Goal: Task Accomplishment & Management: Manage account settings

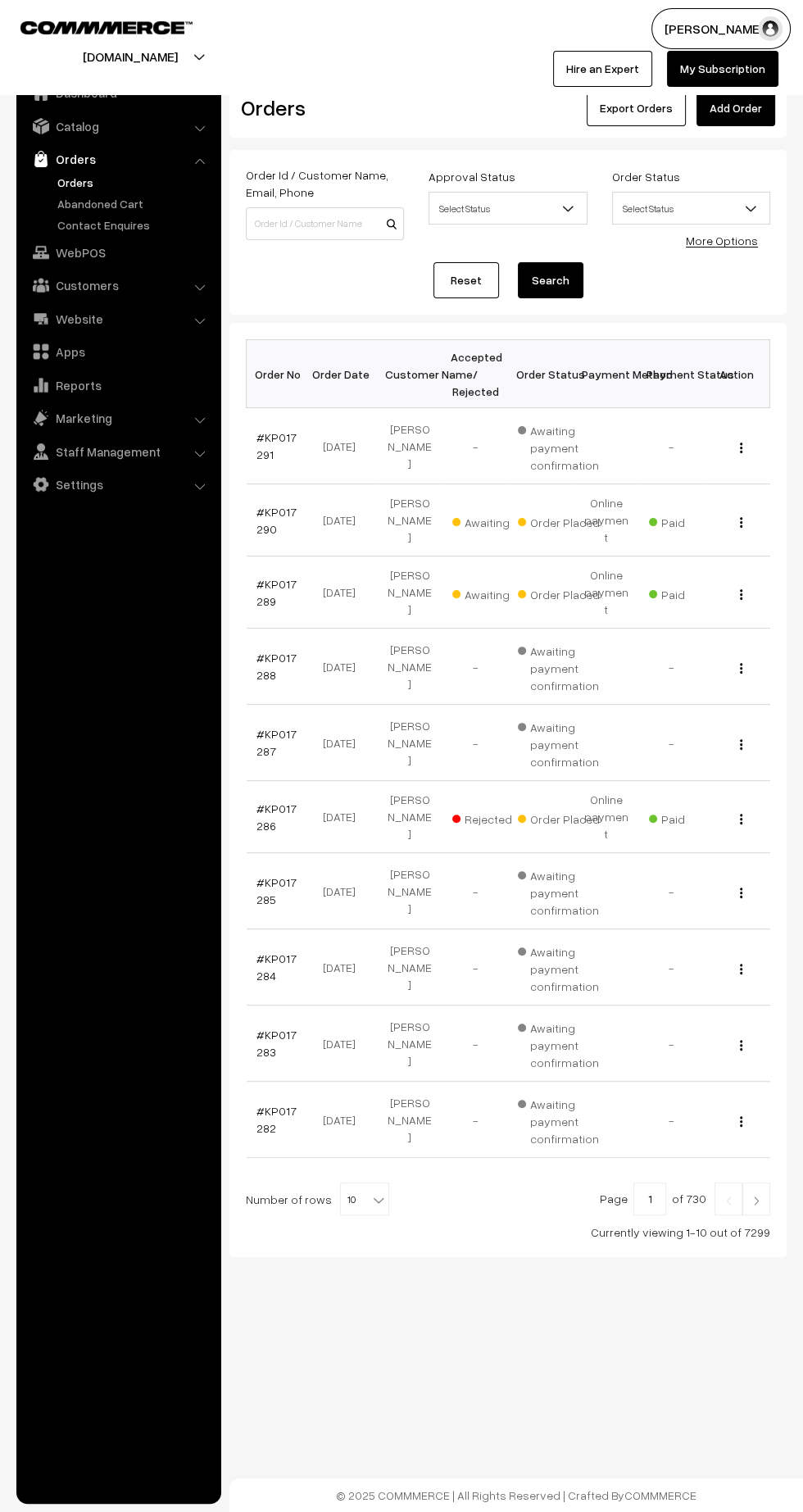
click at [250, 576] on td "#KP017289" at bounding box center [279, 593] width 65 height 72
click at [261, 578] on link "#KP017289" at bounding box center [276, 592] width 40 height 31
click at [263, 581] on link "#KP017289" at bounding box center [276, 592] width 40 height 31
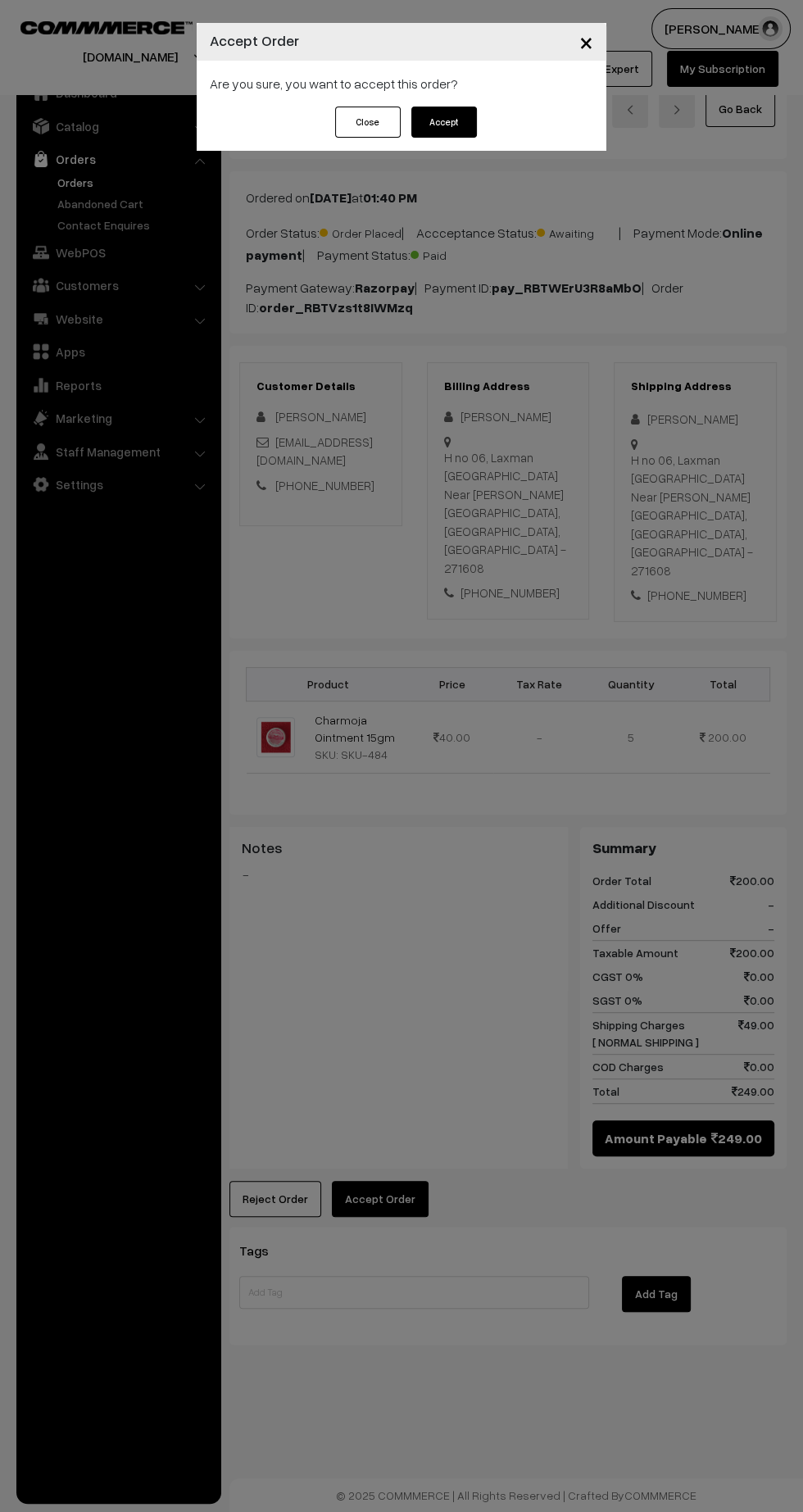
click at [466, 134] on button "Accept" at bounding box center [443, 122] width 65 height 31
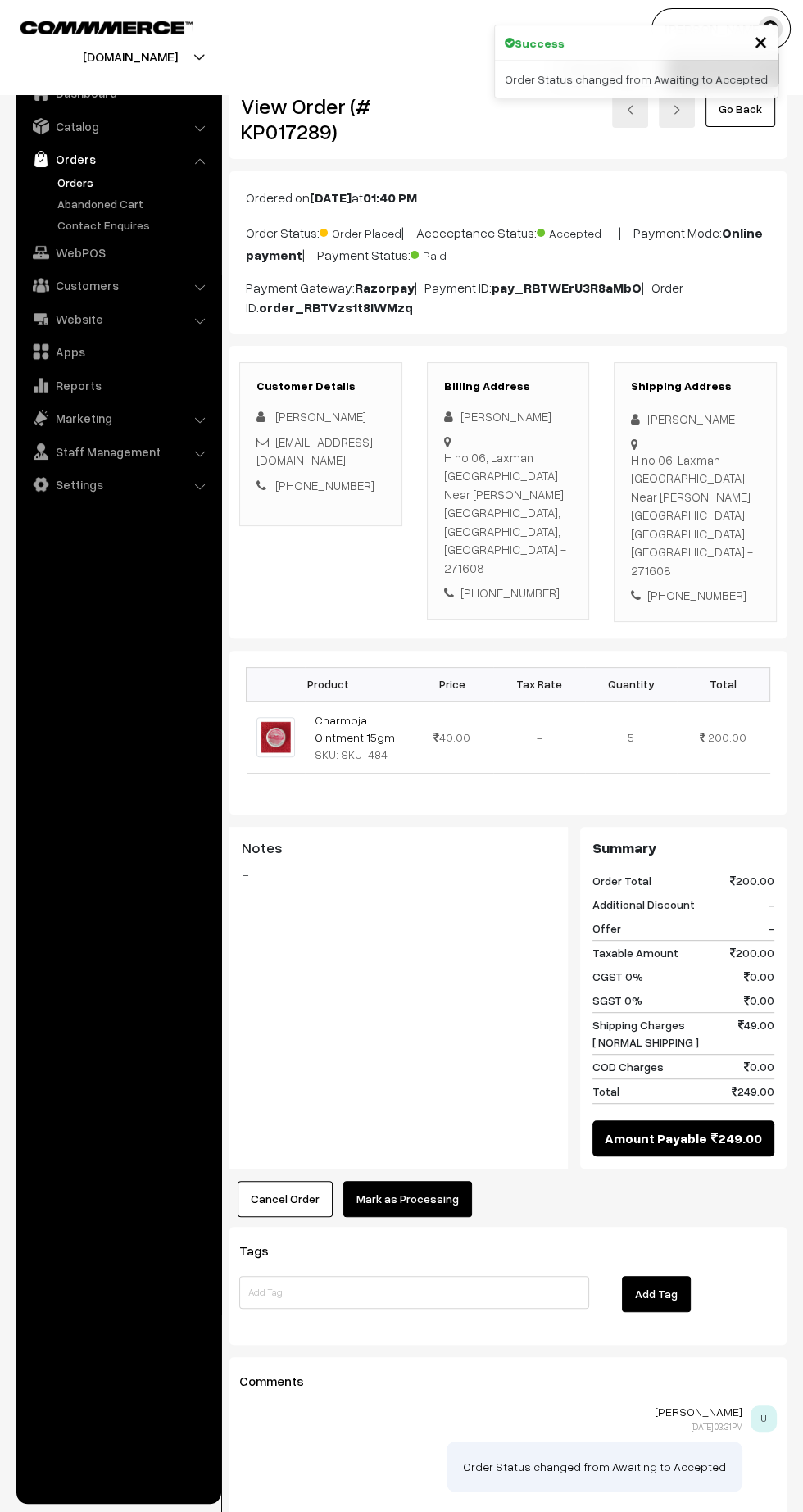
click at [434, 1181] on button "Mark as Processing" at bounding box center [407, 1198] width 129 height 36
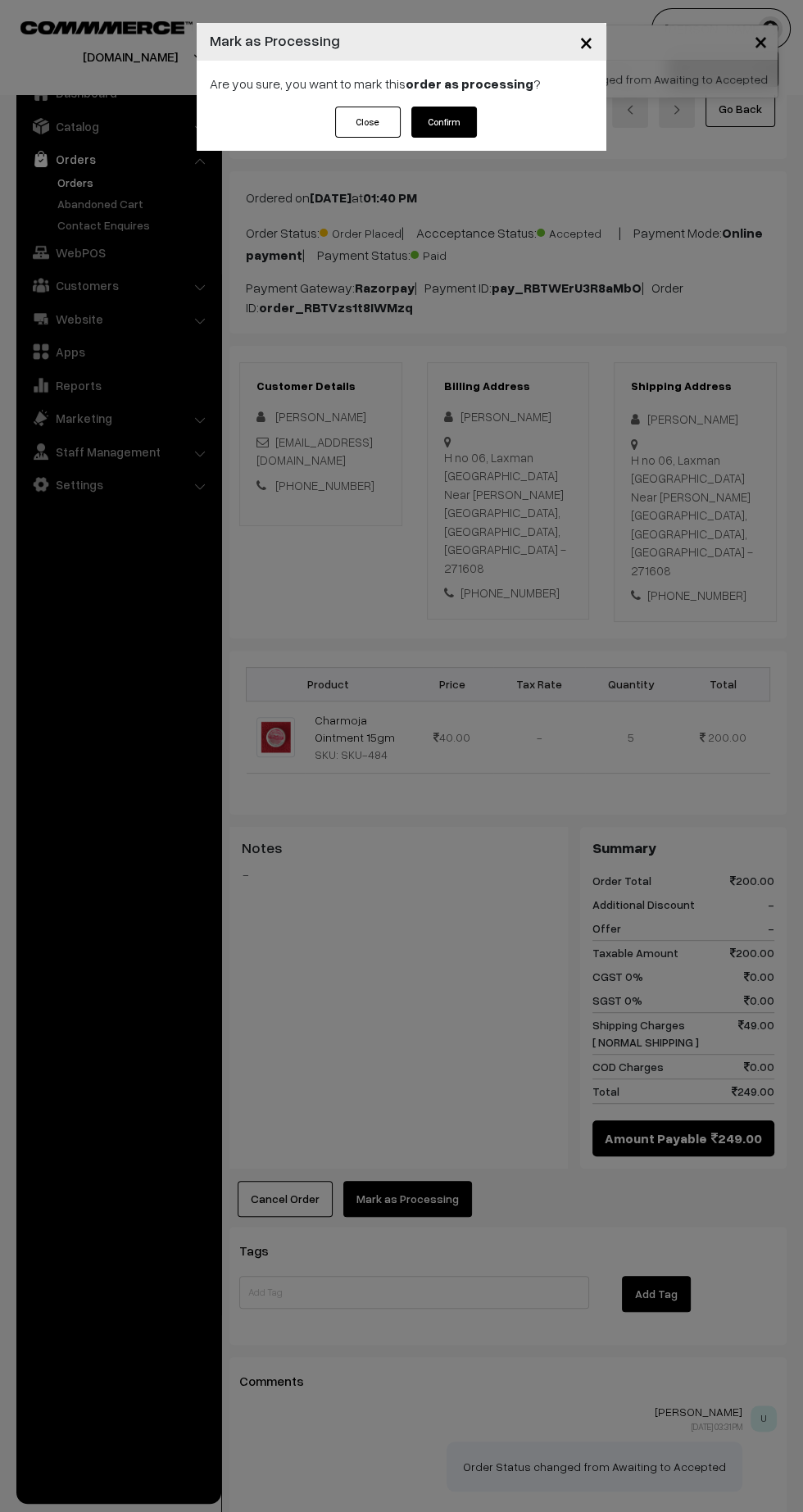
click at [466, 123] on button "Confirm" at bounding box center [443, 122] width 65 height 31
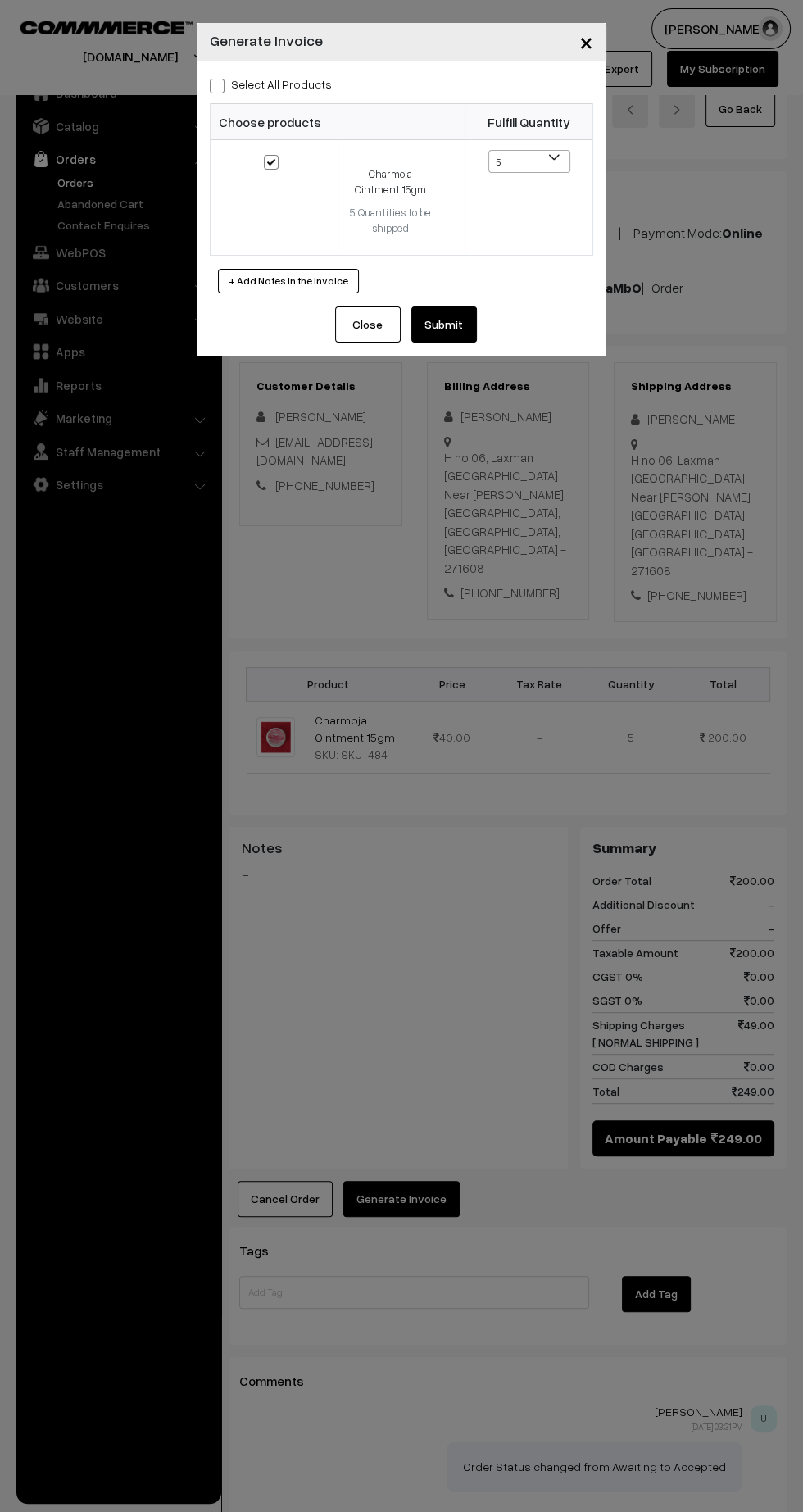
click at [469, 332] on button "Submit" at bounding box center [443, 324] width 65 height 36
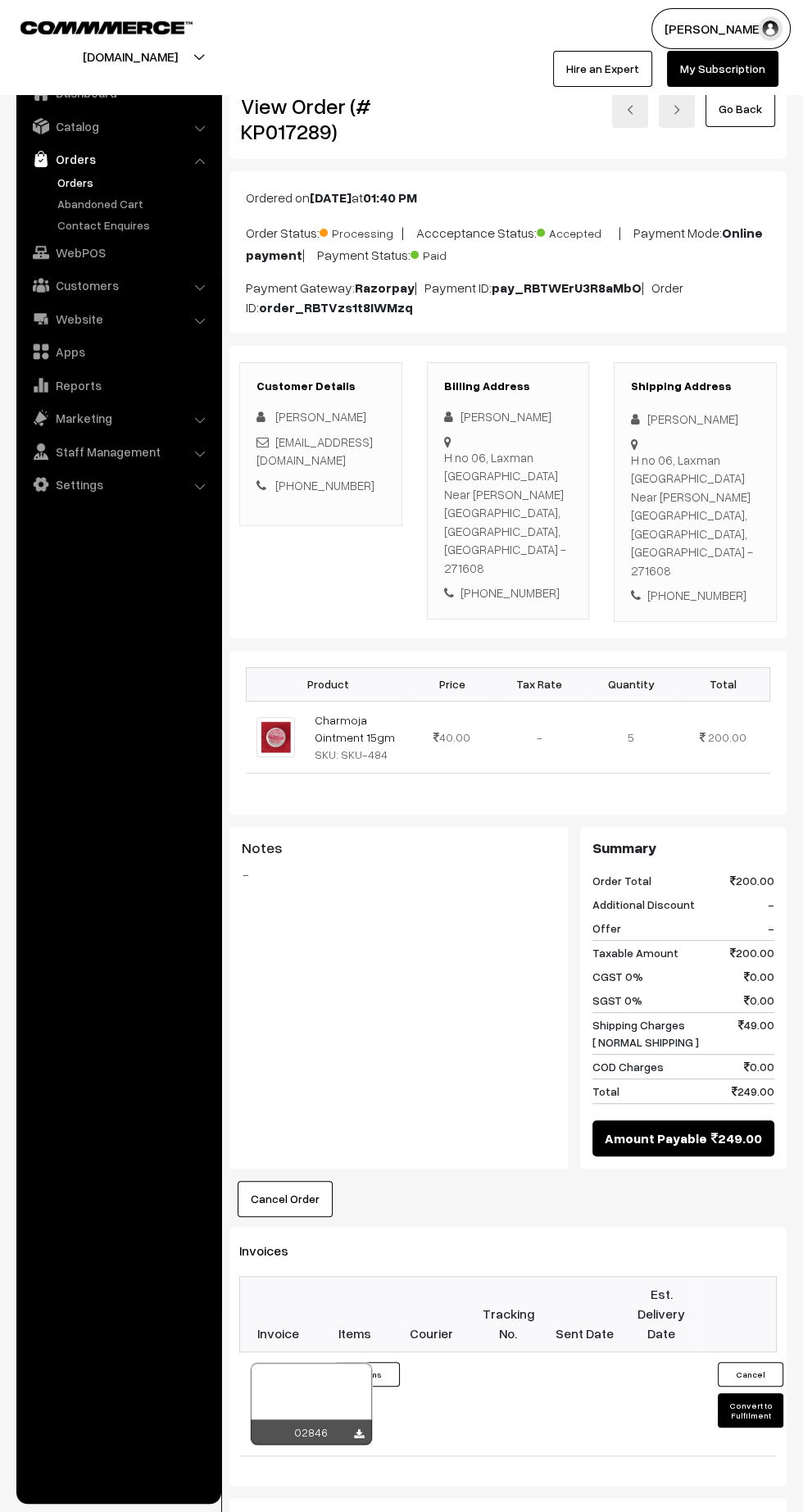
click at [358, 1429] on icon at bounding box center [359, 1434] width 10 height 11
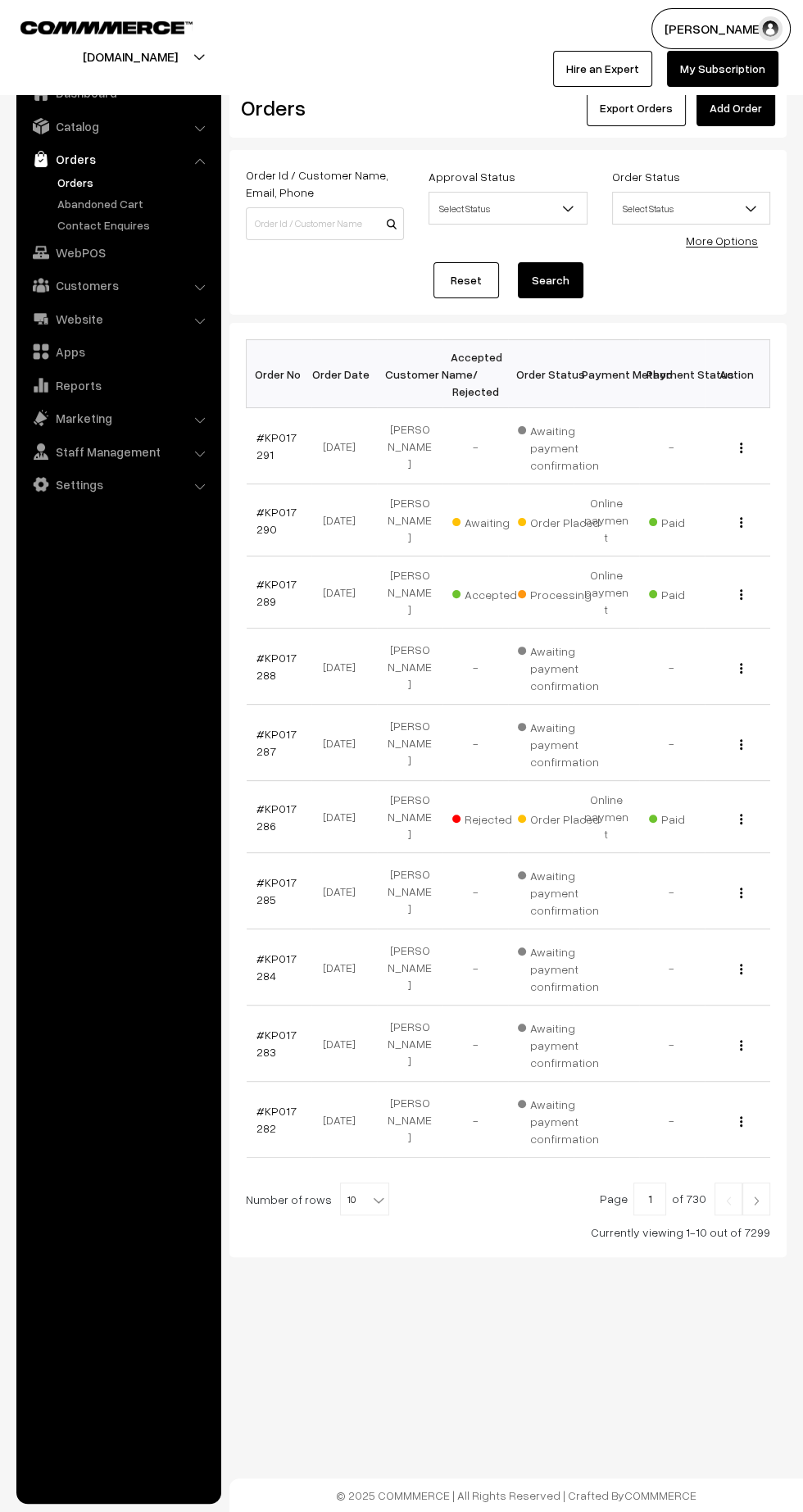
click at [261, 518] on link "#KP017290" at bounding box center [276, 520] width 40 height 31
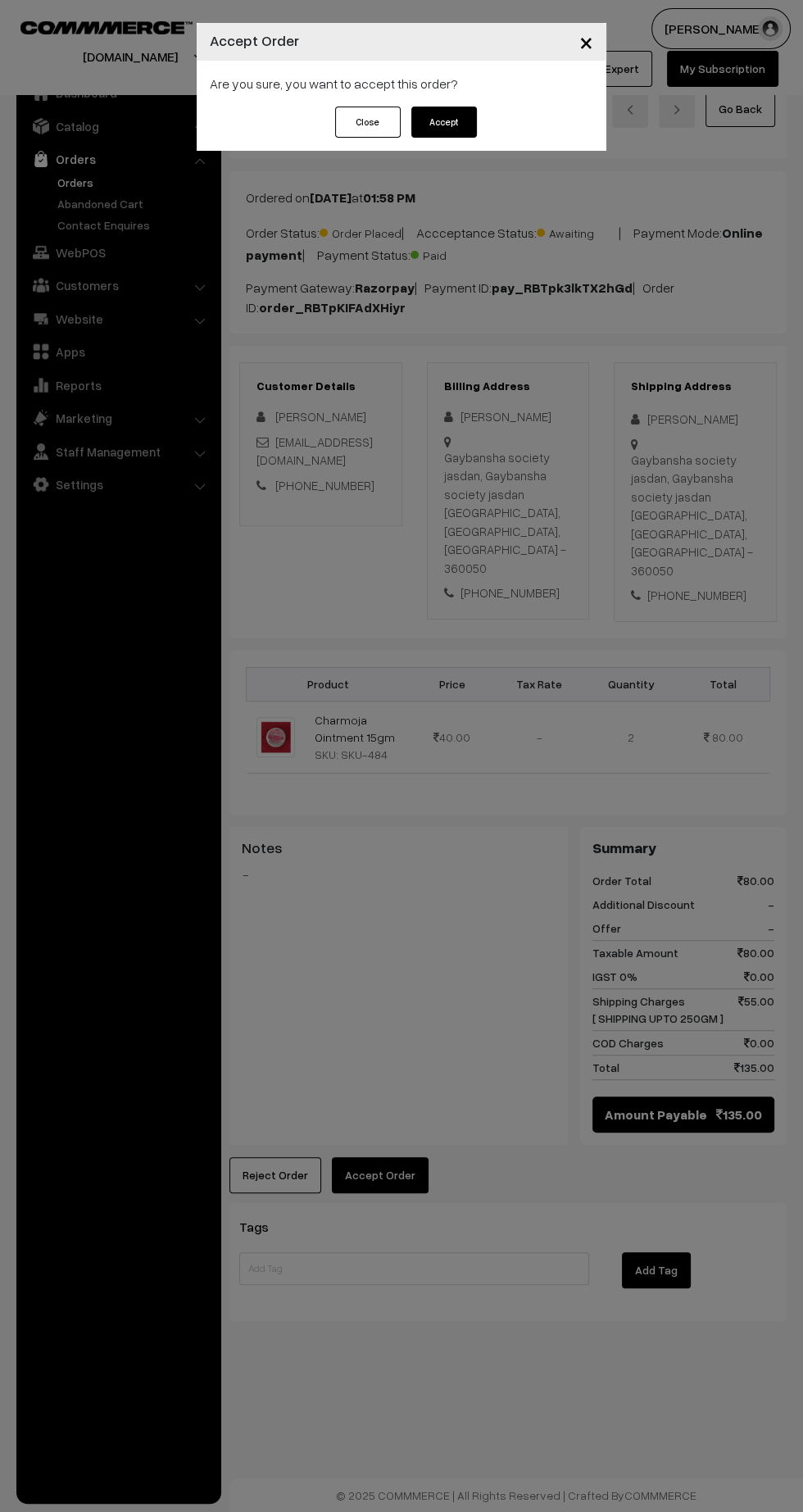
click at [475, 129] on button "Accept" at bounding box center [443, 122] width 65 height 31
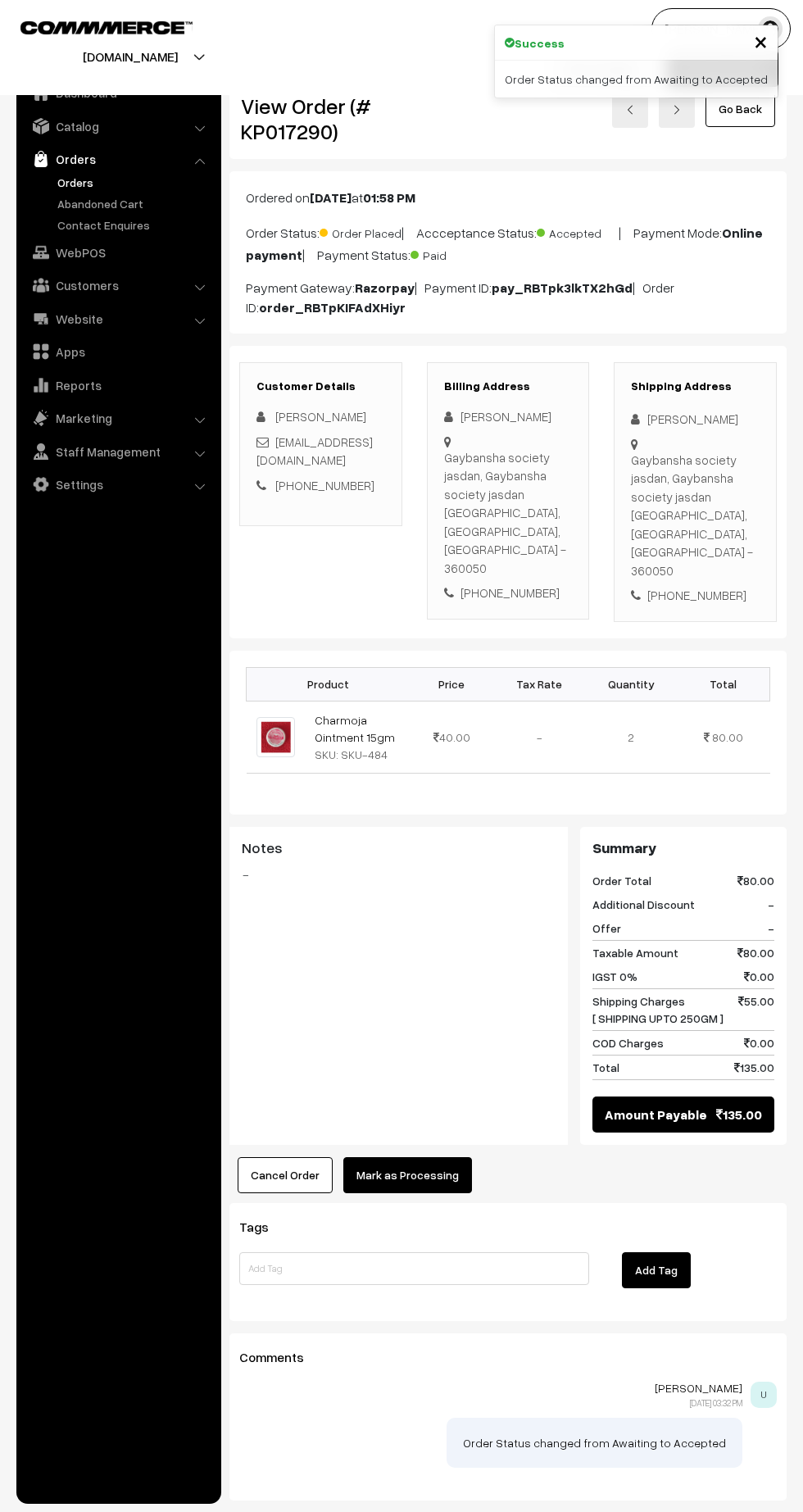
click at [421, 1157] on button "Mark as Processing" at bounding box center [407, 1174] width 129 height 36
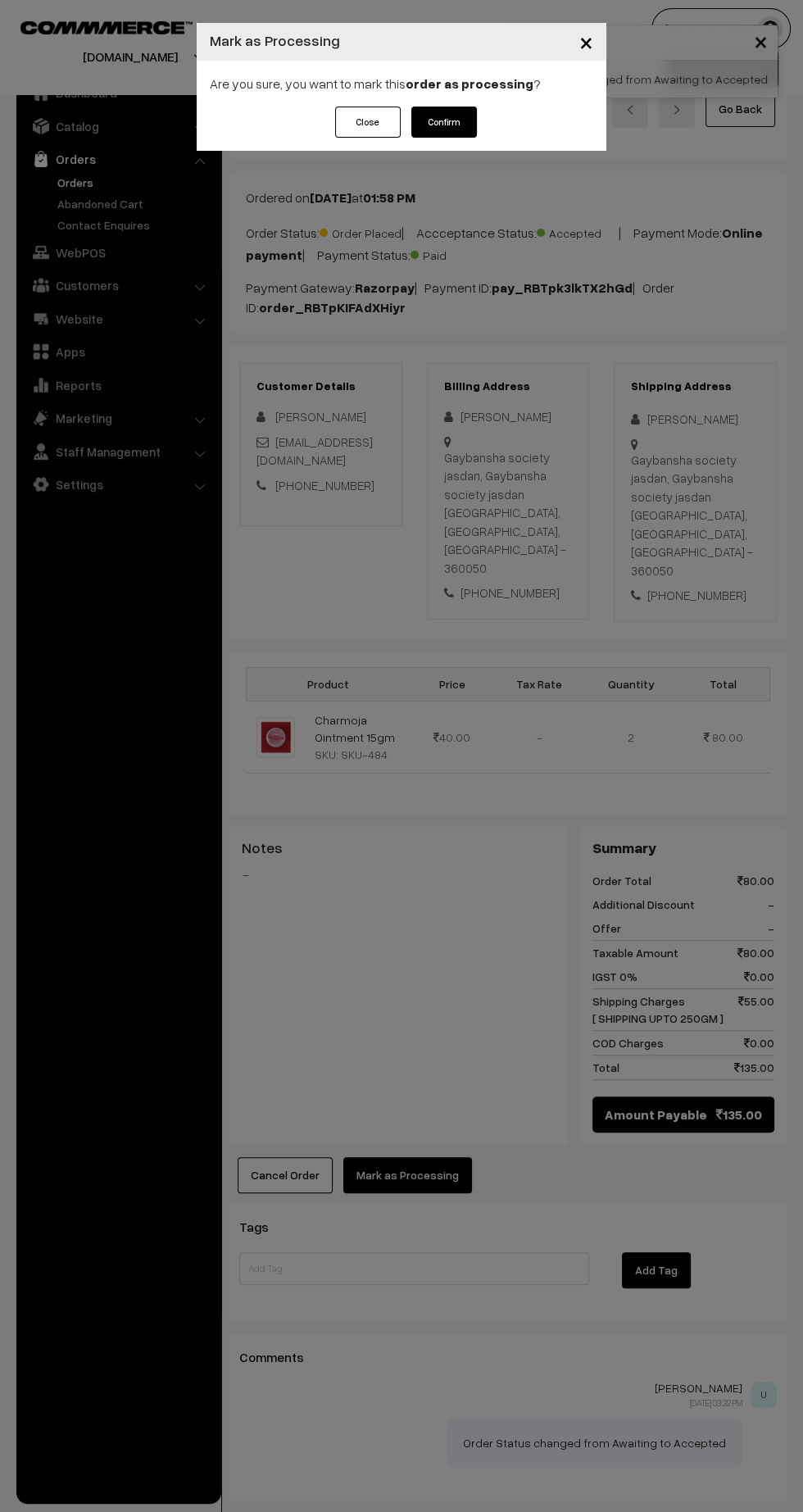
click at [494, 128] on div "Close Confirm" at bounding box center [402, 129] width 410 height 44
click at [468, 123] on button "Confirm" at bounding box center [443, 122] width 65 height 31
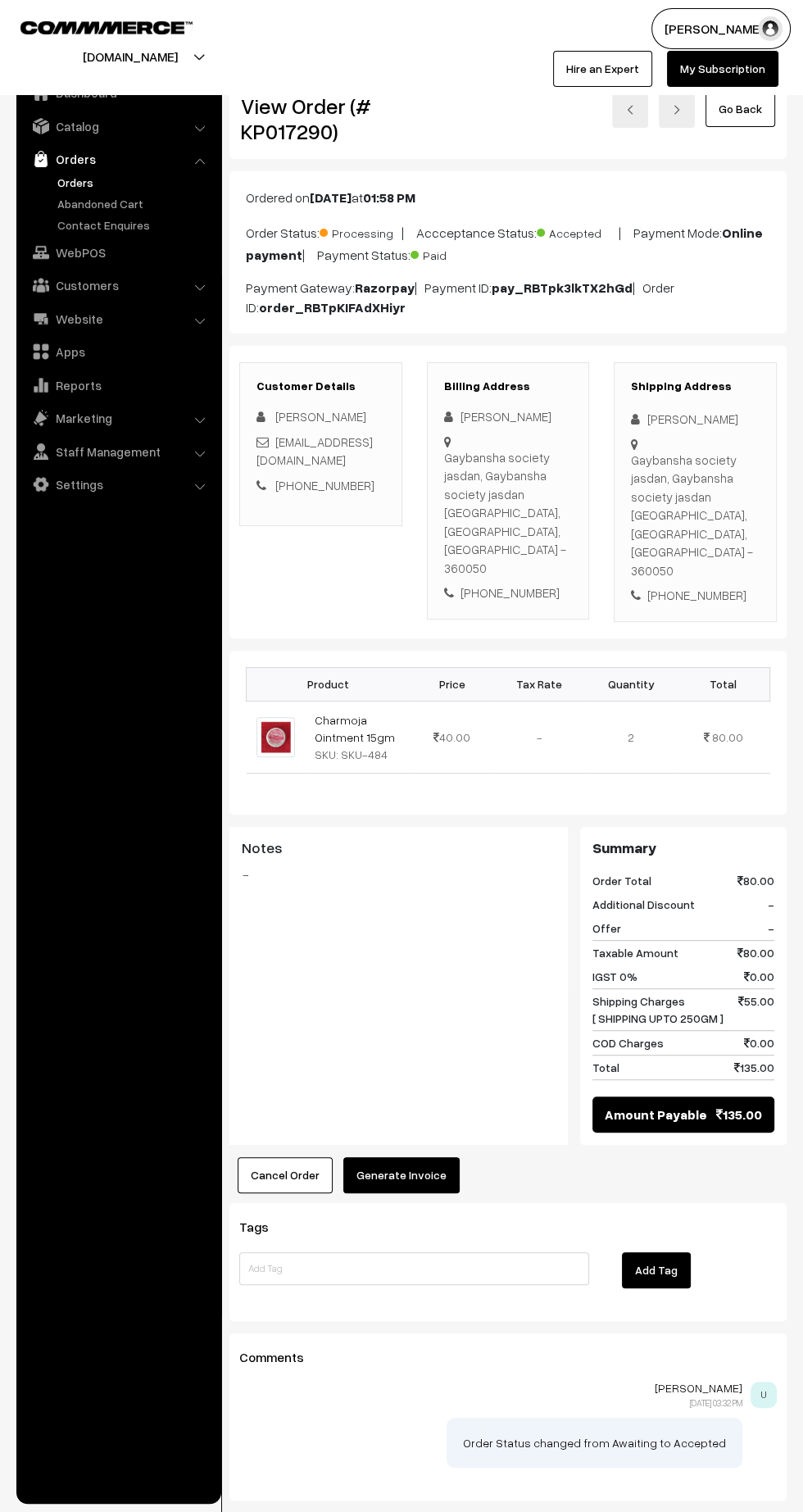
click at [415, 1157] on button "Generate Invoice" at bounding box center [401, 1174] width 117 height 36
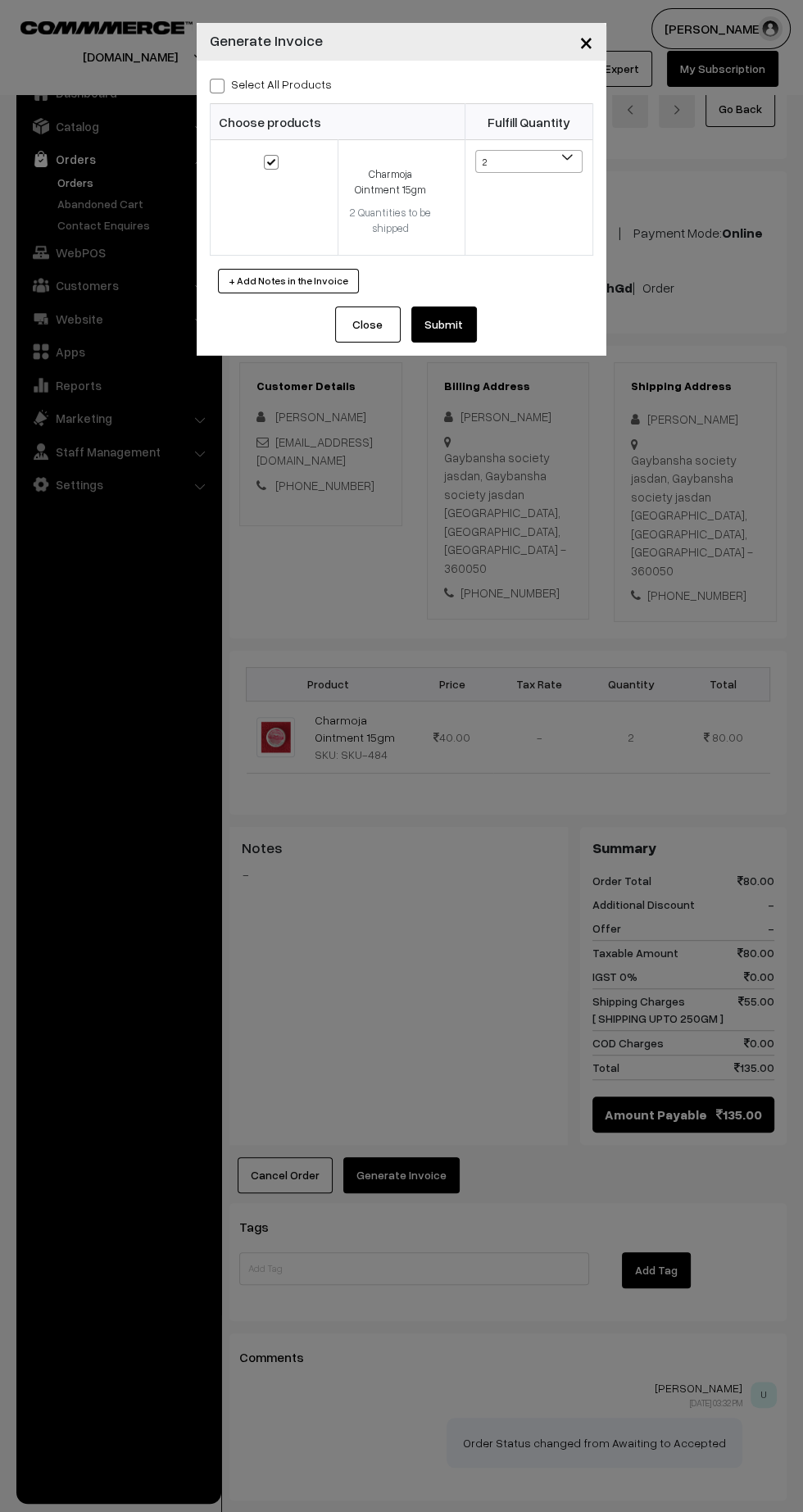
click at [473, 310] on button "Submit" at bounding box center [443, 324] width 65 height 36
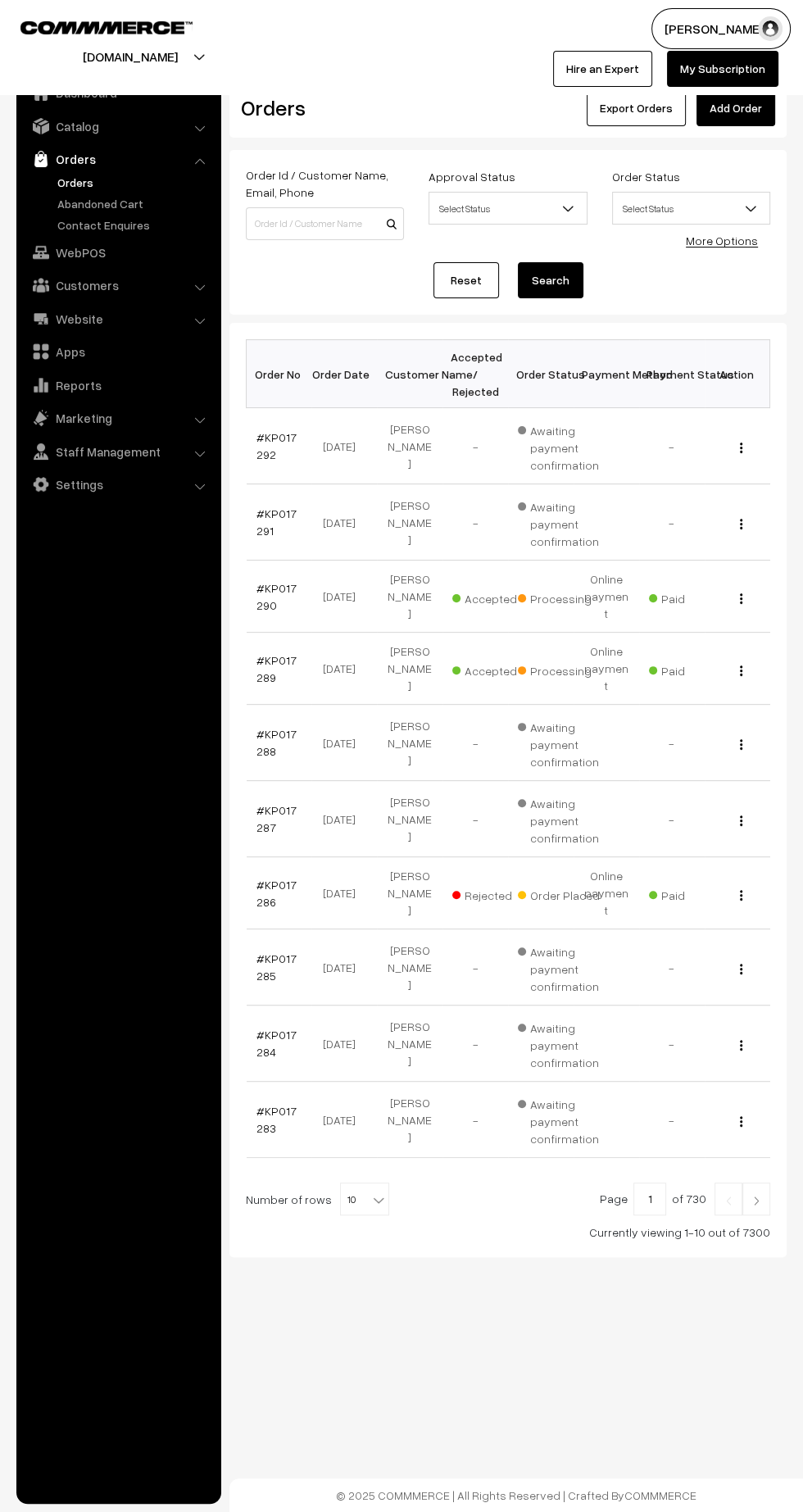
click at [276, 581] on link "#KP017290" at bounding box center [276, 596] width 40 height 31
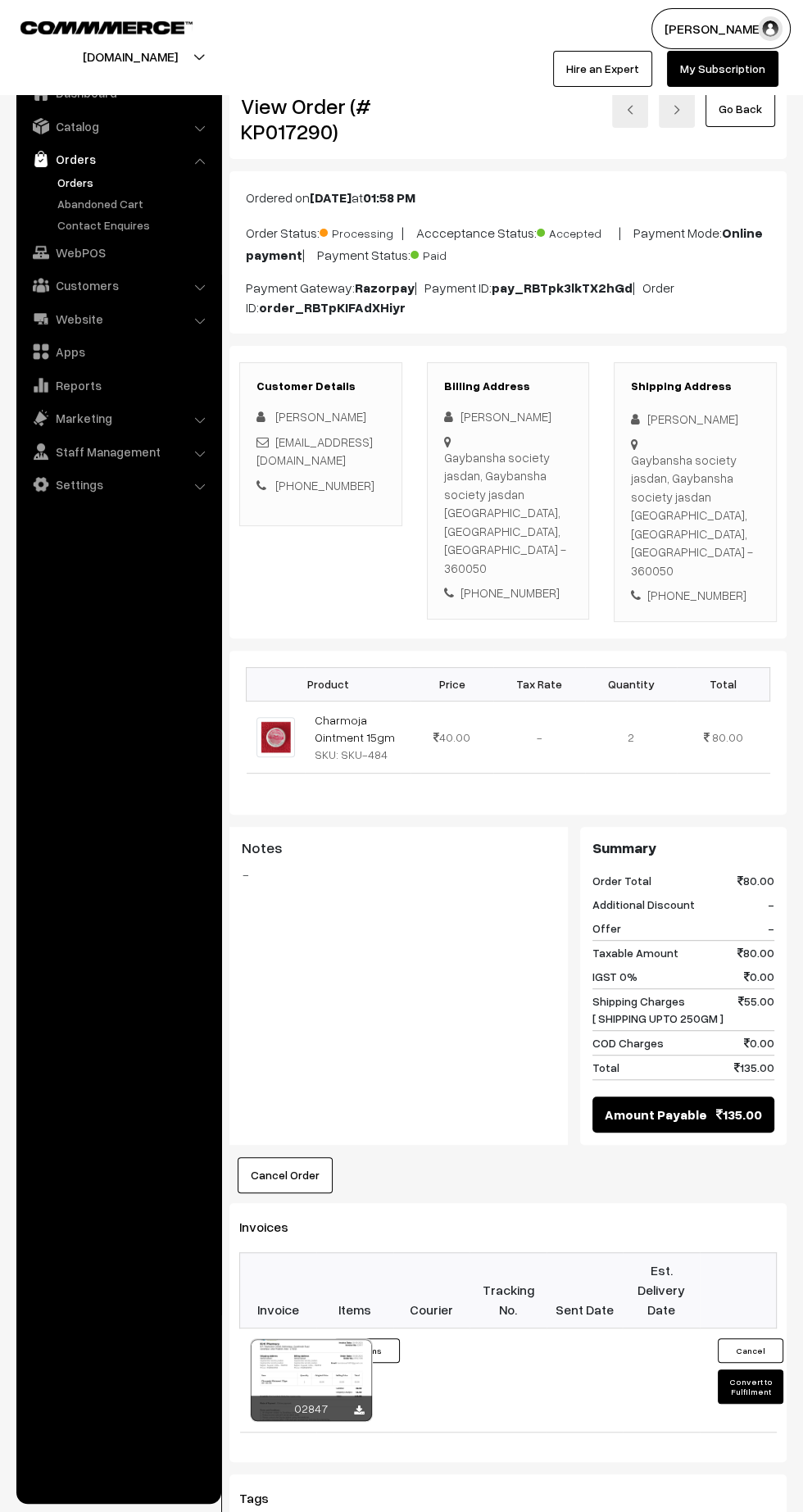
click at [358, 1367] on div at bounding box center [311, 1379] width 121 height 82
click at [358, 1405] on icon at bounding box center [359, 1410] width 10 height 11
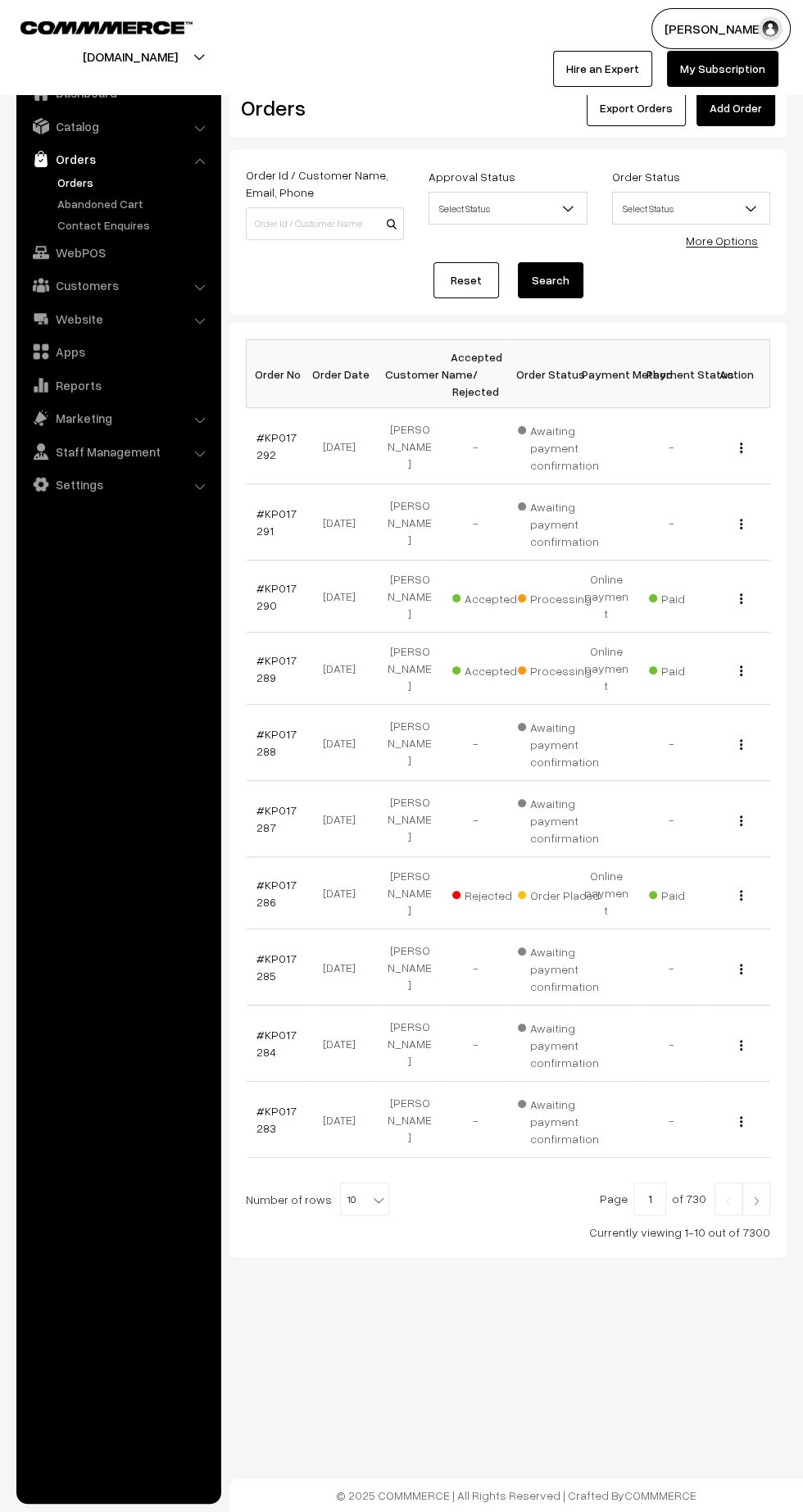
click at [261, 657] on link "#KP017289" at bounding box center [276, 668] width 40 height 31
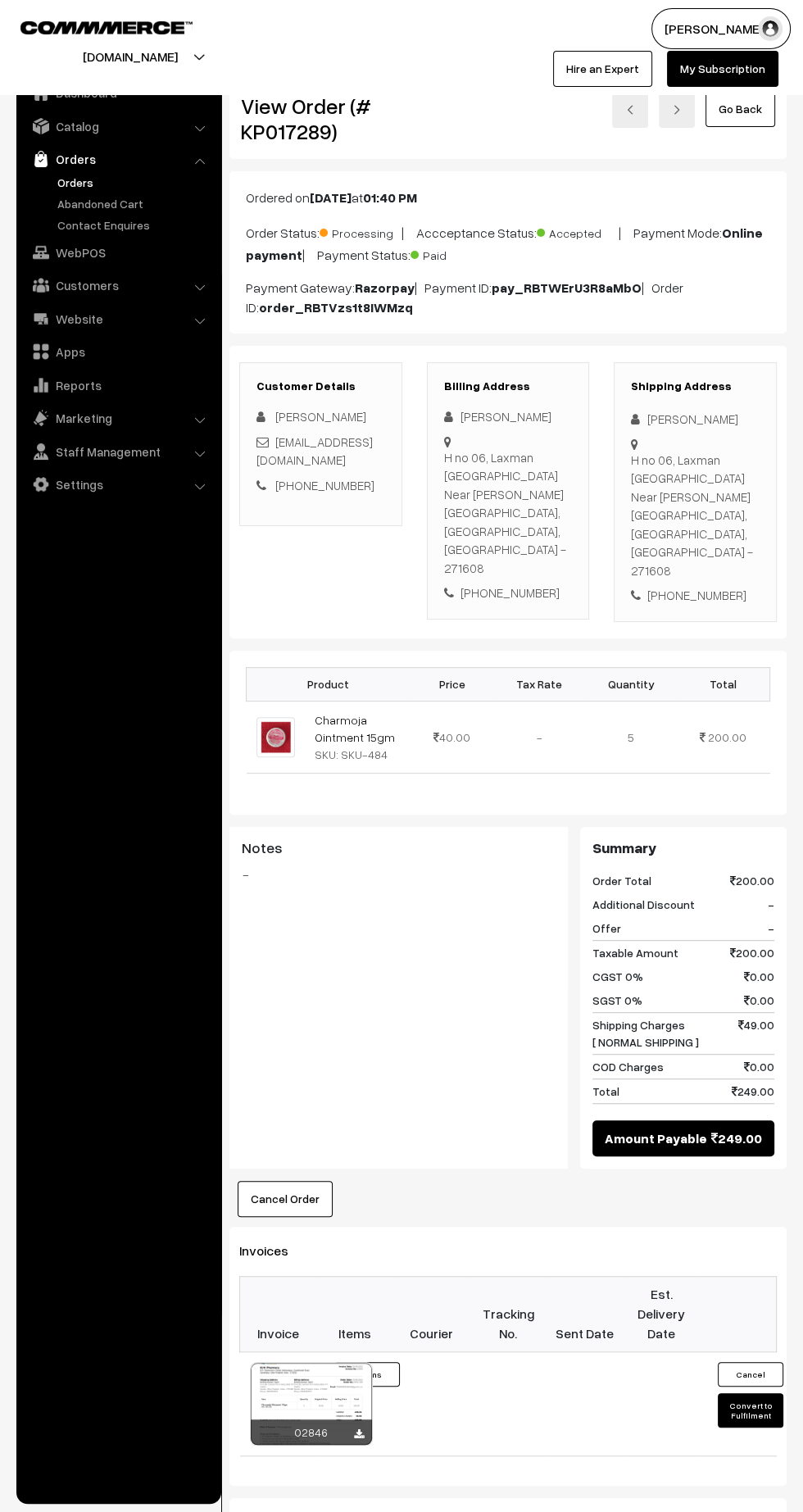
click at [358, 1429] on icon at bounding box center [359, 1434] width 10 height 11
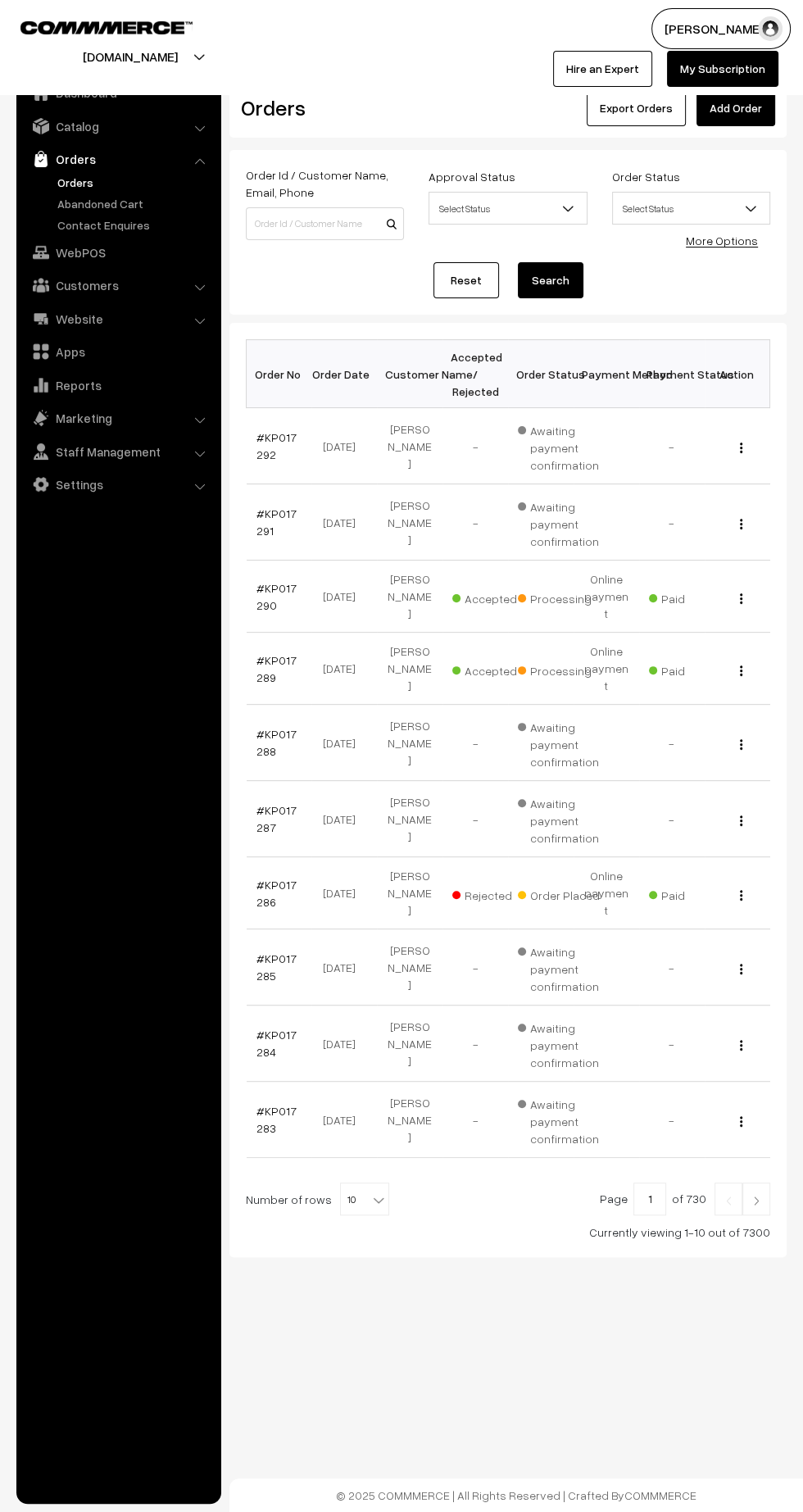
click at [761, 1196] on img at bounding box center [755, 1200] width 15 height 10
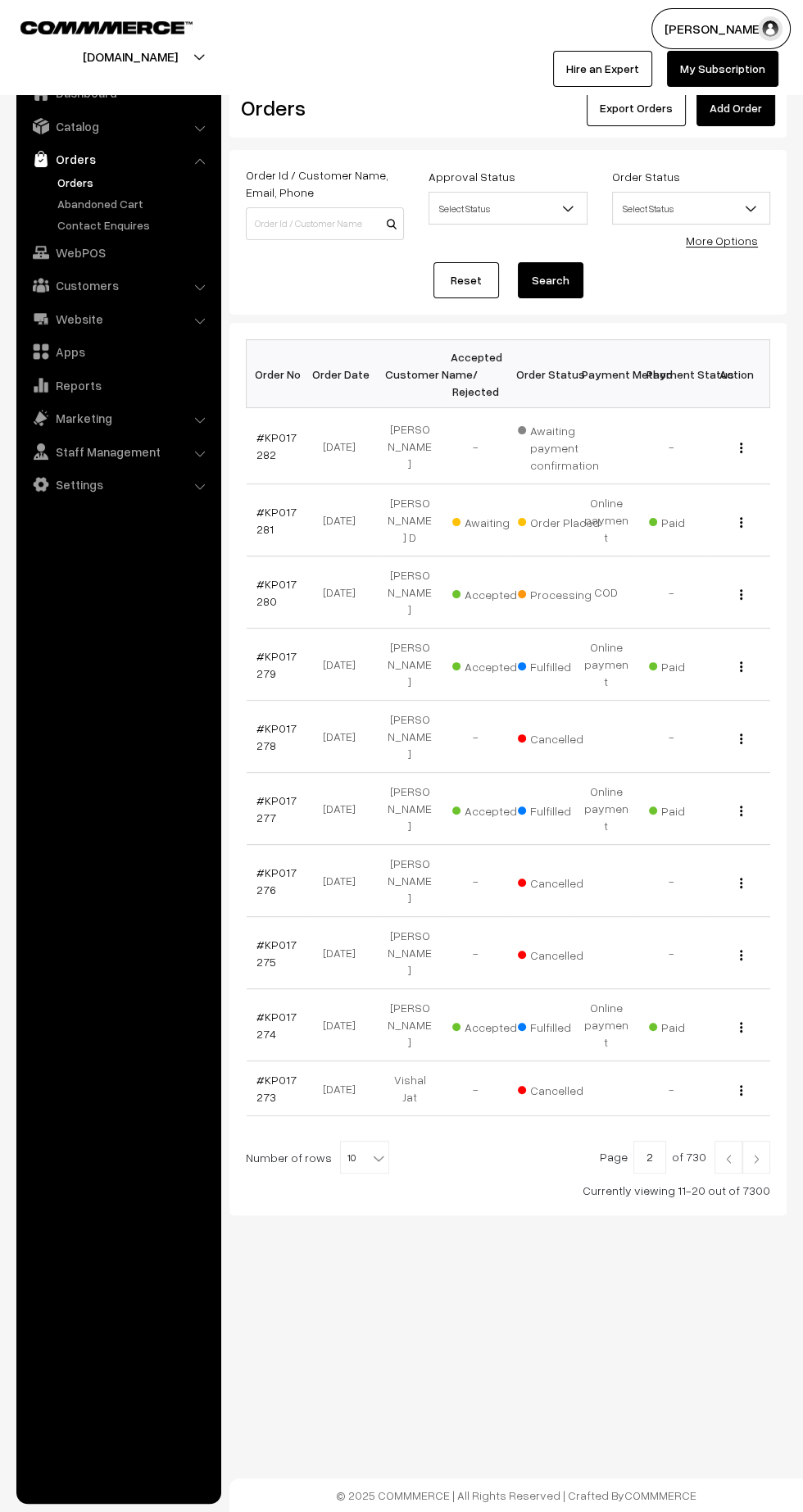
click at [271, 577] on link "#KP017280" at bounding box center [276, 592] width 40 height 31
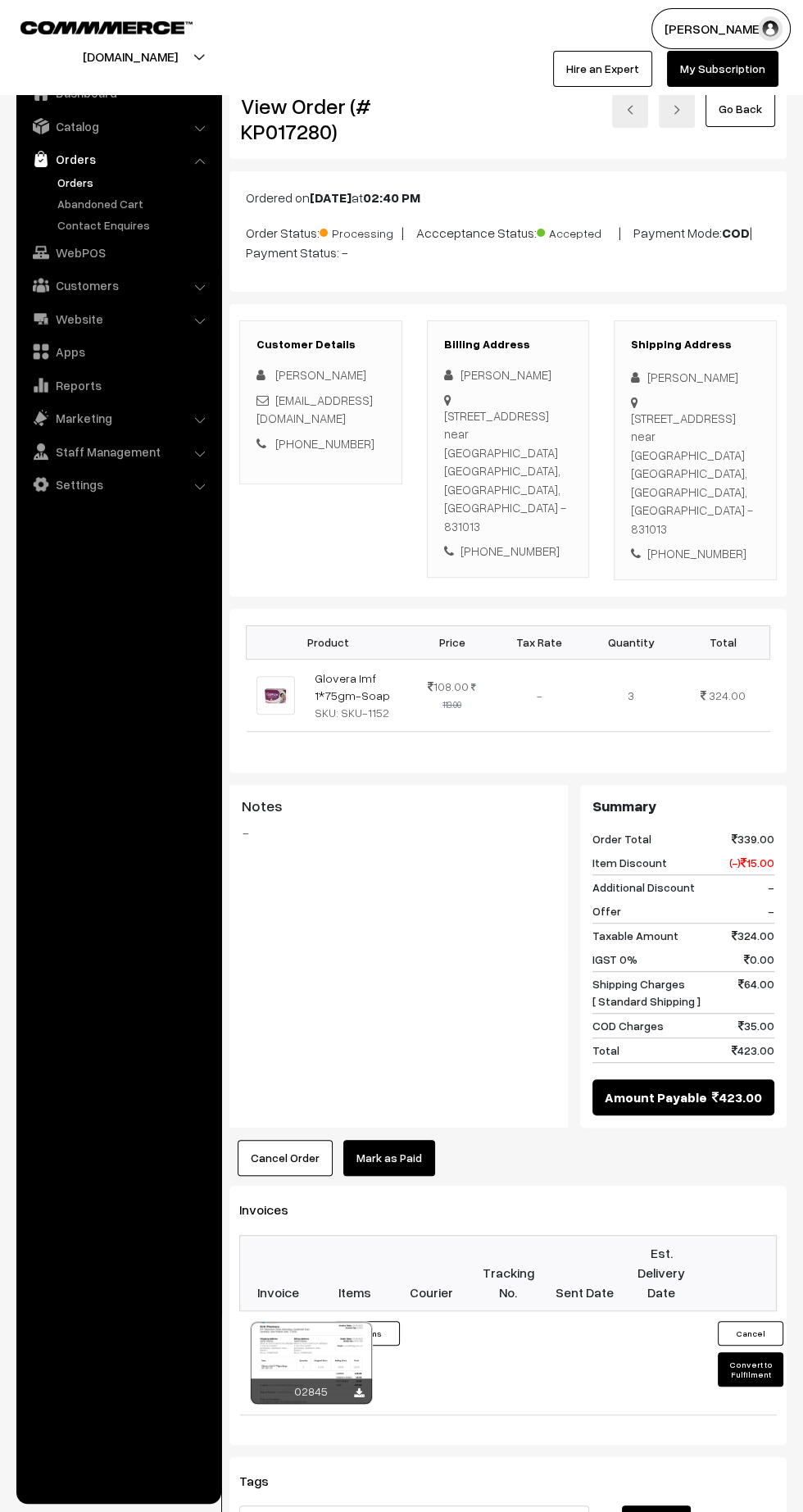
click at [358, 1388] on icon at bounding box center [359, 1394] width 10 height 11
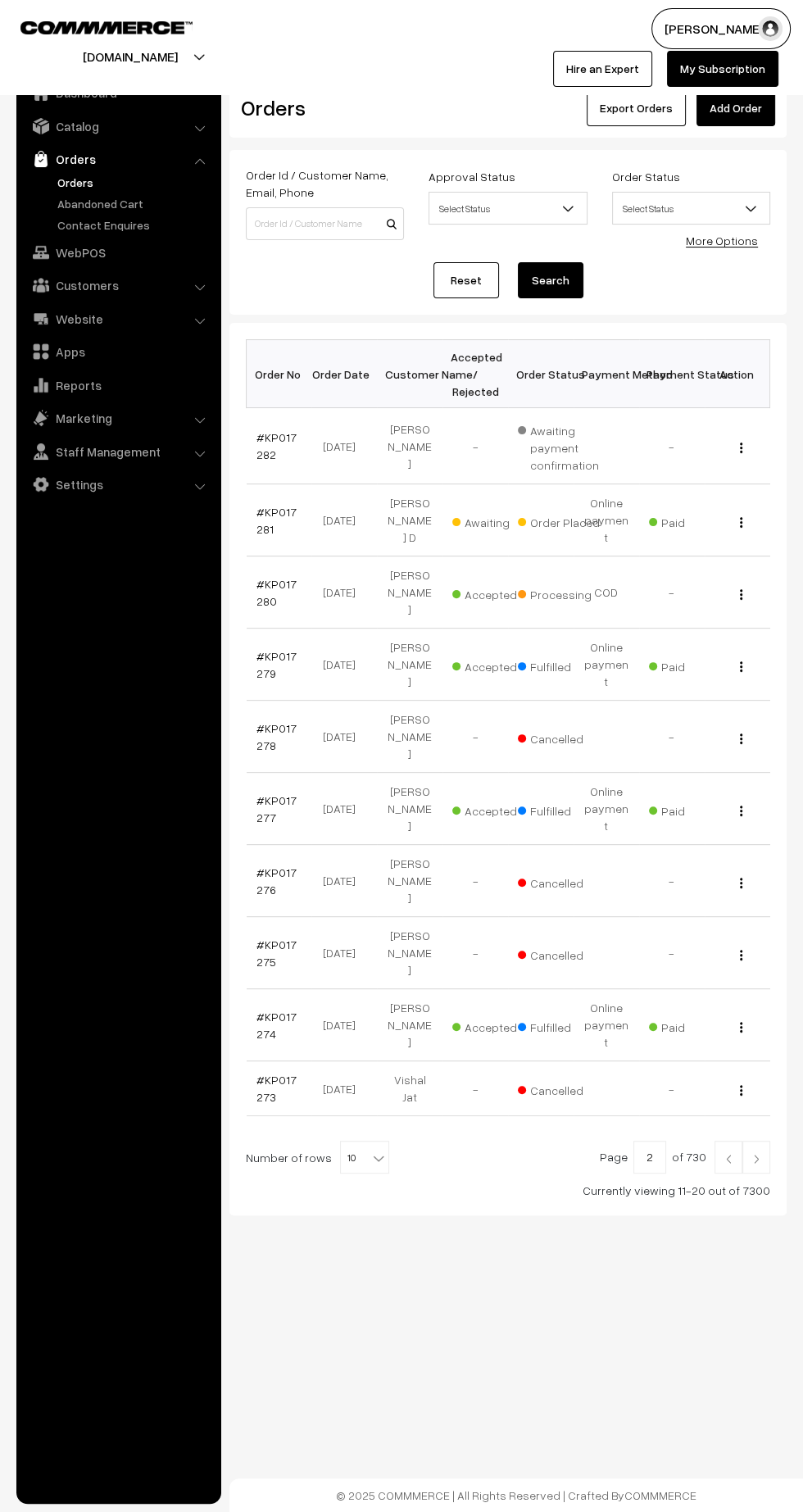
click at [760, 1153] on img at bounding box center [755, 1158] width 15 height 10
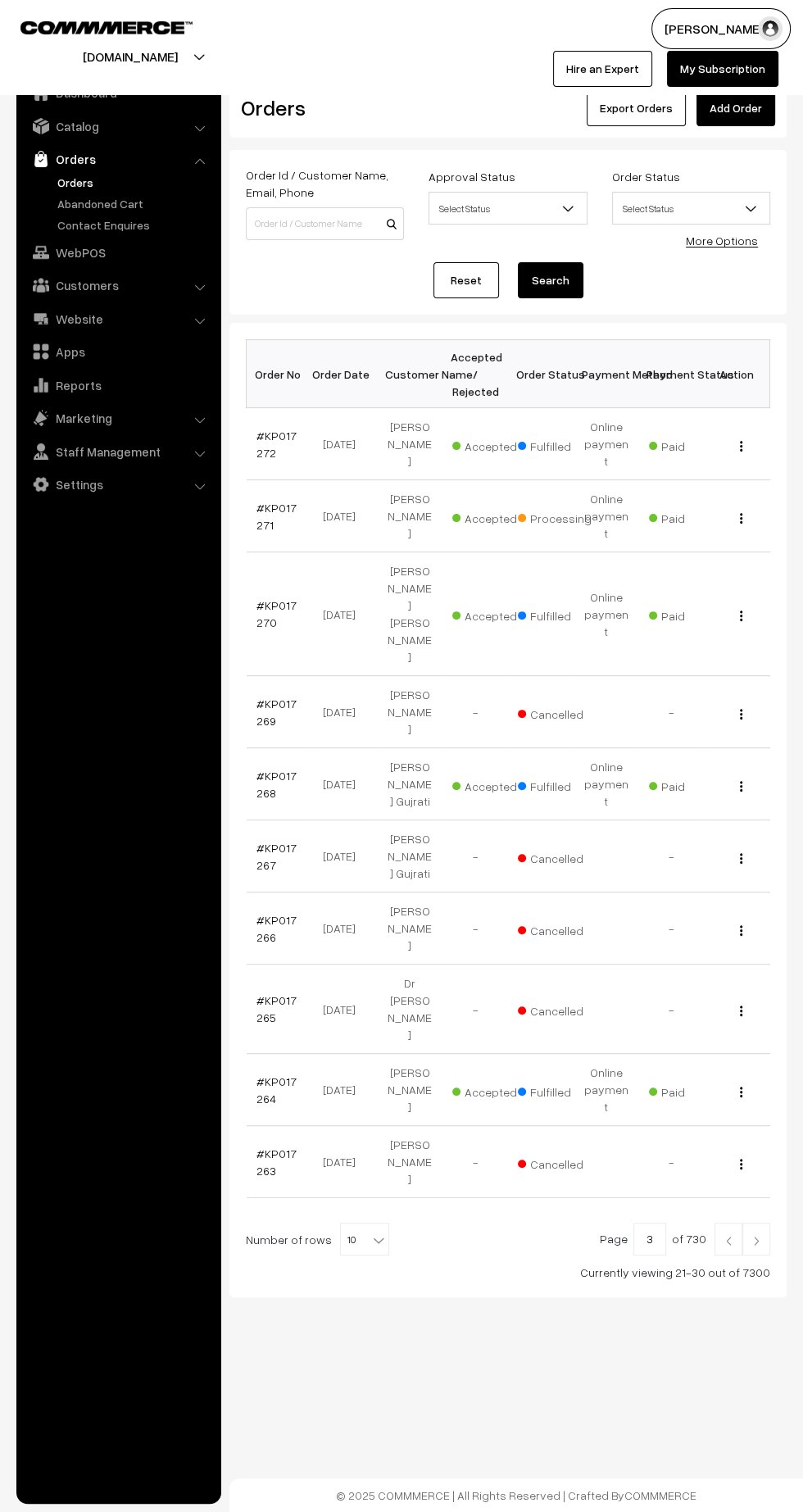
click at [756, 1235] on img at bounding box center [755, 1240] width 15 height 10
click at [728, 1235] on img at bounding box center [728, 1240] width 15 height 10
click at [723, 1235] on img at bounding box center [728, 1240] width 15 height 10
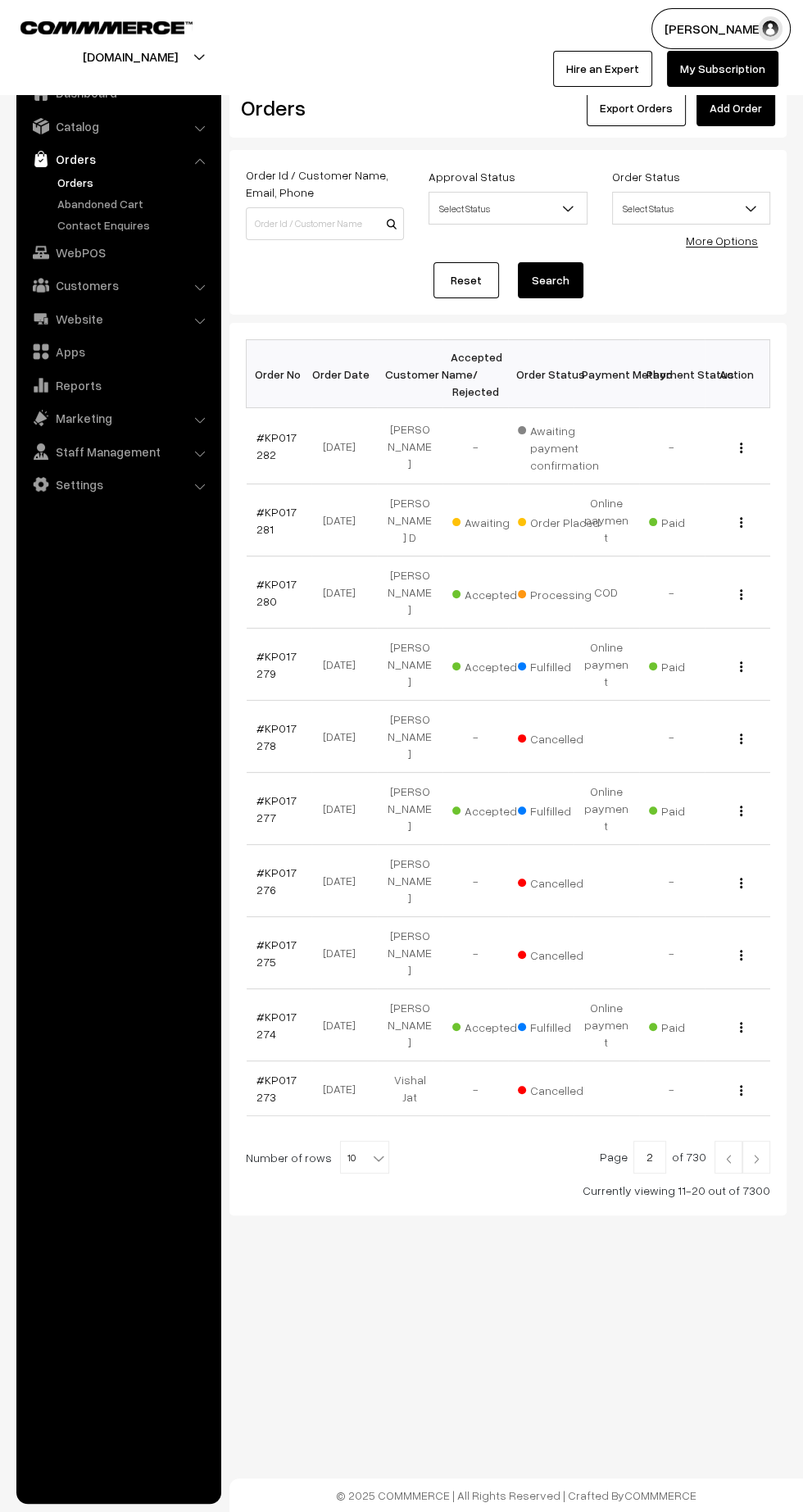
click at [261, 577] on link "#KP017280" at bounding box center [276, 592] width 40 height 31
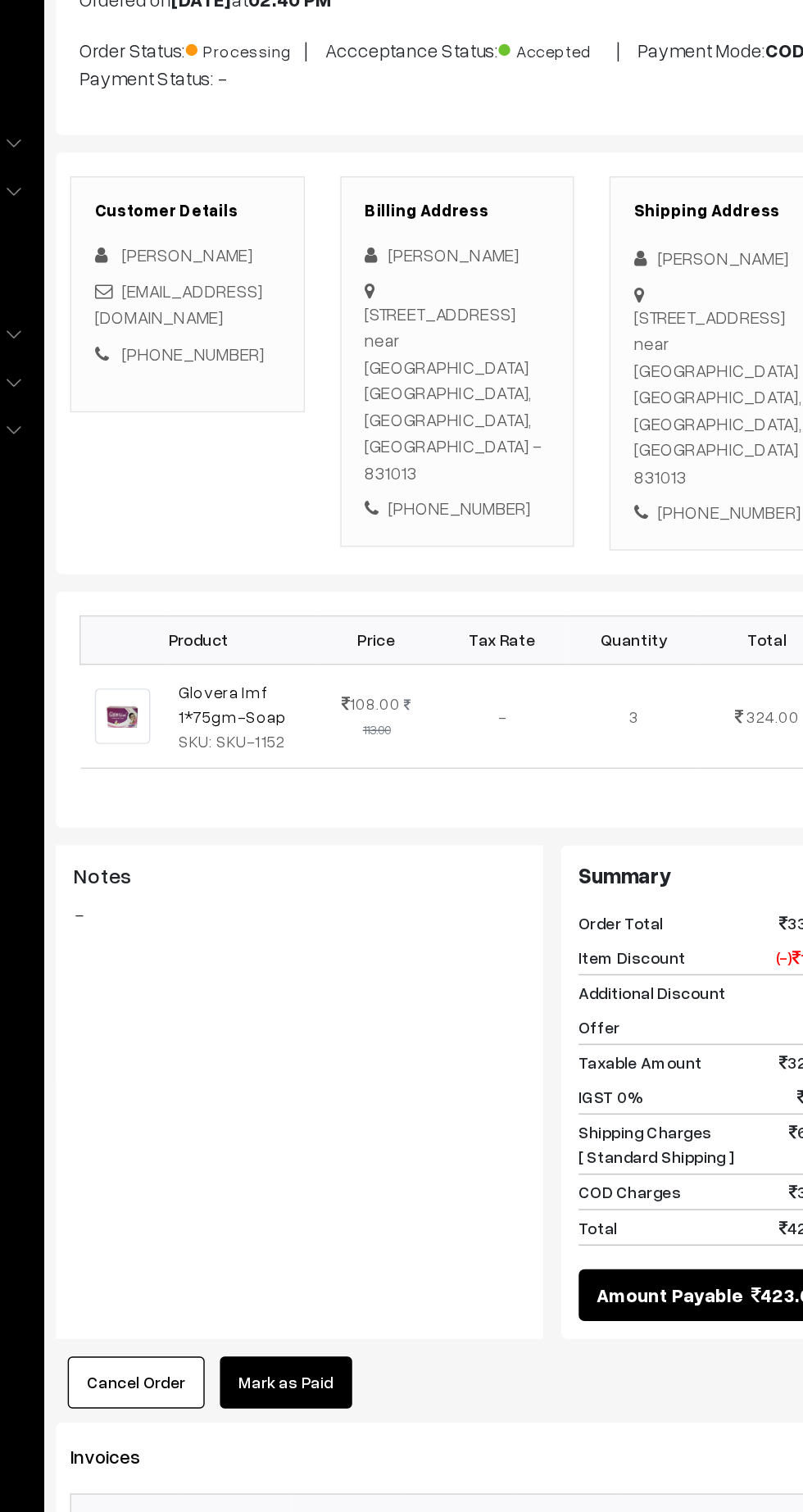
scroll to position [10, 0]
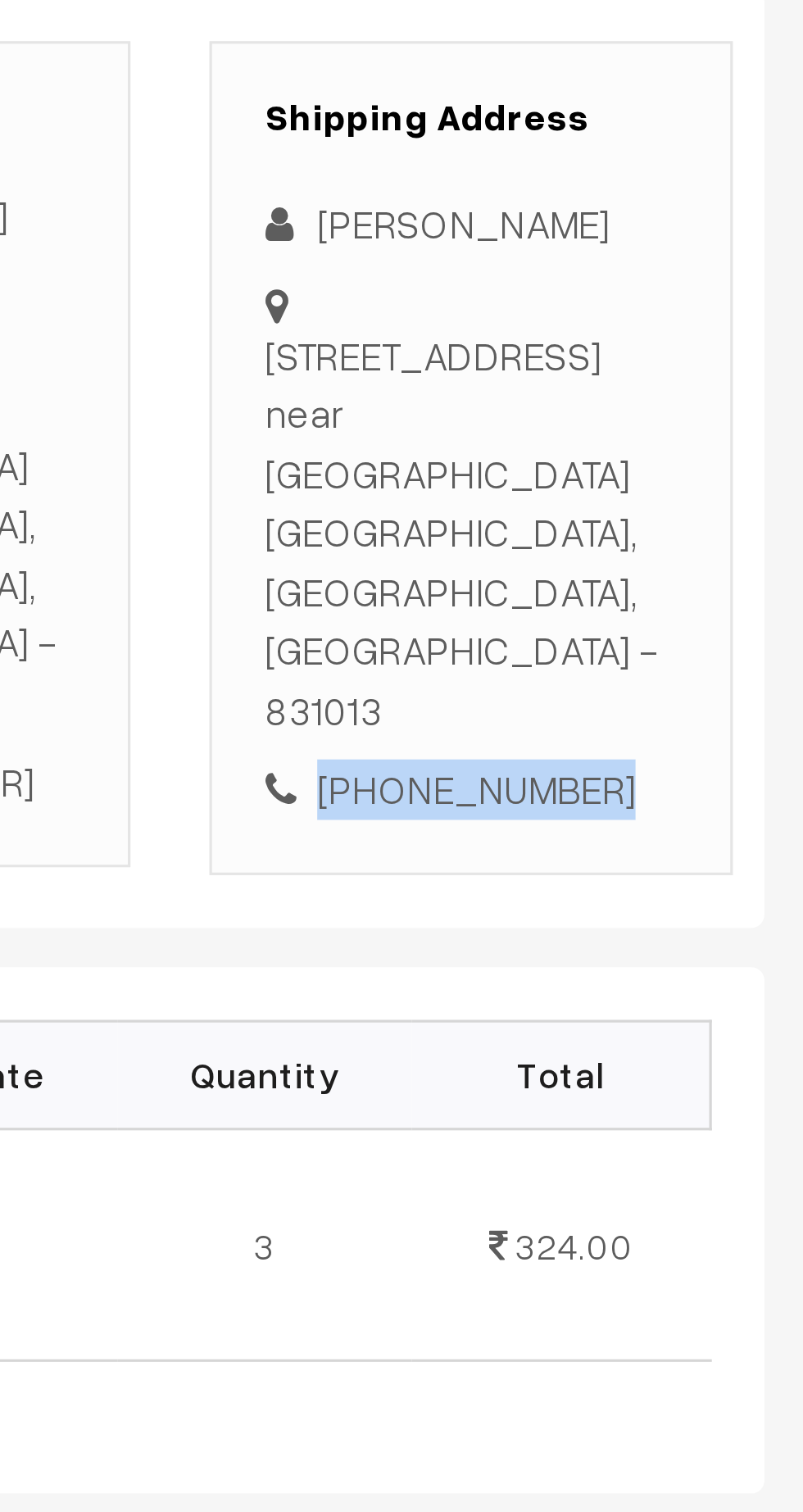
click at [714, 535] on div "[PHONE_NUMBER]" at bounding box center [695, 543] width 129 height 19
copy div "7320075267"
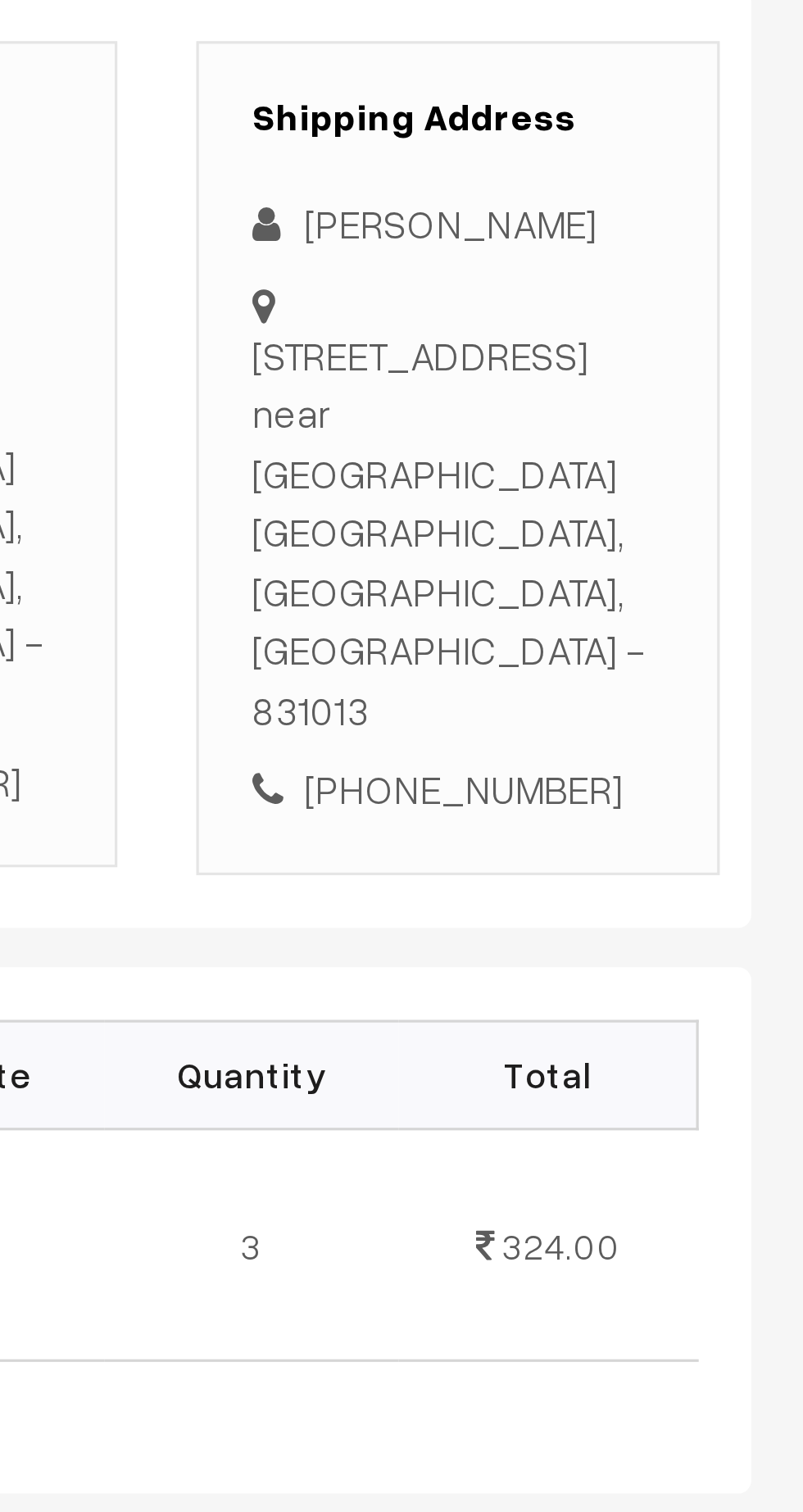
copy div "Block no 71/2/1 road no 14, Adityapur 1 near shiv mandir Jamshedpur, Jharkhand,…"
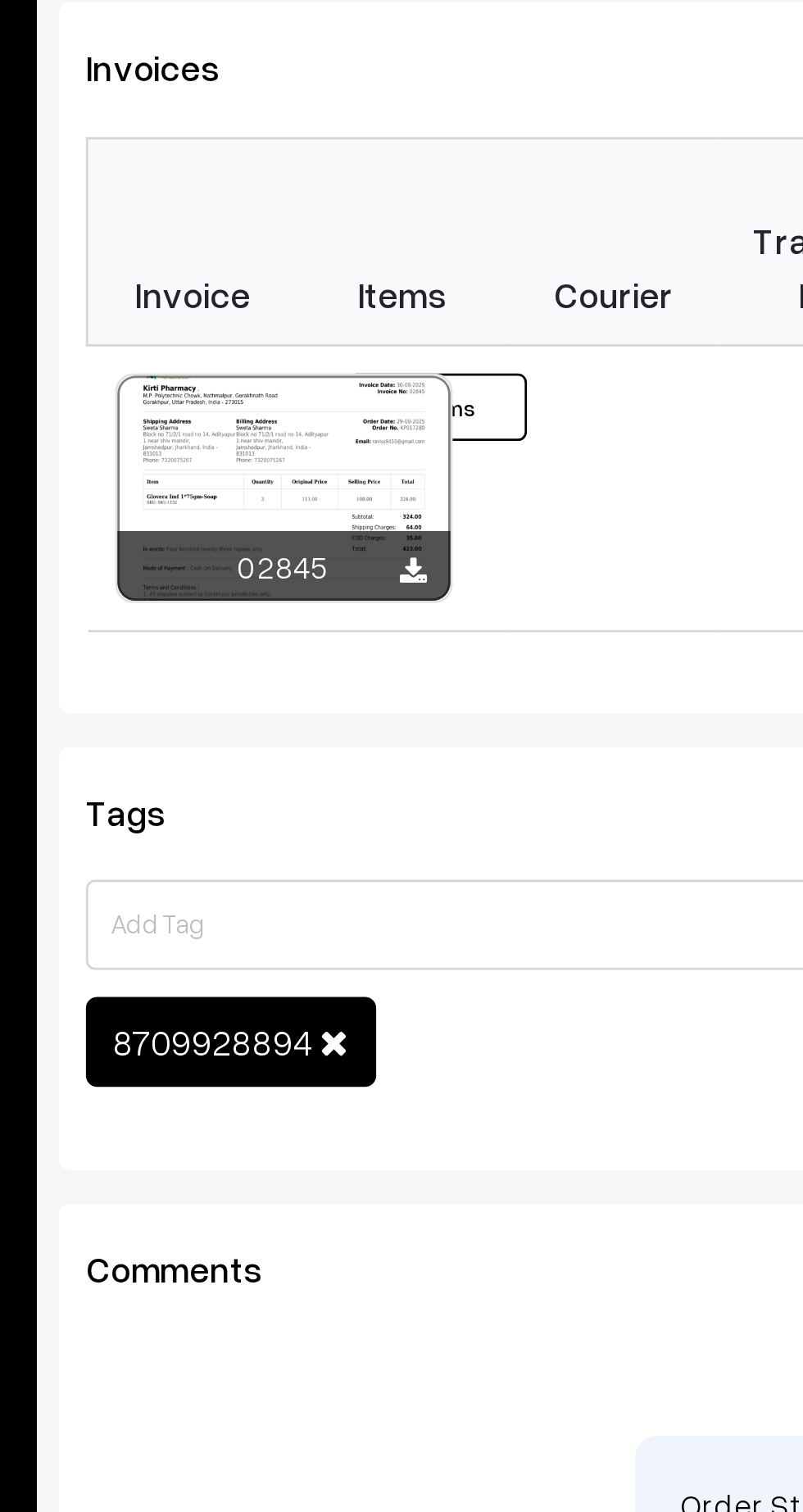
scroll to position [444, 0]
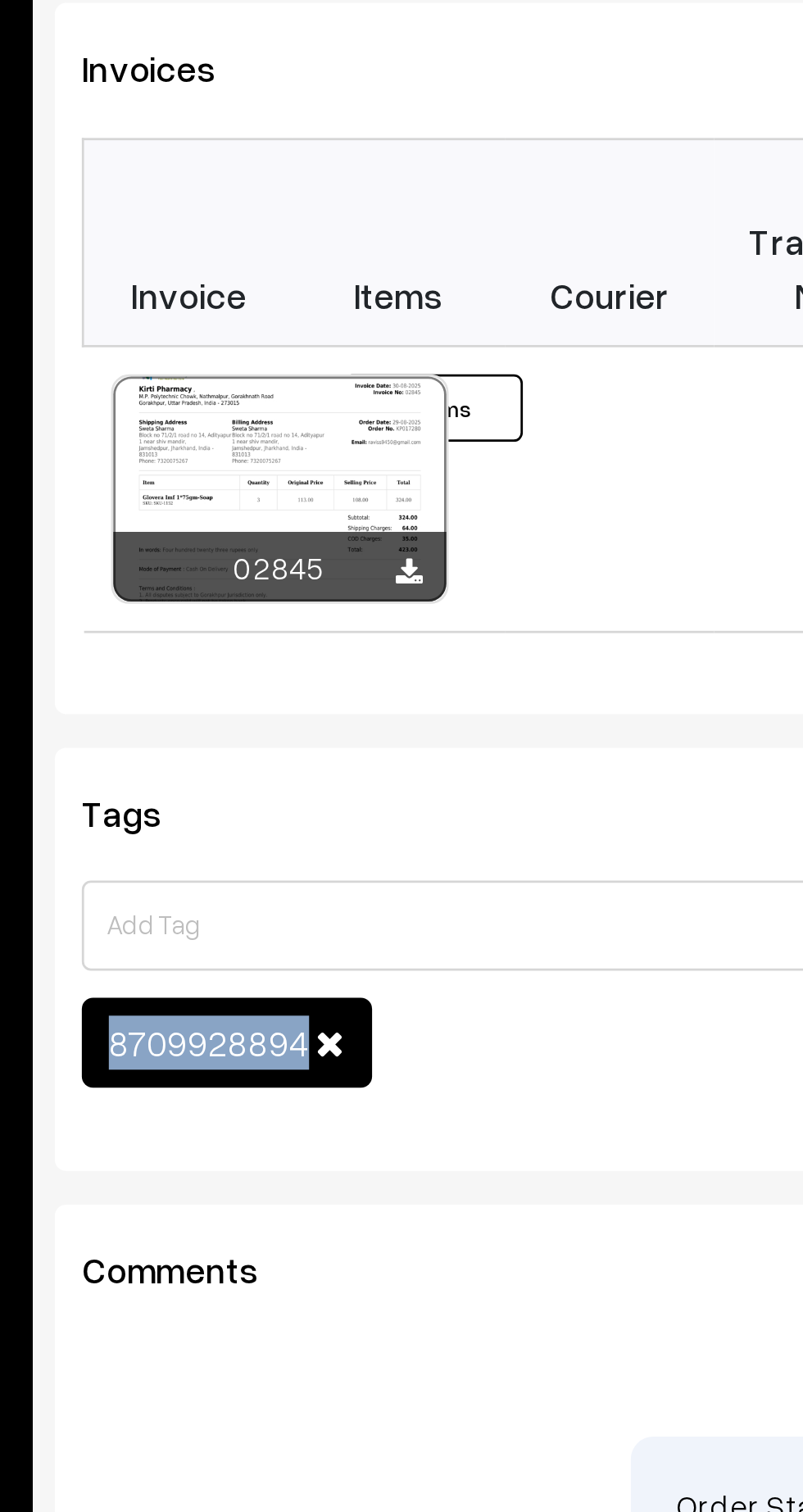
copy span "8709928894"
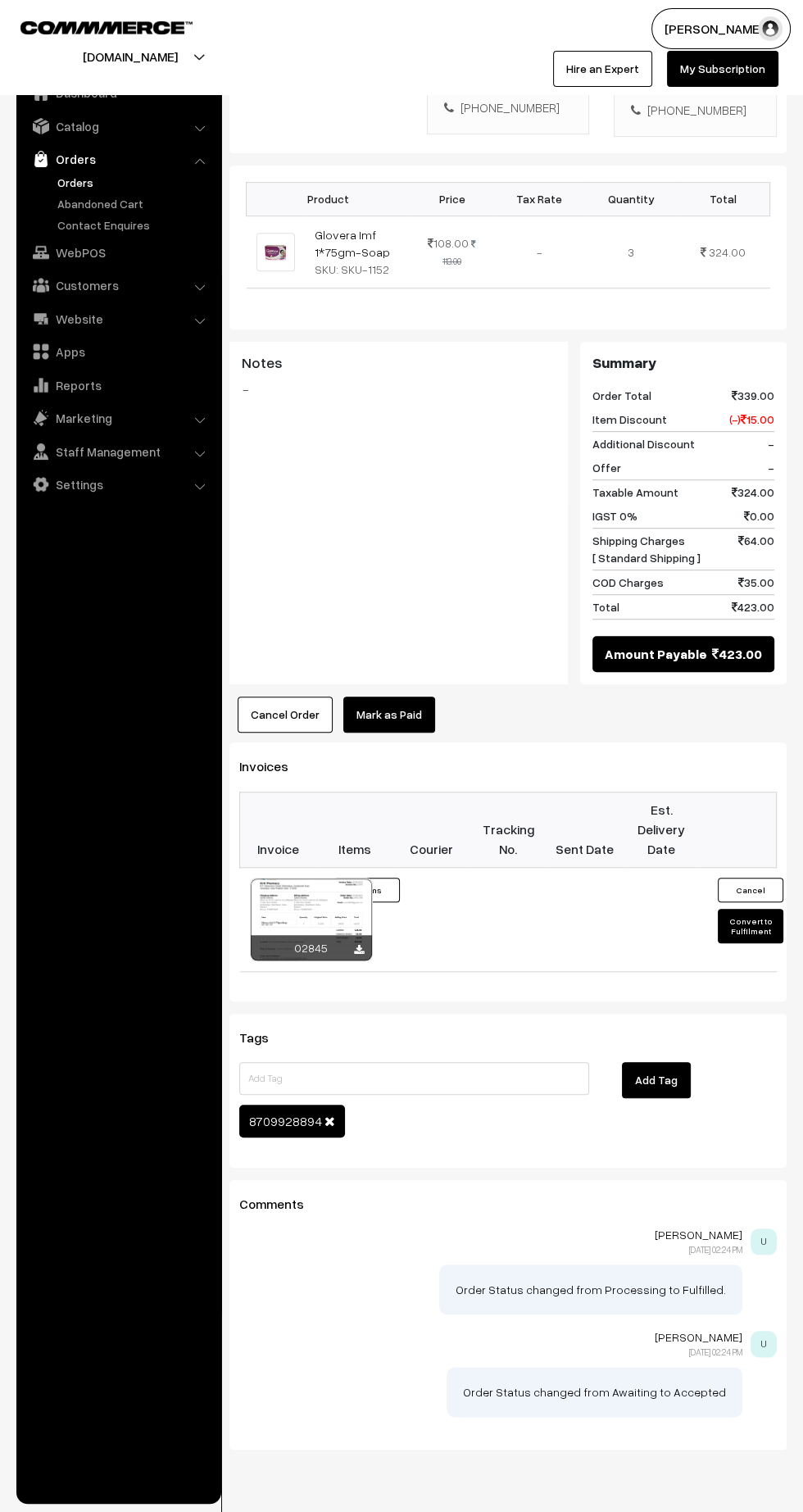
click at [749, 908] on button "Convert to Fulfilment" at bounding box center [750, 925] width 65 height 34
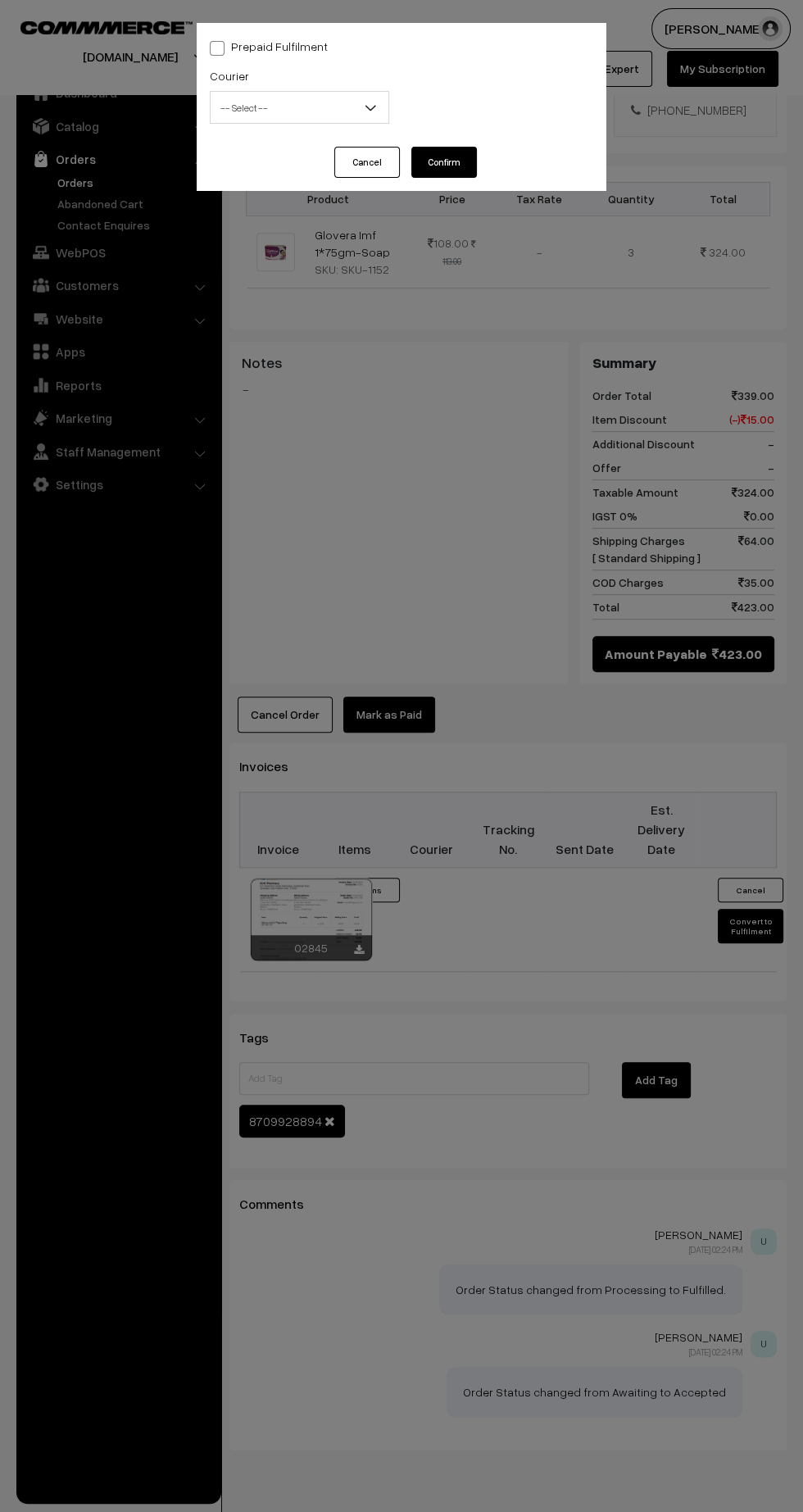
click at [274, 114] on span "-- Select --" at bounding box center [299, 108] width 178 height 28
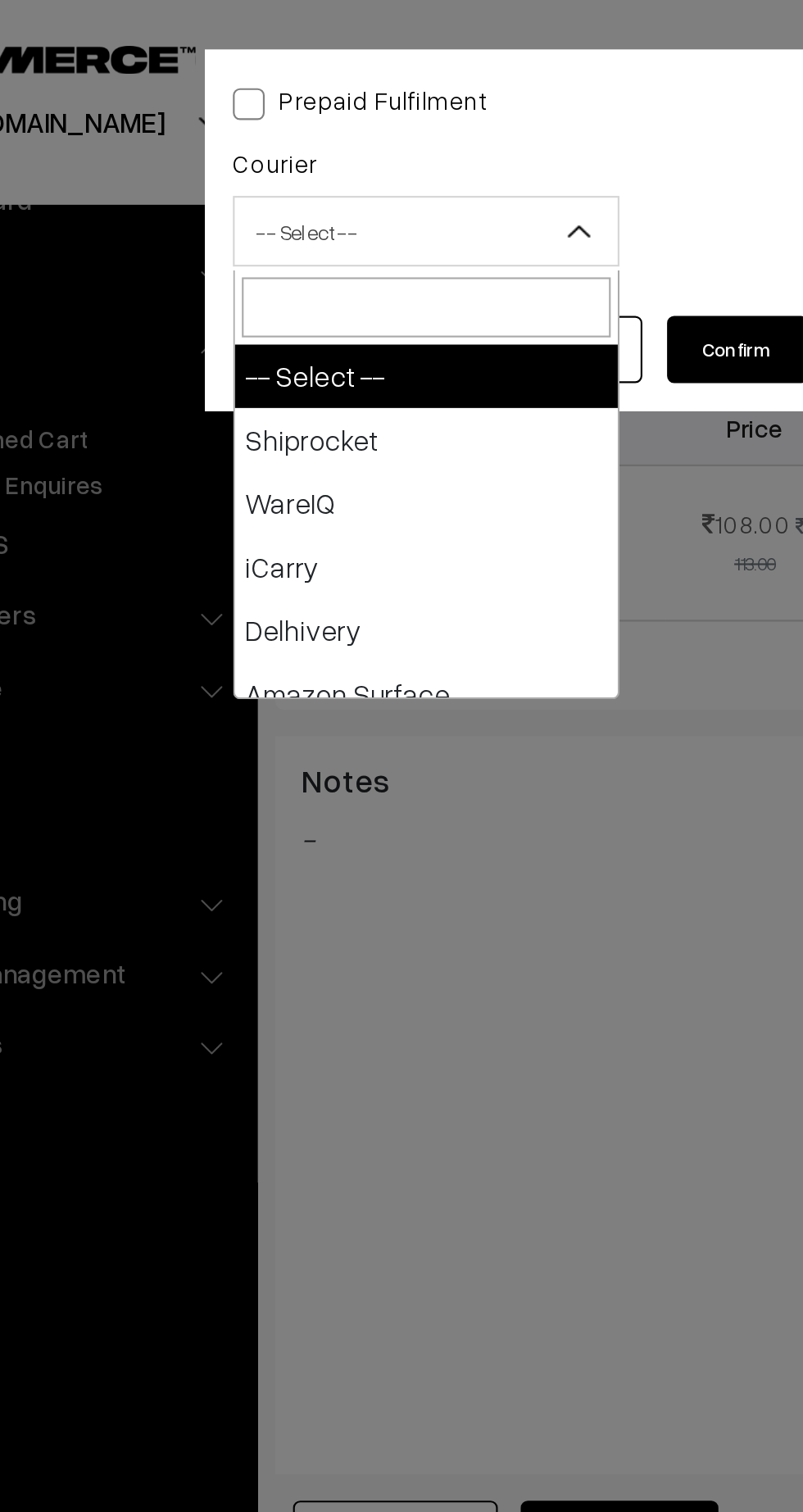
type input "x"
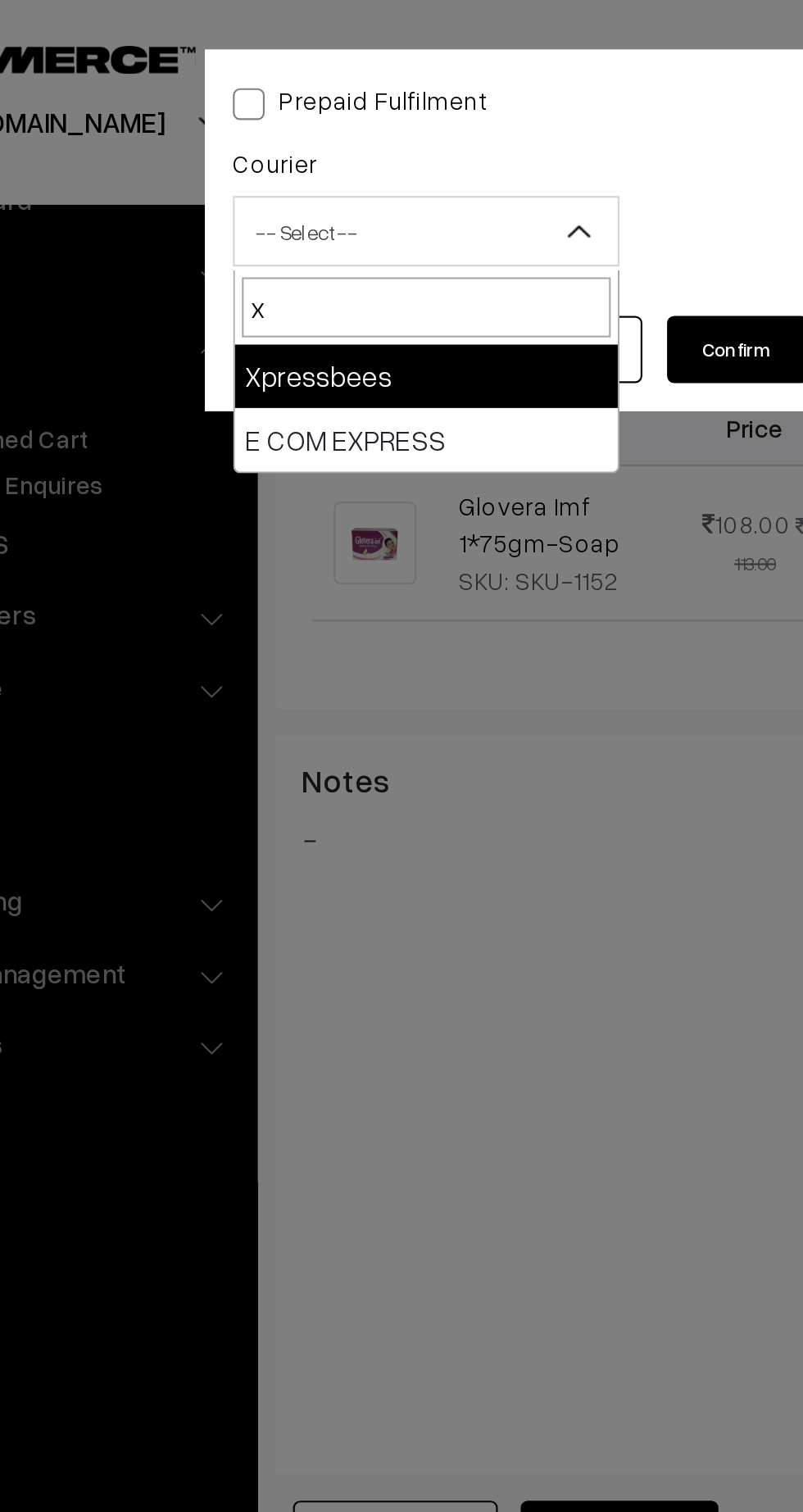
select select "8"
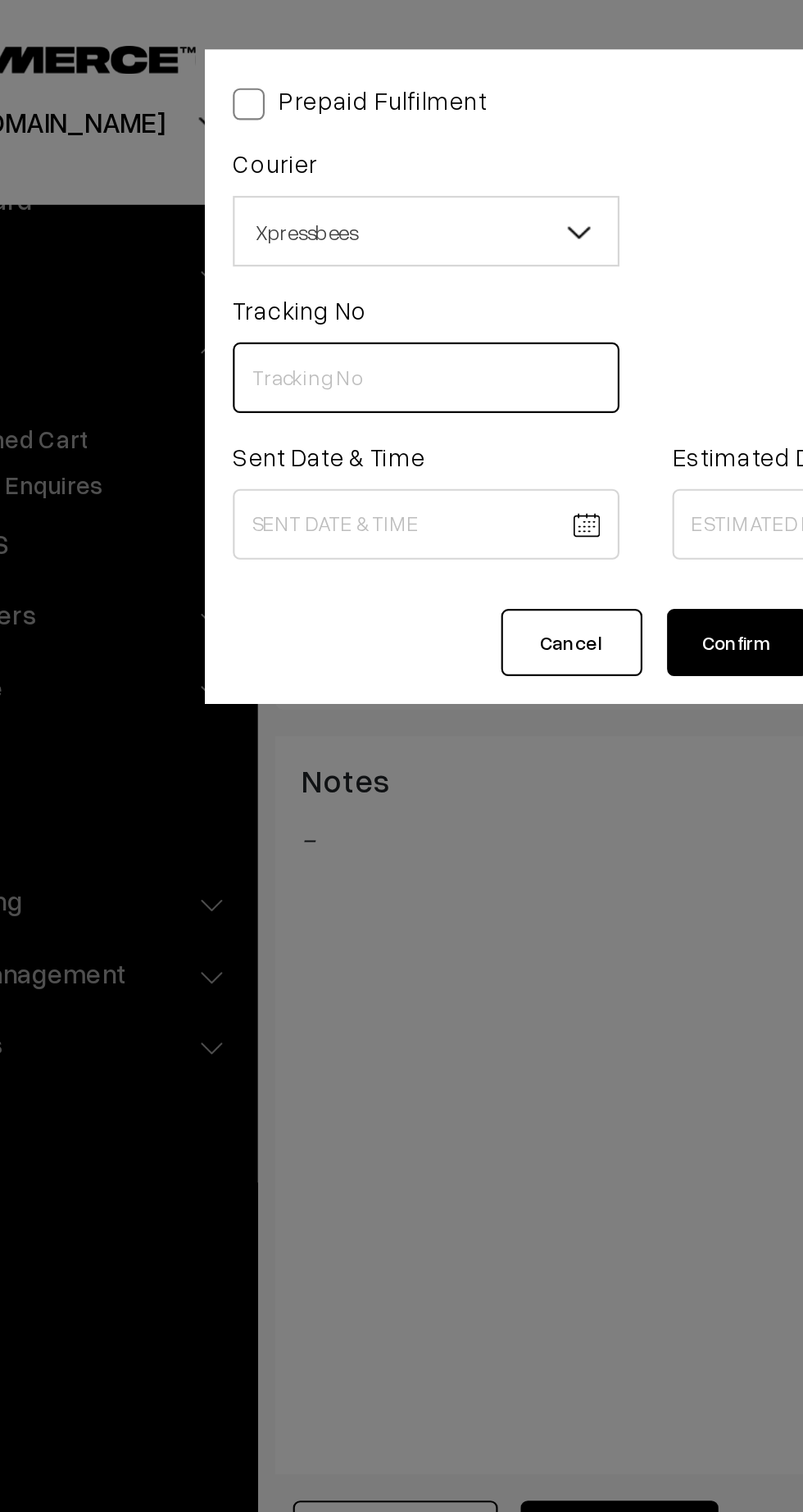
paste input "14344952681933"
type input "14344952681933"
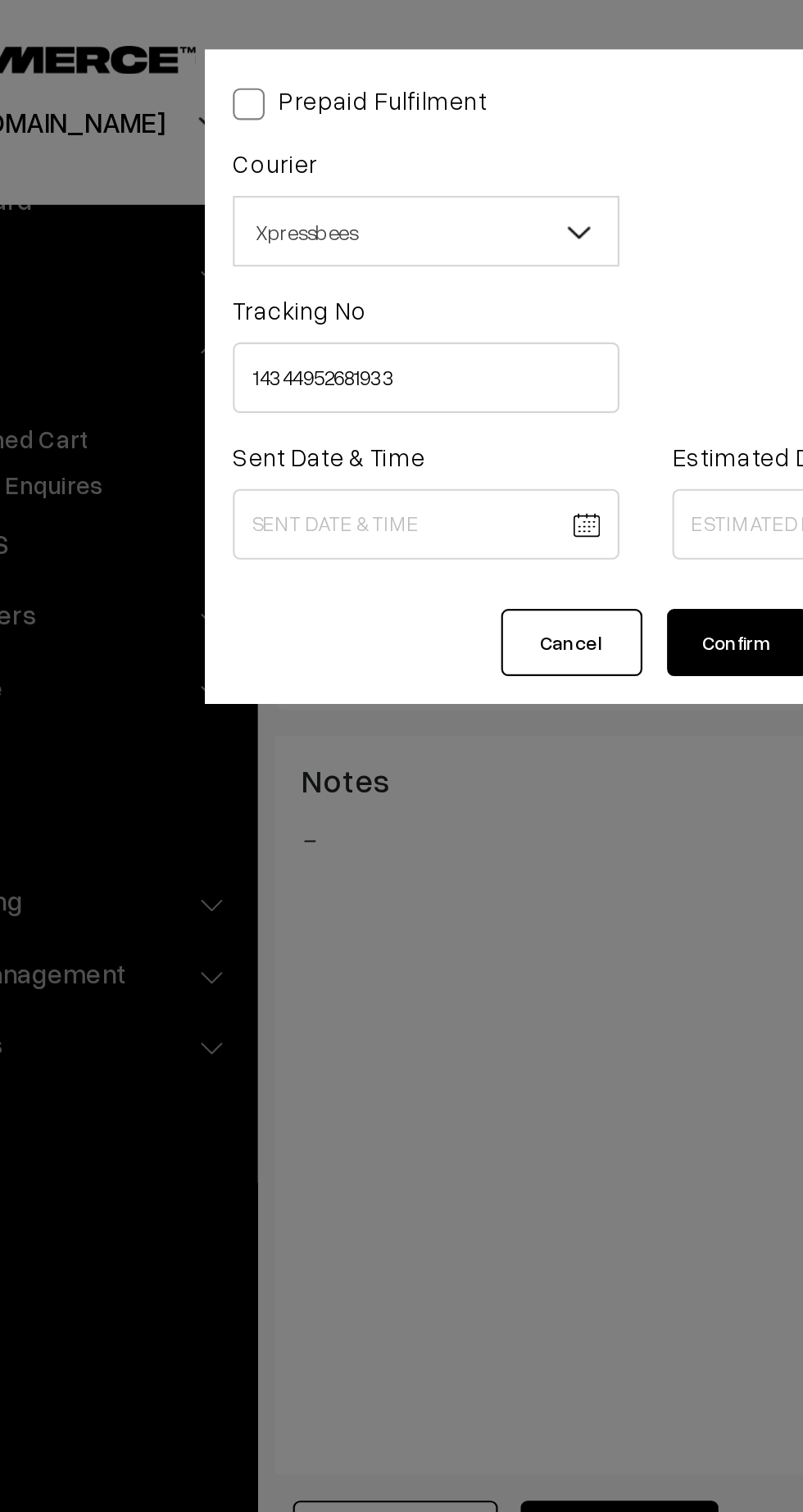
click at [291, 240] on body "Thank you for showing interest. Our team will call you shortly. Close [DOMAIN_N…" at bounding box center [401, 556] width 803 height 1999
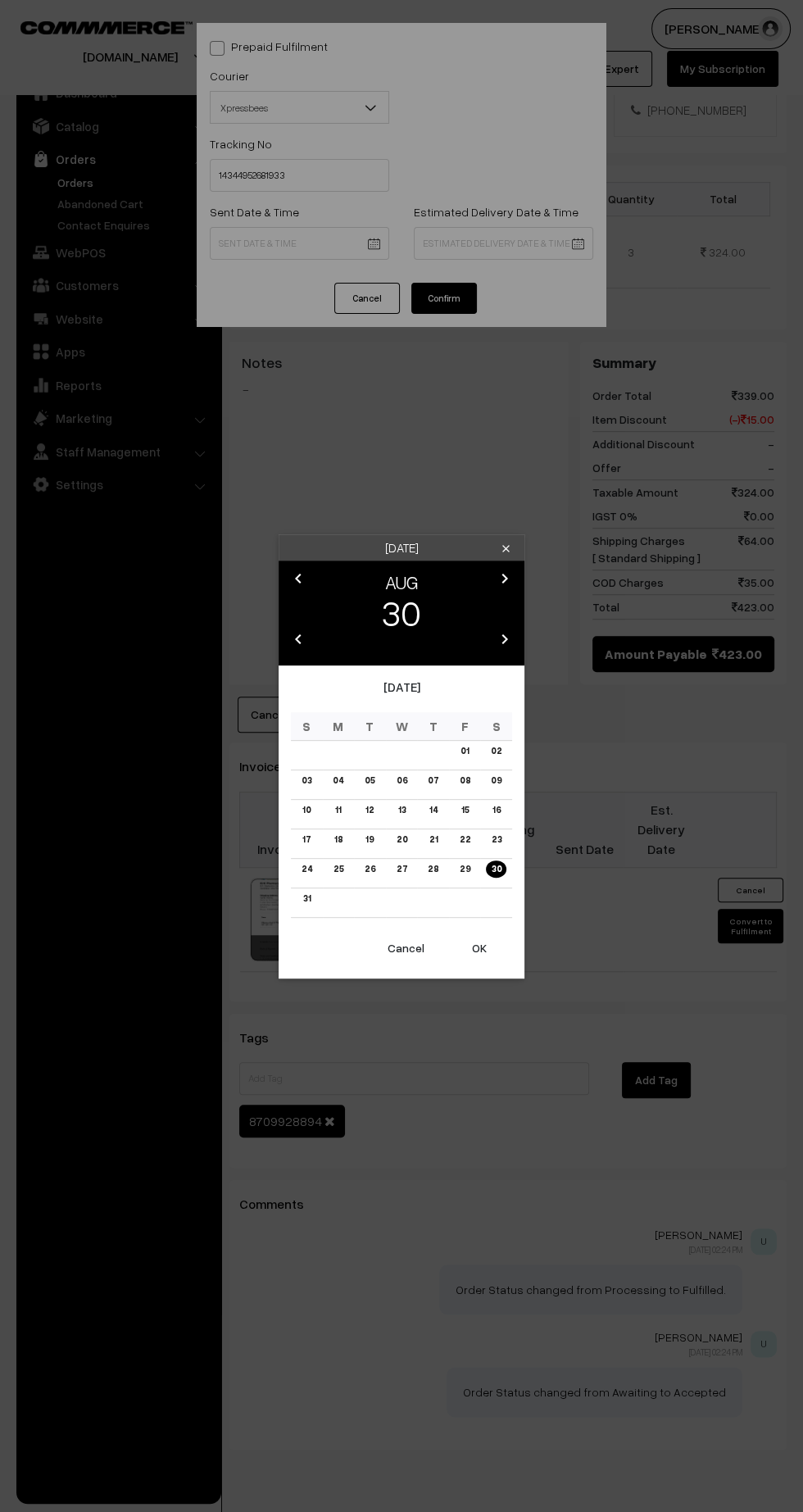
click at [501, 957] on button "OK" at bounding box center [479, 947] width 65 height 36
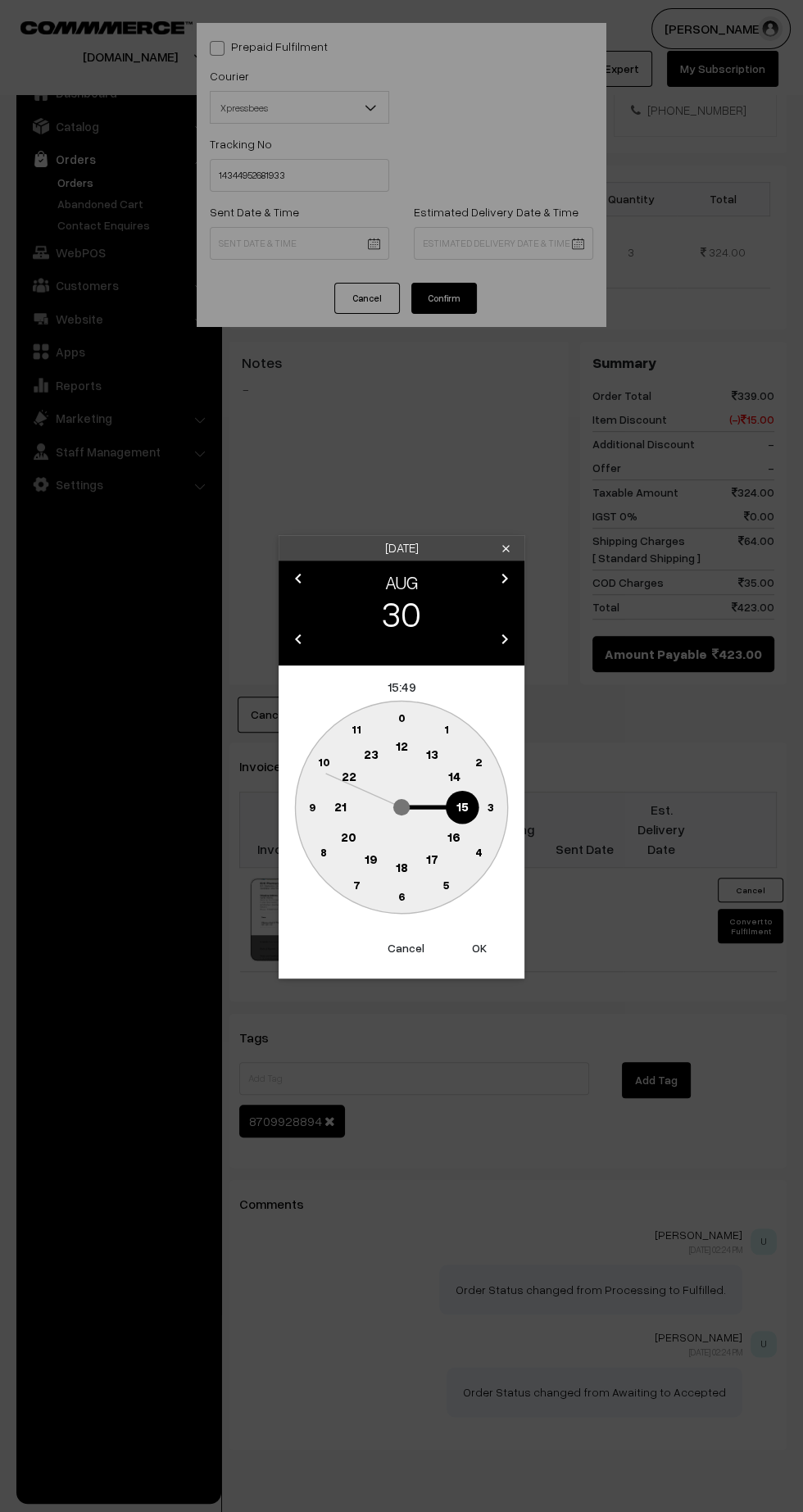
click at [370, 859] on text "19" at bounding box center [371, 858] width 13 height 15
click at [313, 798] on circle at bounding box center [315, 788] width 22 height 22
type input "30-08-2025 19:47"
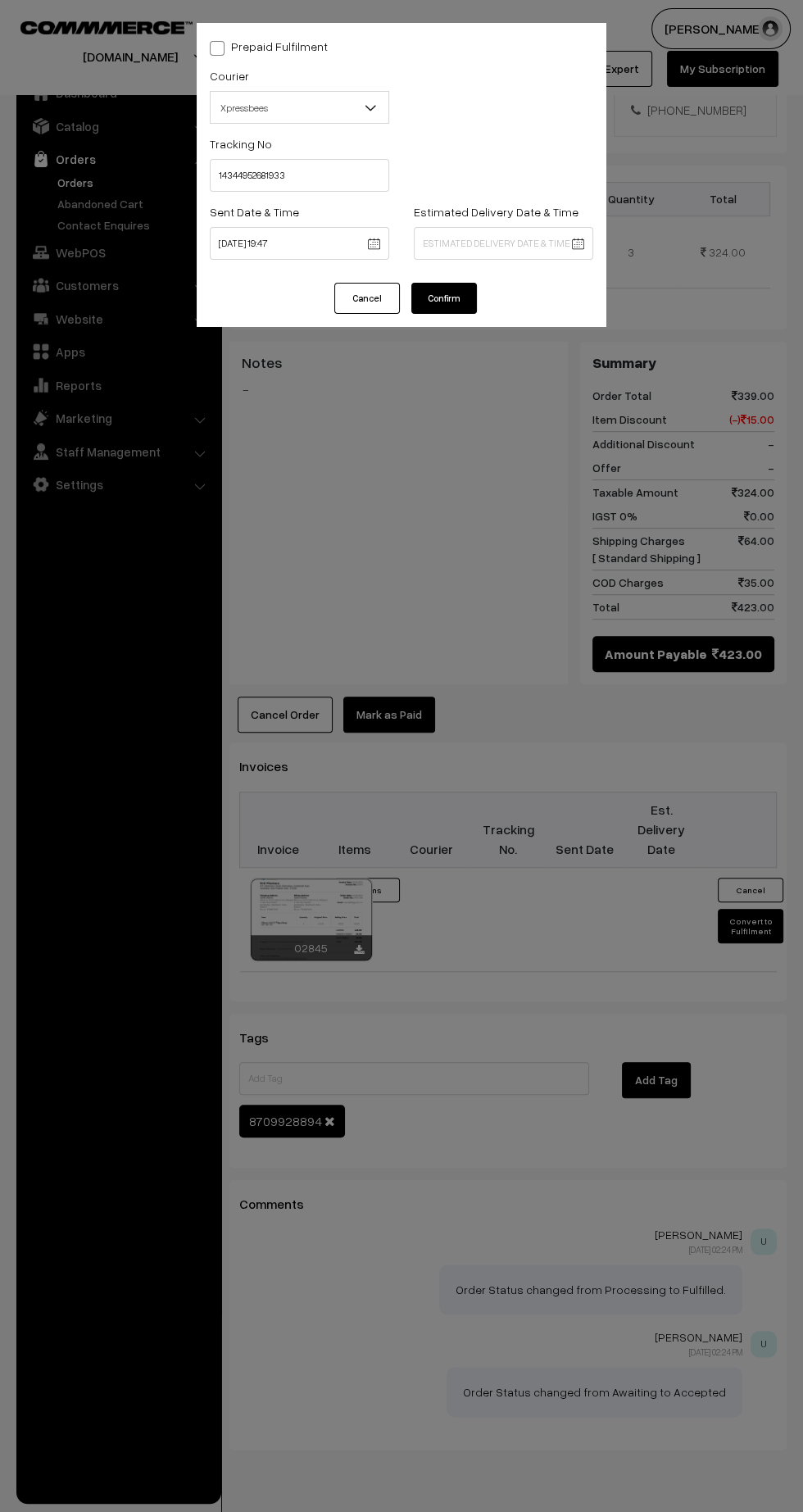
click at [528, 247] on body "Thank you for showing interest. Our team will call you shortly. Close kirtiphar…" at bounding box center [401, 556] width 803 height 1999
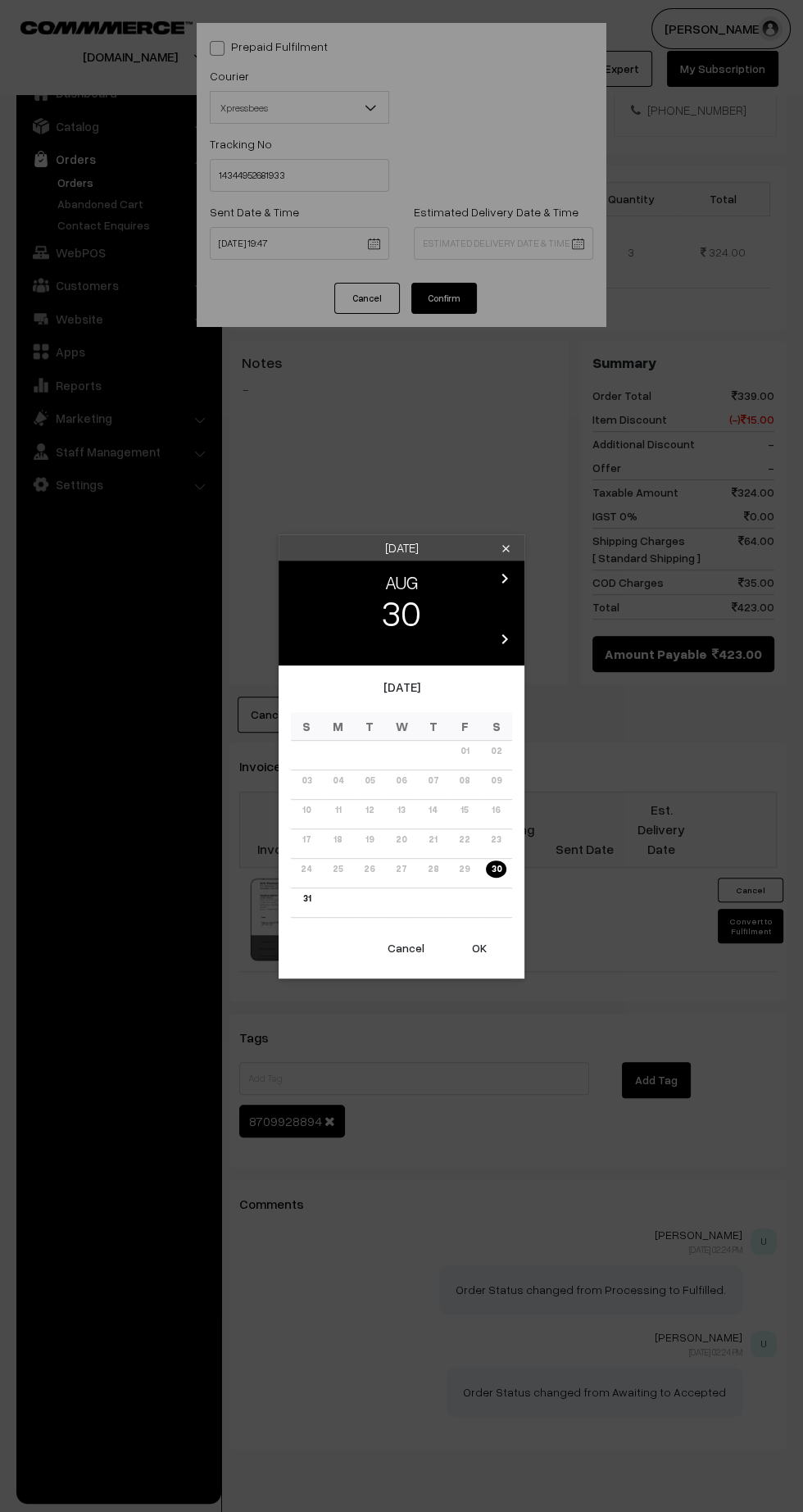
click at [509, 582] on icon "chevron_right" at bounding box center [504, 578] width 19 height 19
click at [496, 750] on link "06" at bounding box center [496, 750] width 20 height 17
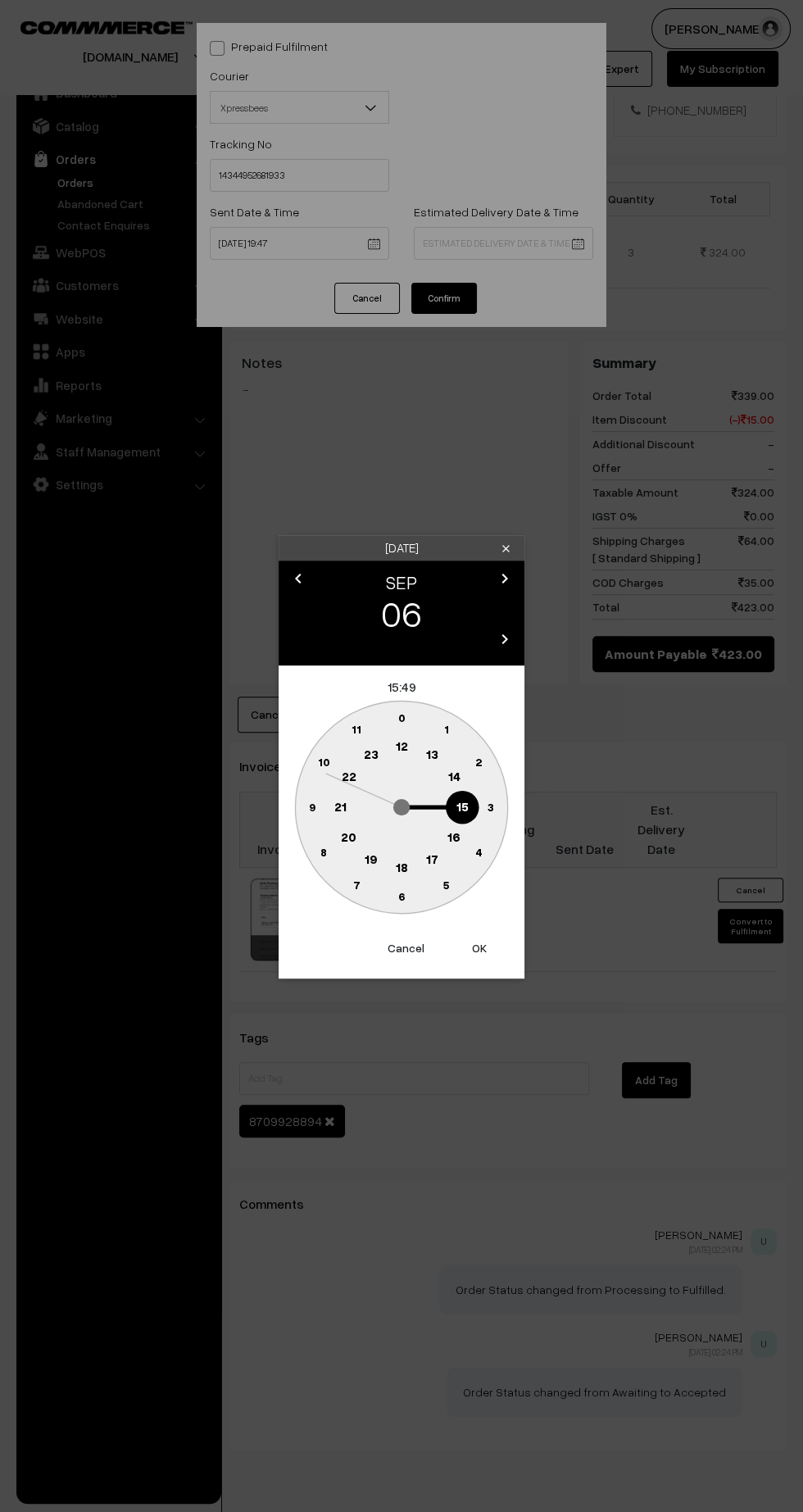
click at [342, 805] on text "21" at bounding box center [340, 805] width 12 height 15
click at [414, 902] on circle at bounding box center [402, 897] width 34 height 34
type input "06-09-2025 21:30"
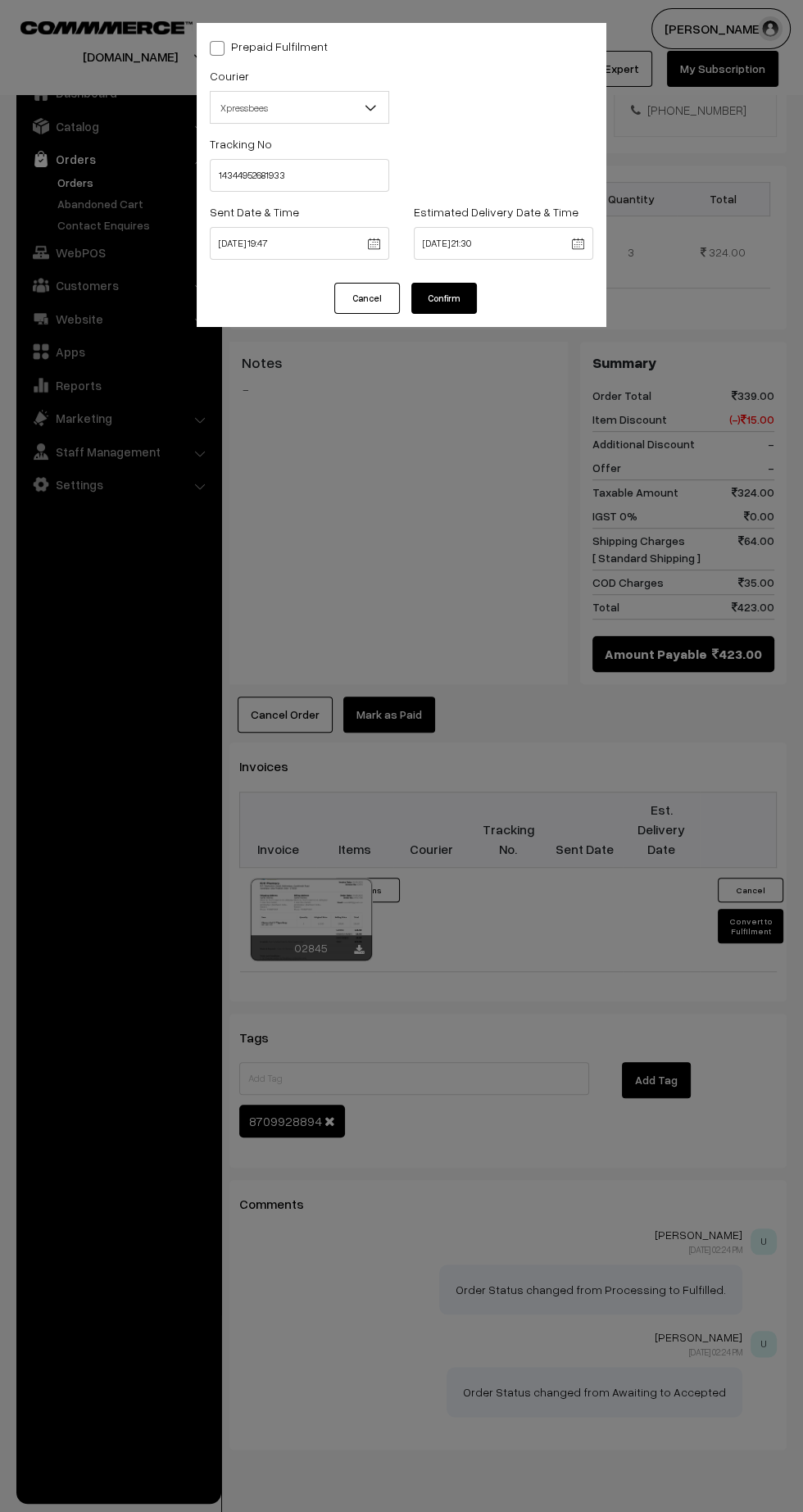
click at [466, 313] on button "Confirm" at bounding box center [443, 298] width 65 height 31
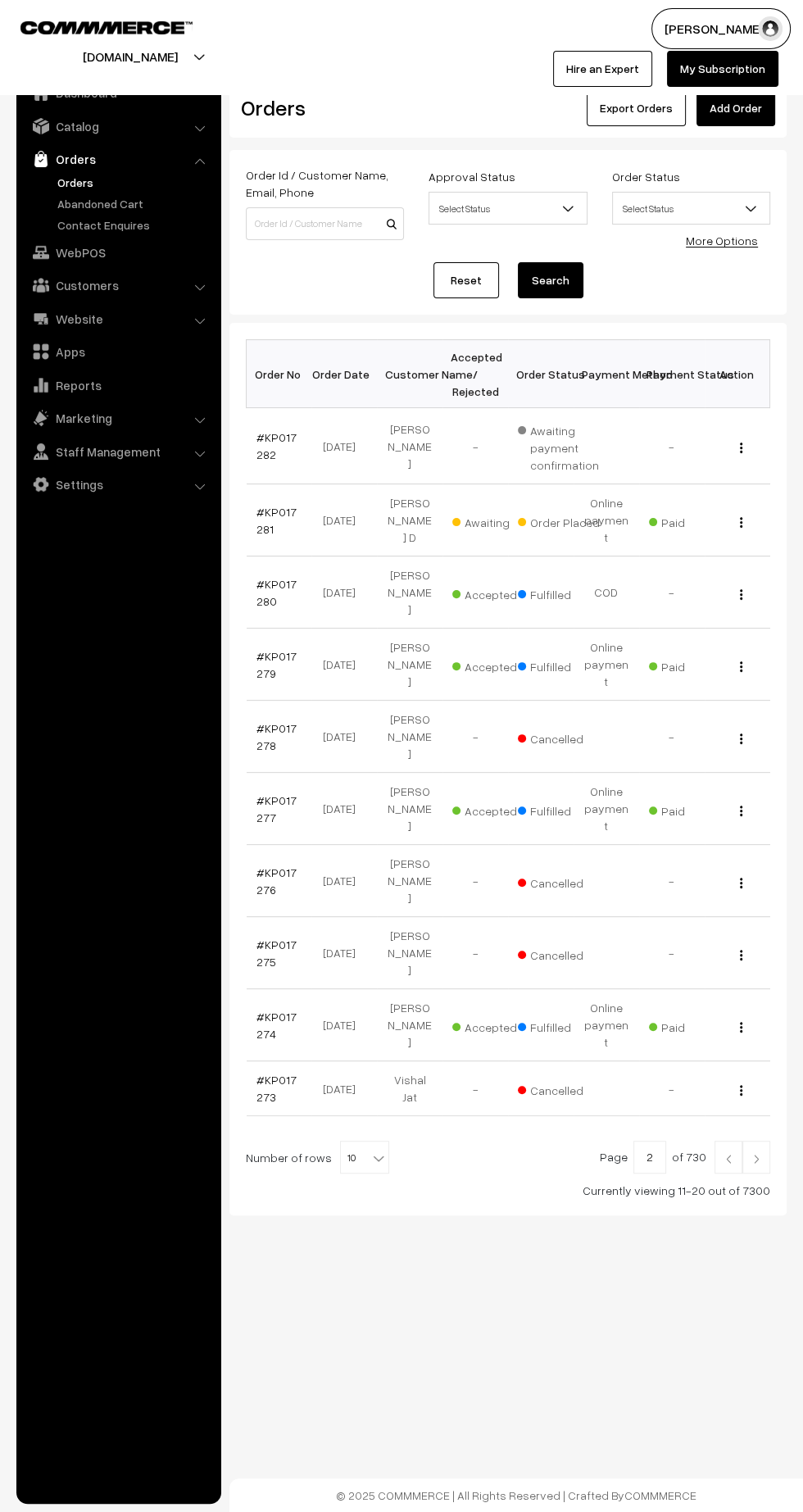
click at [728, 1153] on img at bounding box center [728, 1158] width 15 height 10
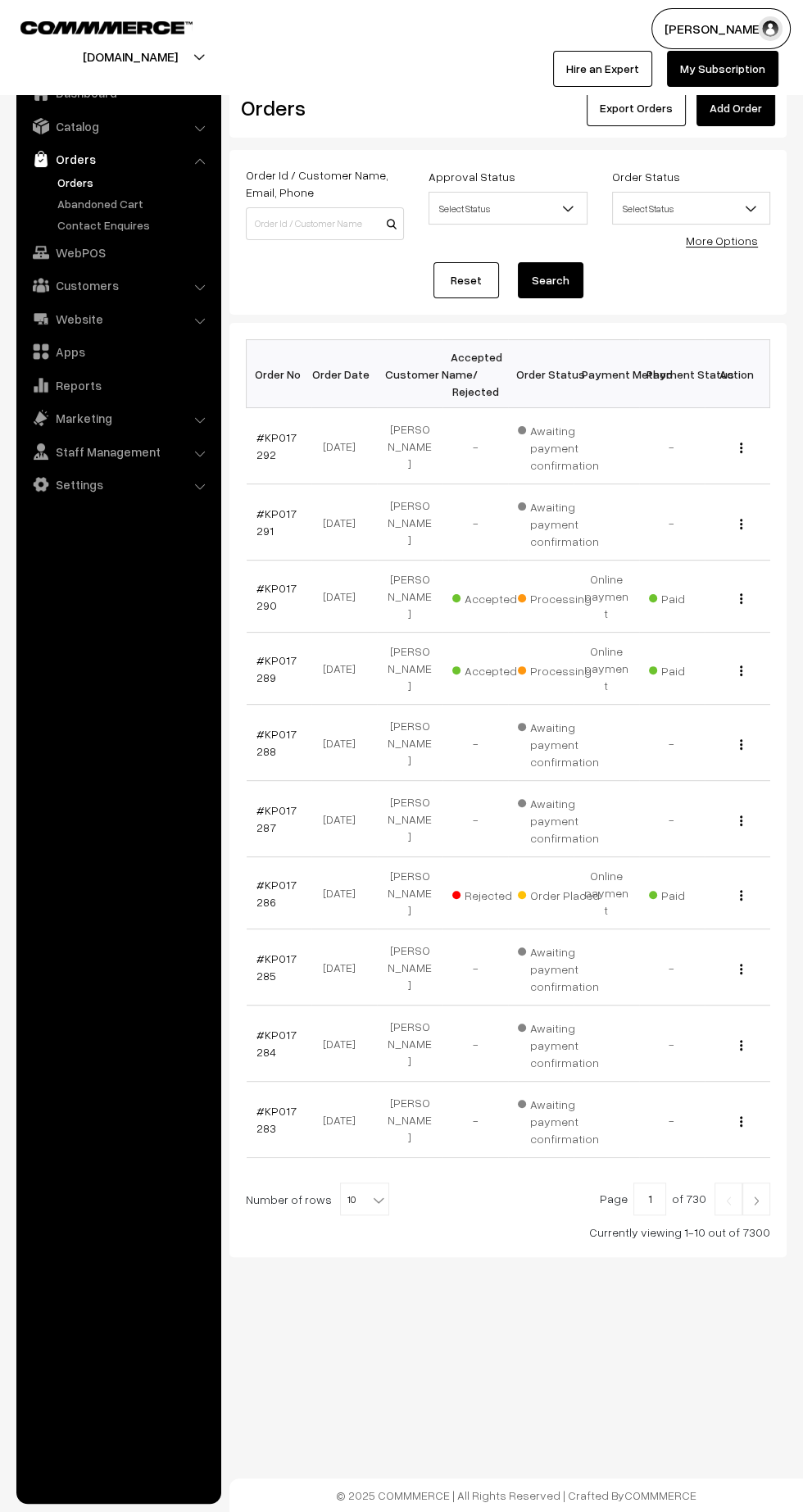
click at [276, 653] on link "#KP017289" at bounding box center [276, 668] width 40 height 31
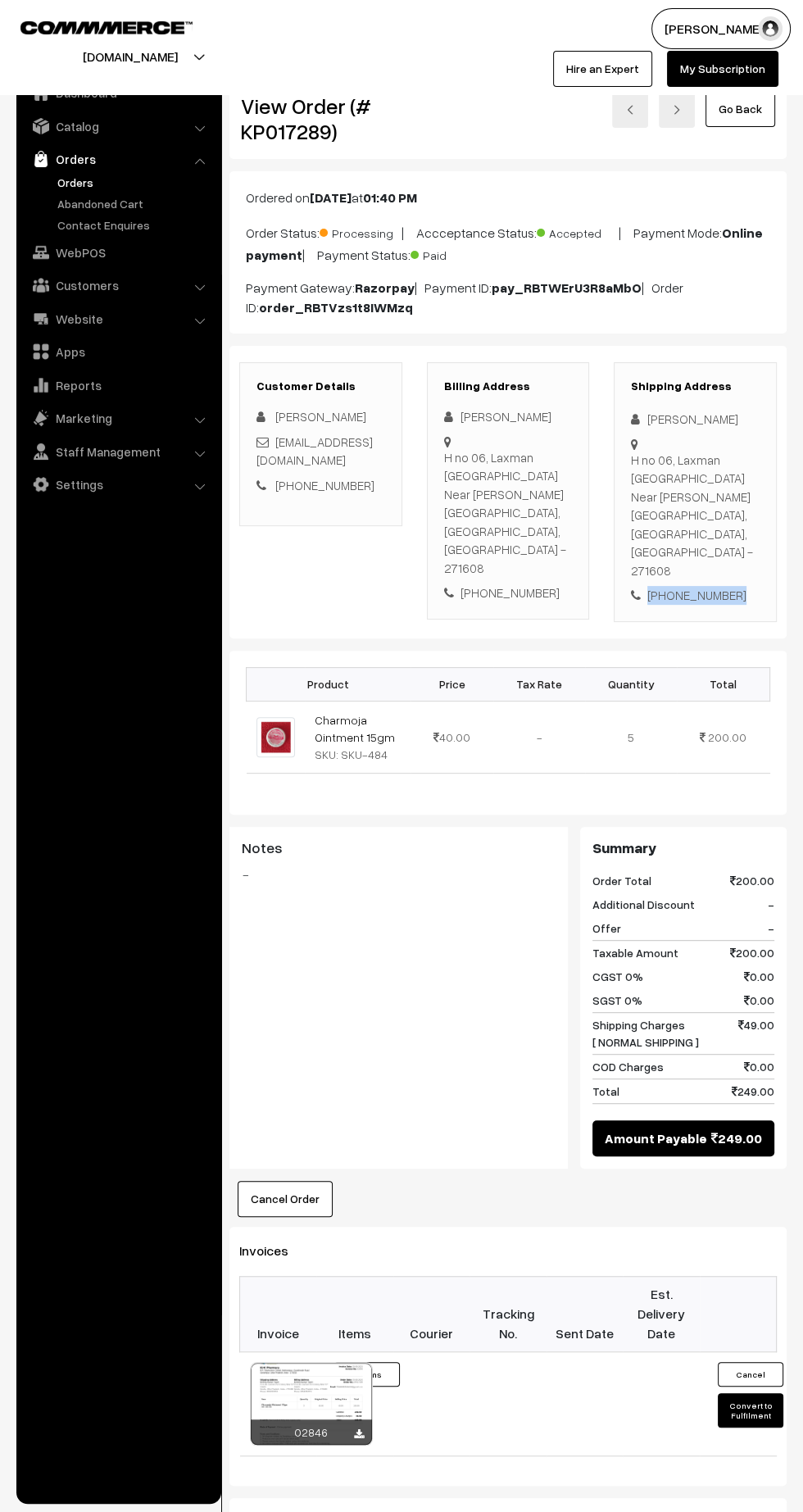
click at [706, 586] on div "+91 8858707055" at bounding box center [695, 595] width 129 height 19
copy div "8858707055"
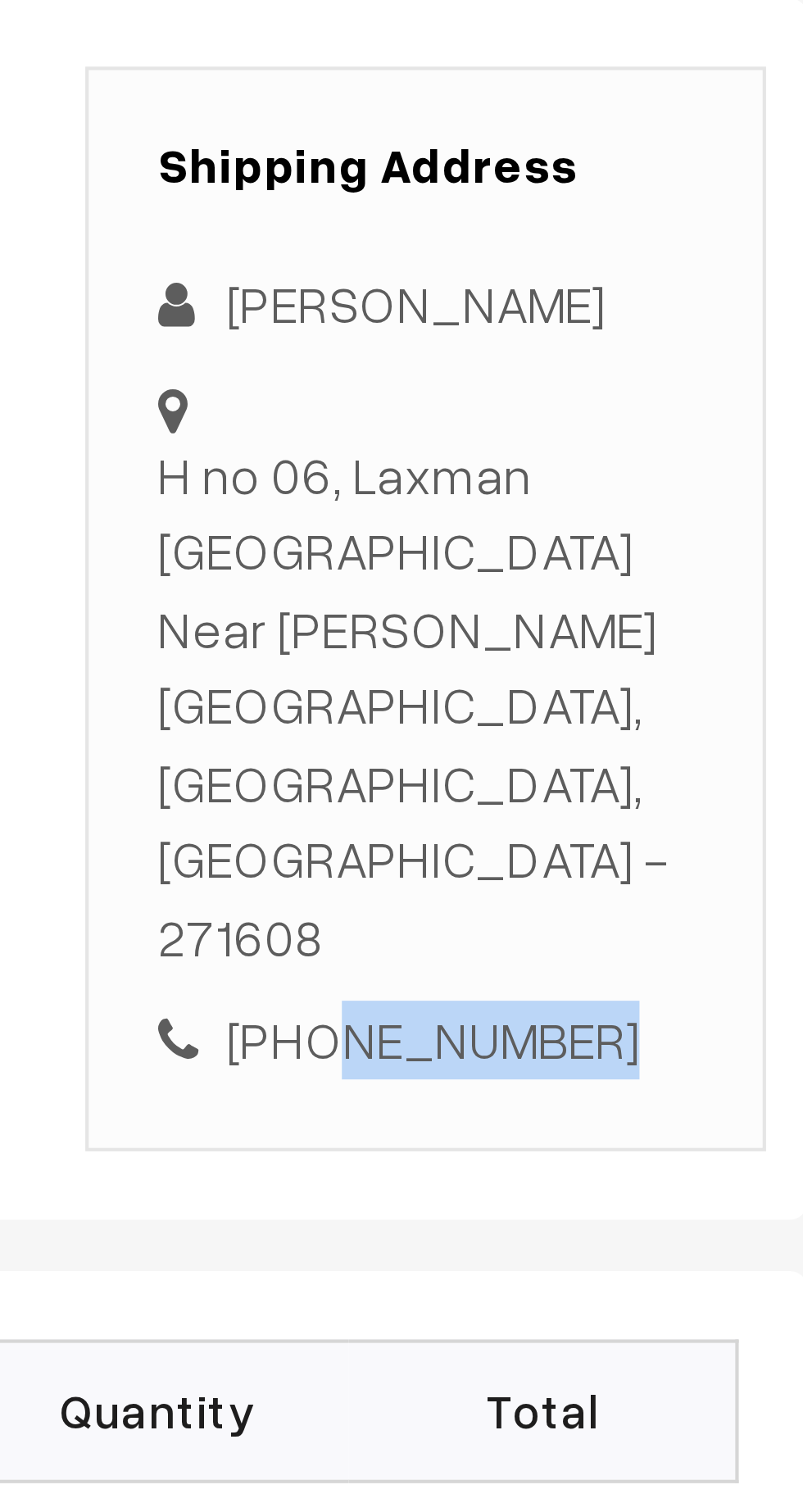
copy div "Krishna Kumar Tiwari"
click at [709, 586] on div "+91 8858707055" at bounding box center [695, 595] width 129 height 19
copy div "8858707055"
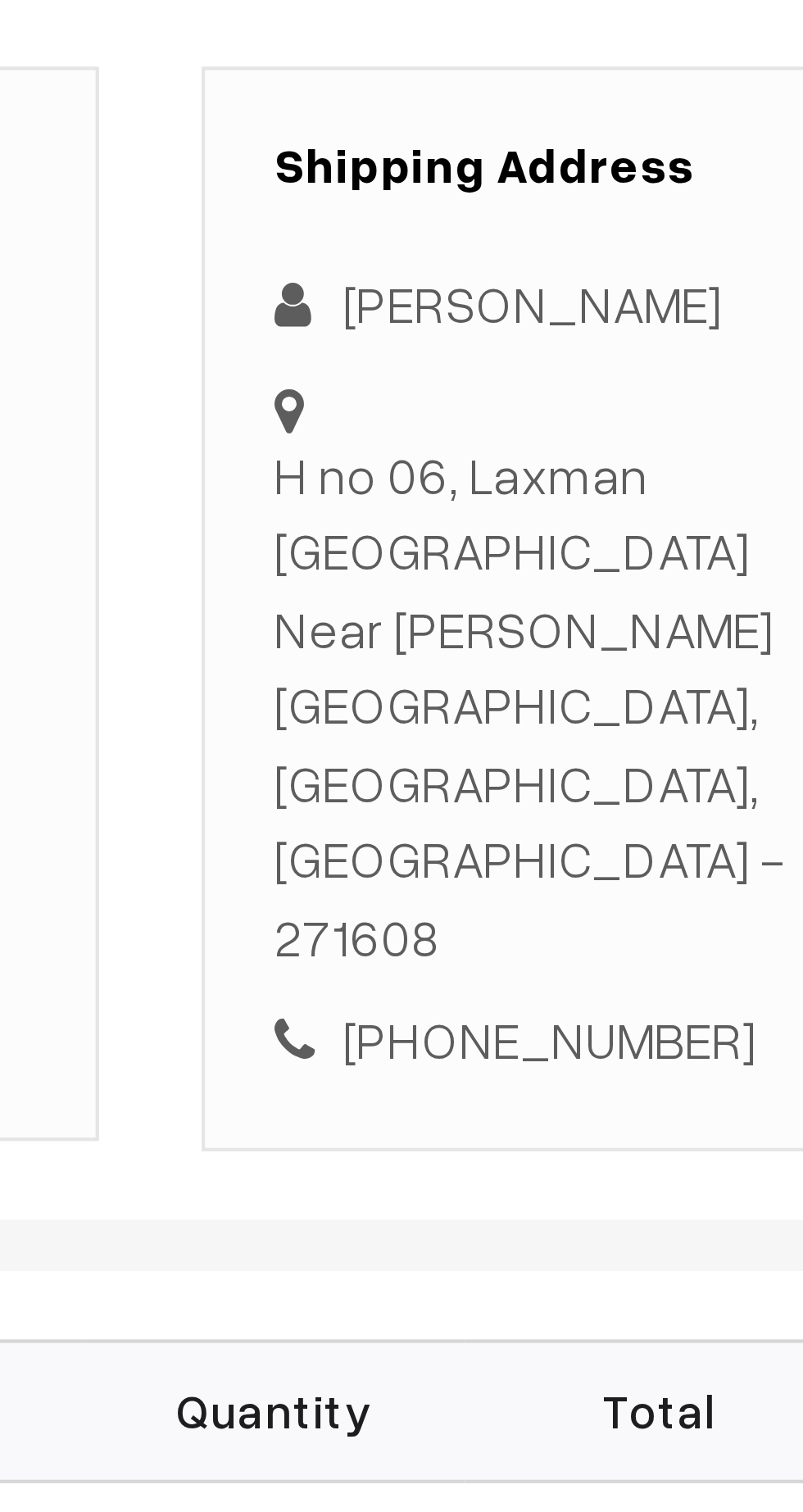
copy div "H no 06, Laxman Puri Colony Near R P Lawan Gonda, Uttar Pradesh, India - 271608"
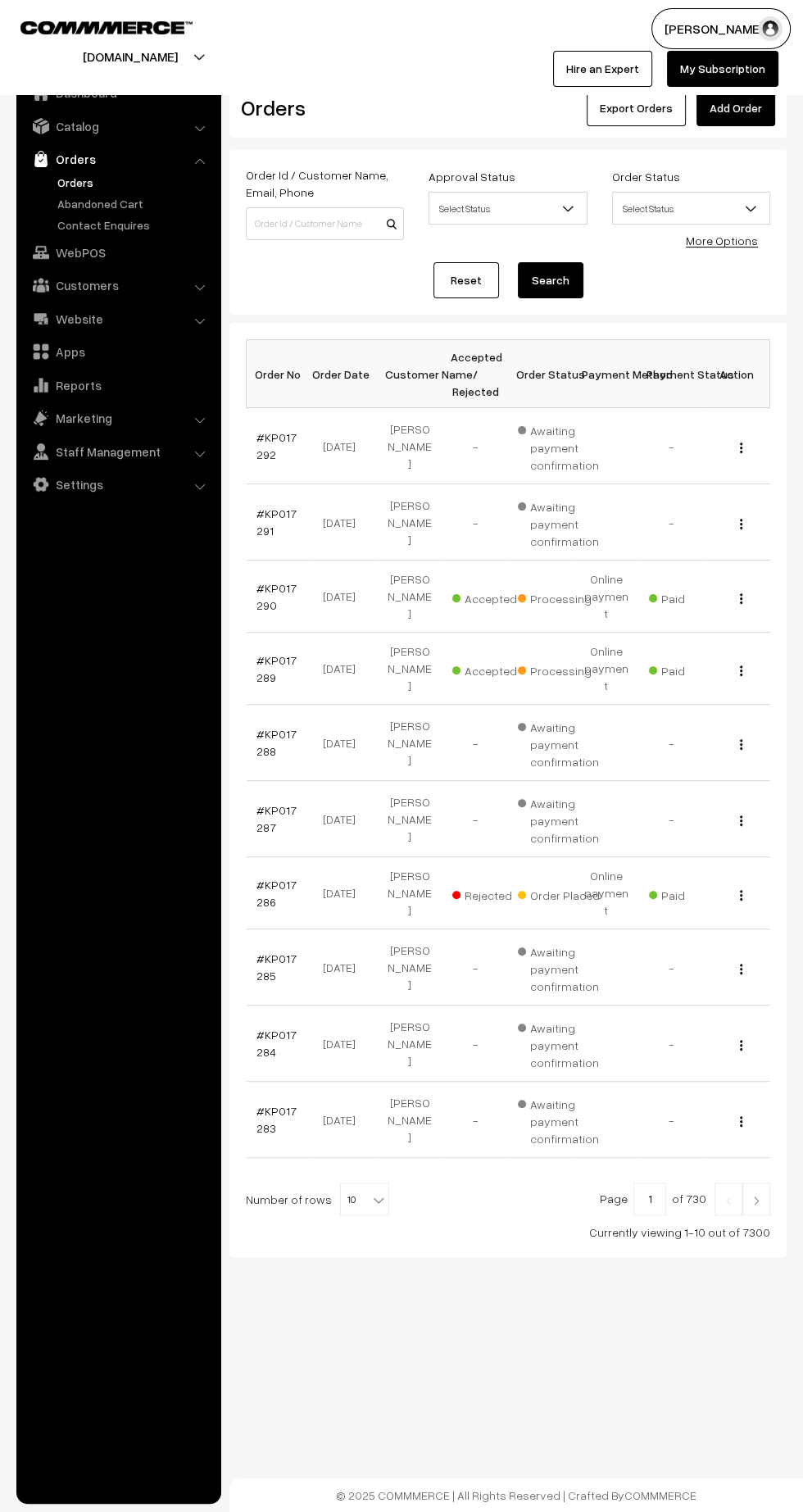
click at [272, 581] on link "#KP017290" at bounding box center [276, 596] width 40 height 31
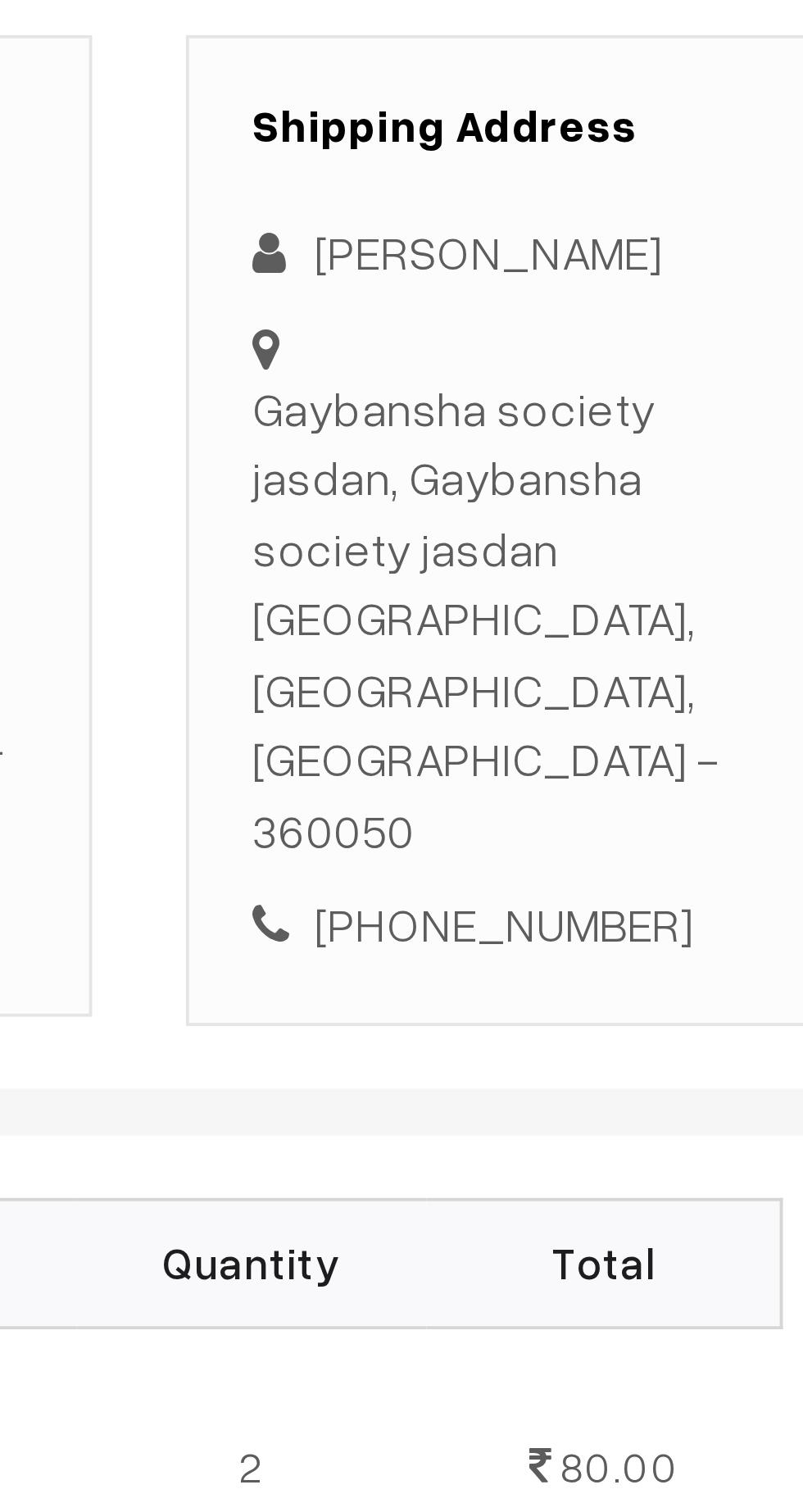
scroll to position [6, 0]
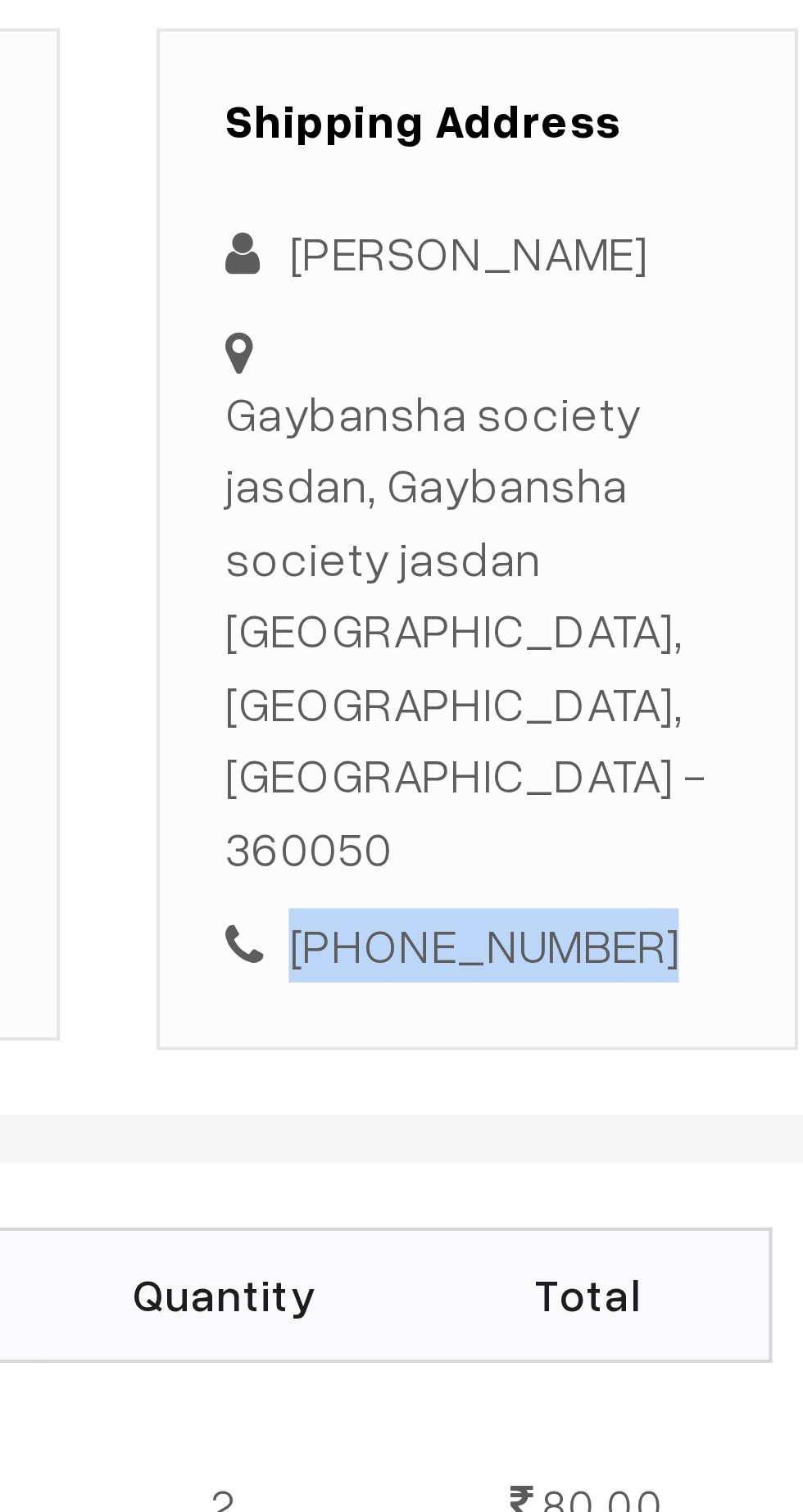
click at [722, 580] on div "[PHONE_NUMBER]" at bounding box center [695, 589] width 129 height 19
copy div "8948049896"
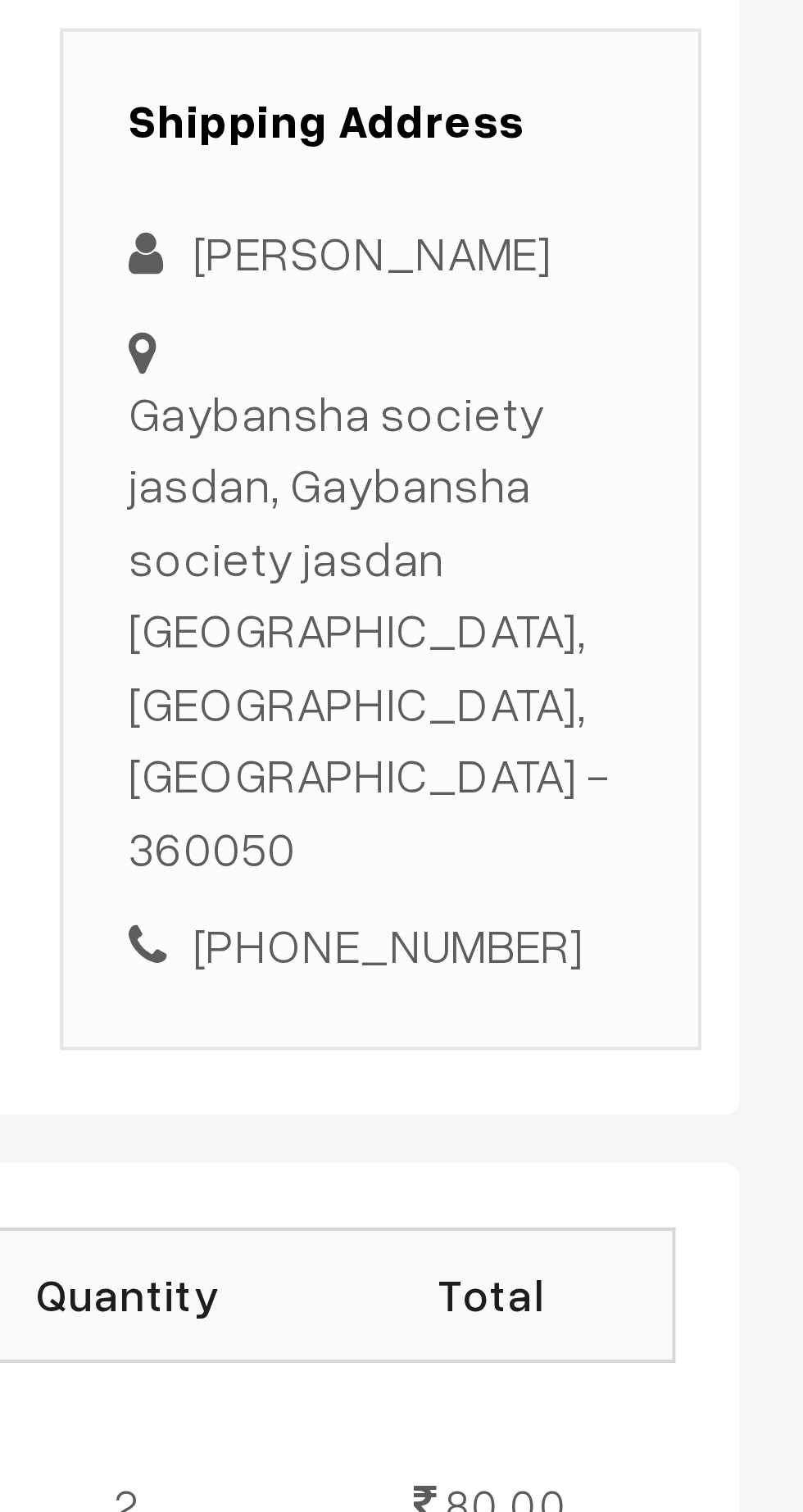
copy div "Gaybansha society jasdan, Gaybansha society jasdan [GEOGRAPHIC_DATA], [GEOGRAPH…"
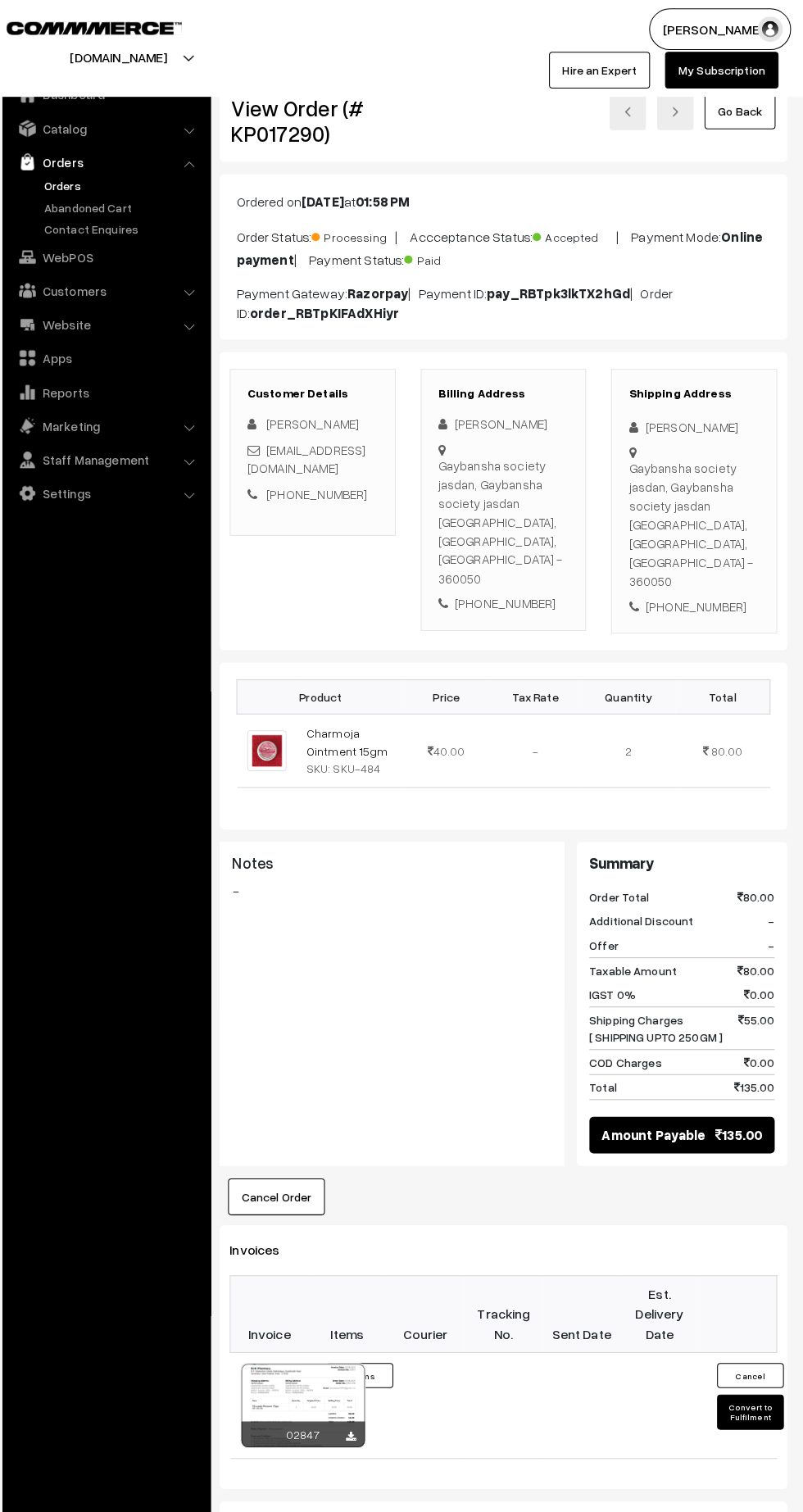
scroll to position [4, 0]
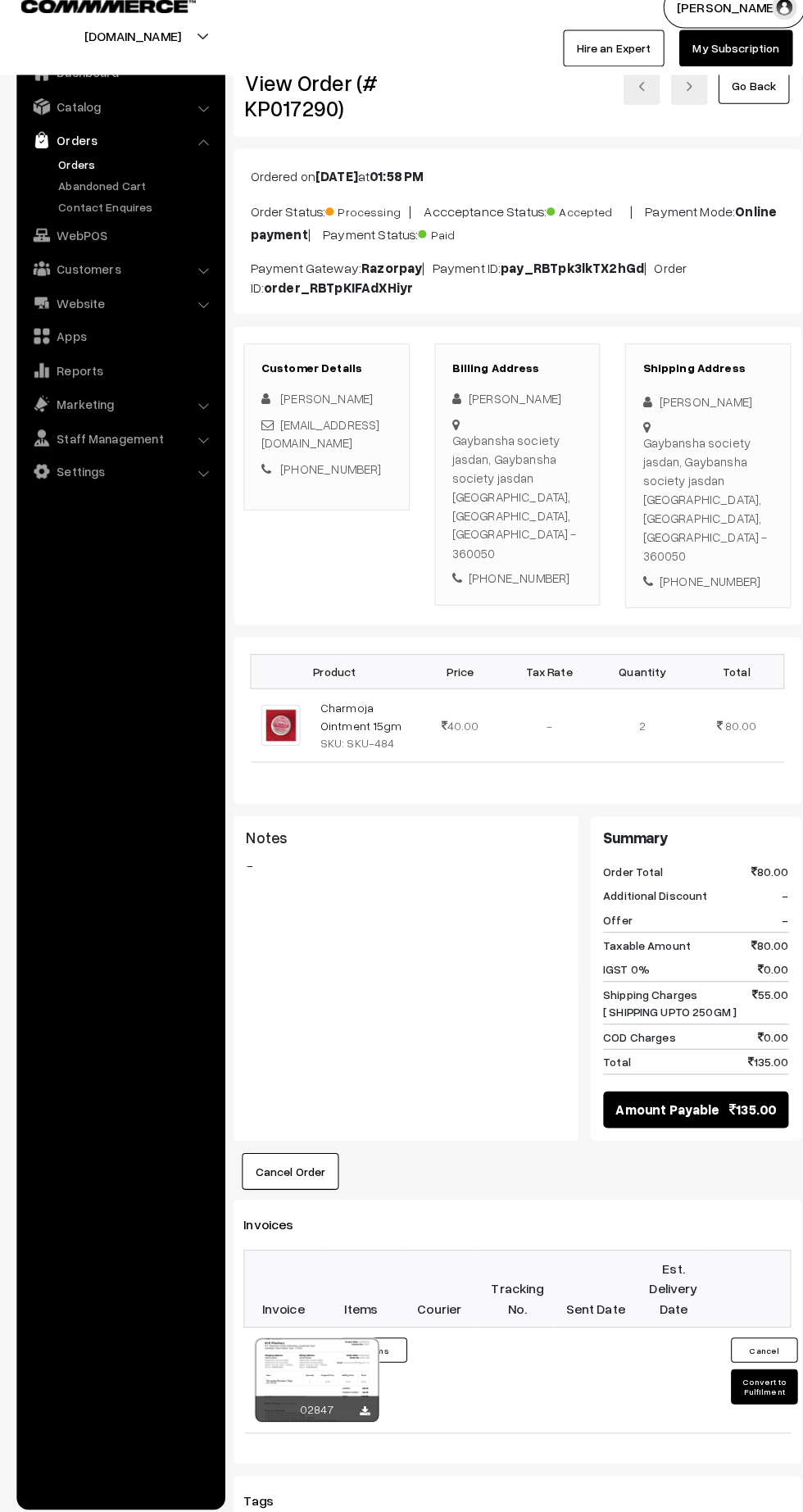
click at [745, 1366] on button "Convert to Fulfilment" at bounding box center [750, 1383] width 65 height 34
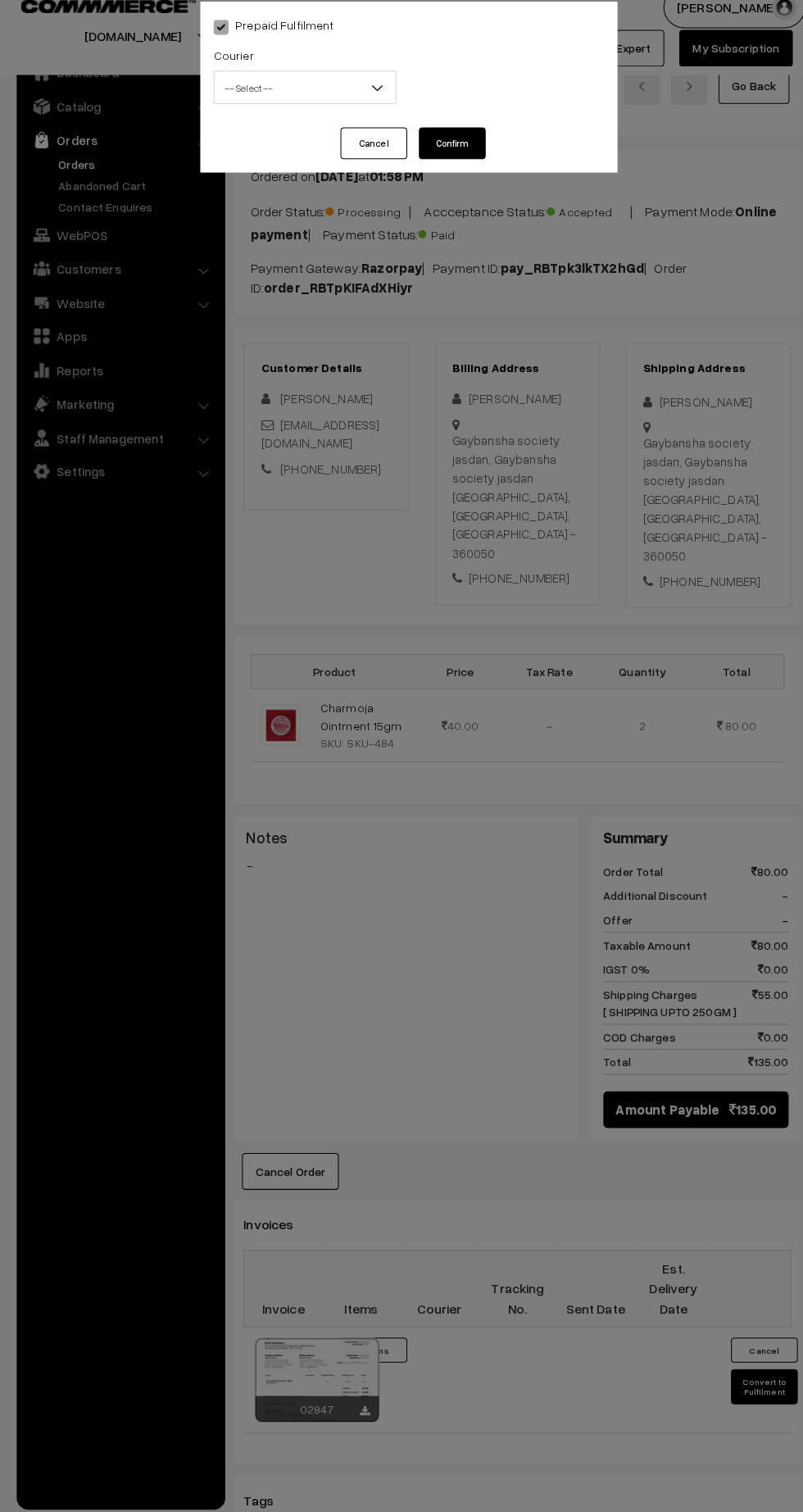
click at [296, 106] on span "-- Select --" at bounding box center [299, 108] width 178 height 28
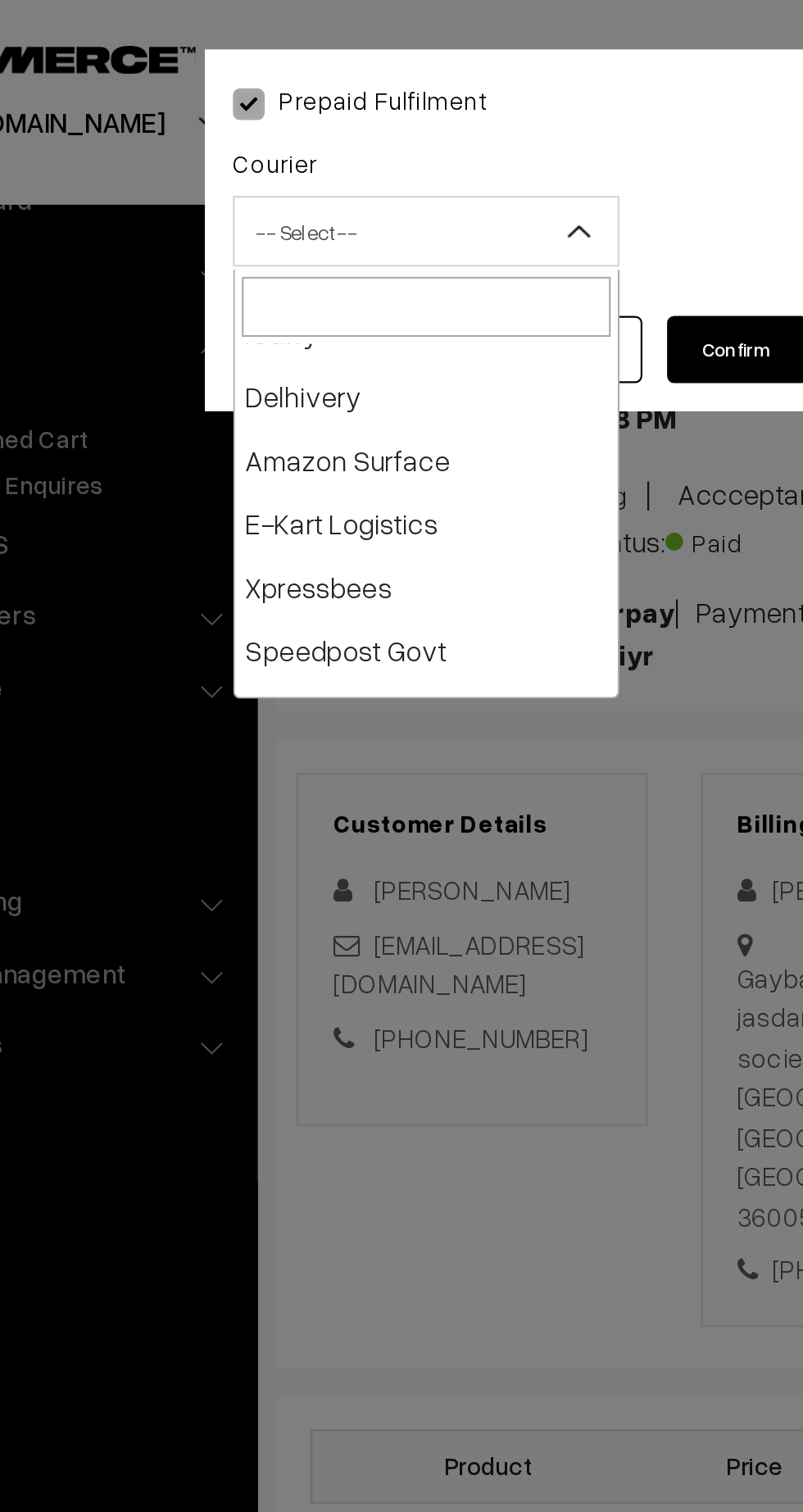
scroll to position [154, 0]
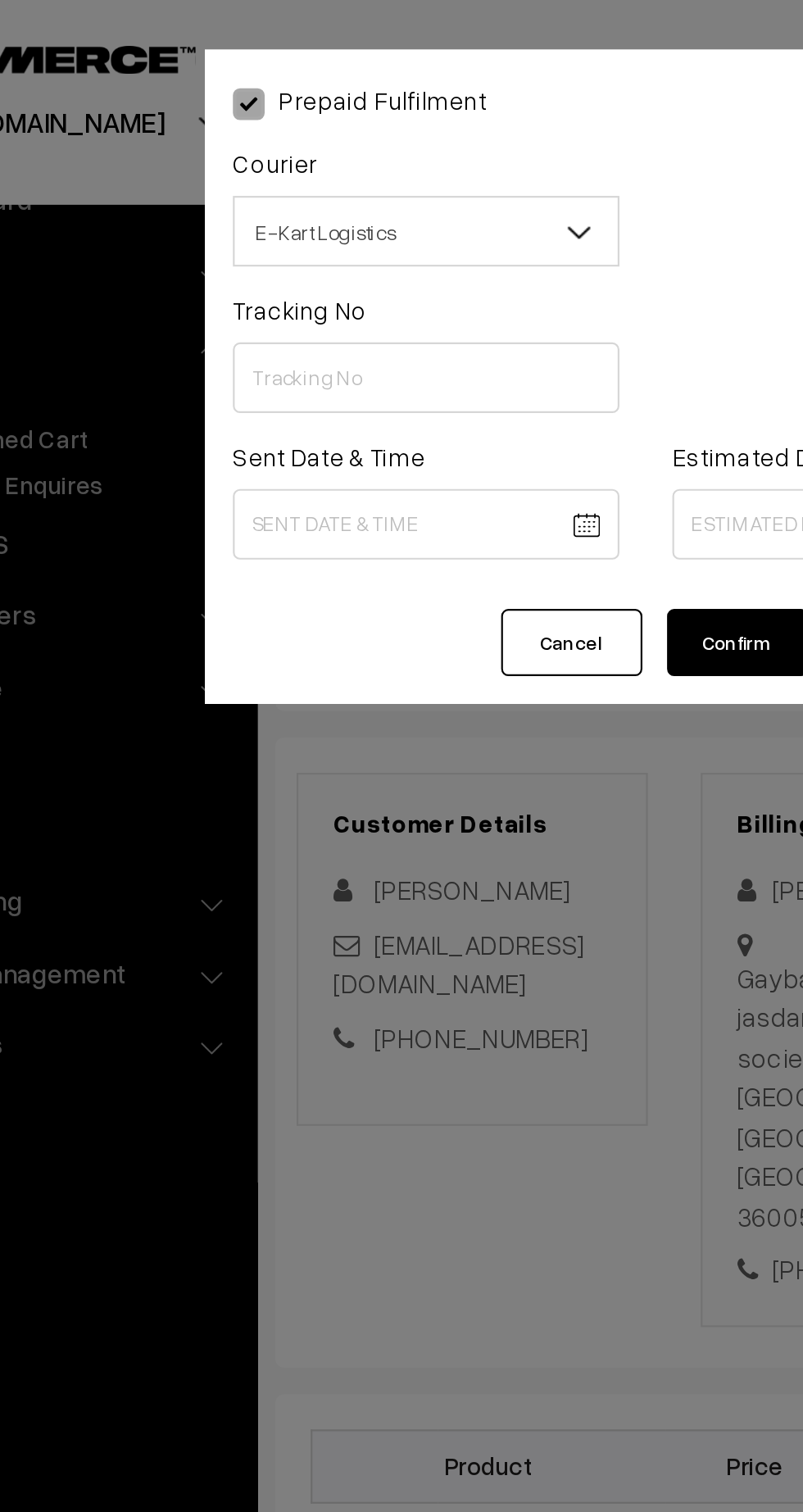
click at [345, 110] on span "E-Kart Logistics" at bounding box center [299, 108] width 178 height 28
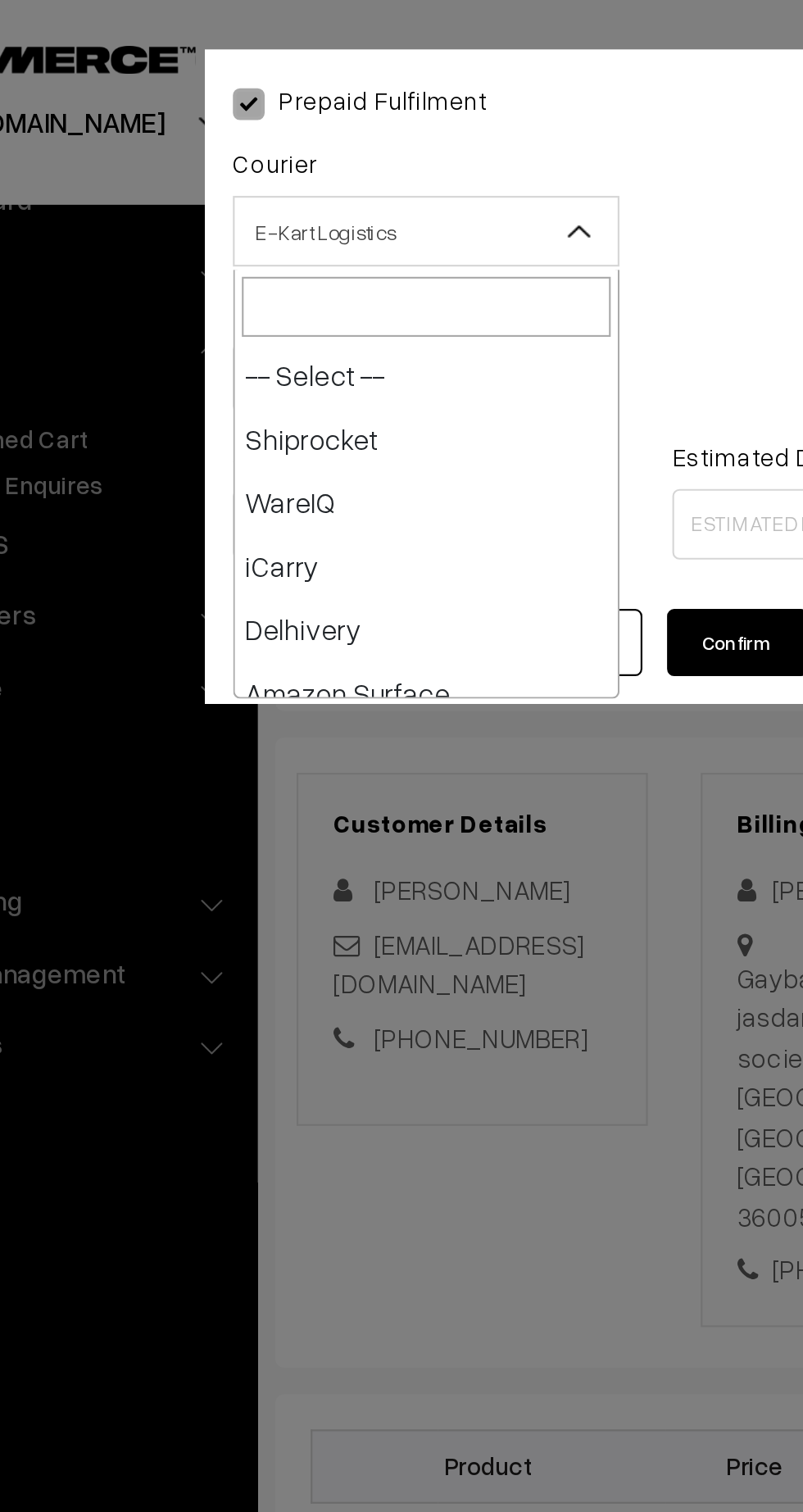
scroll to position [118, 0]
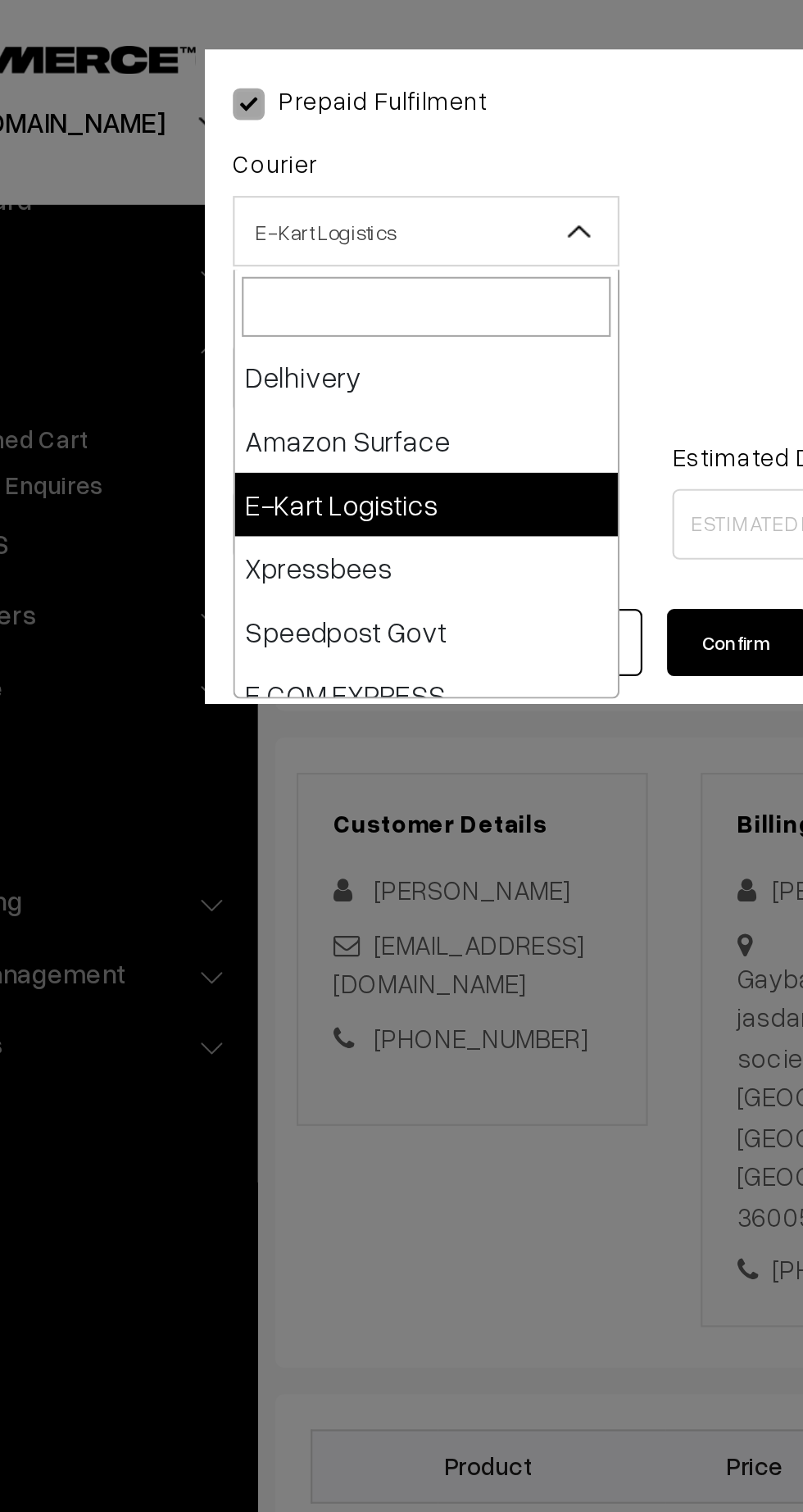
select select "5"
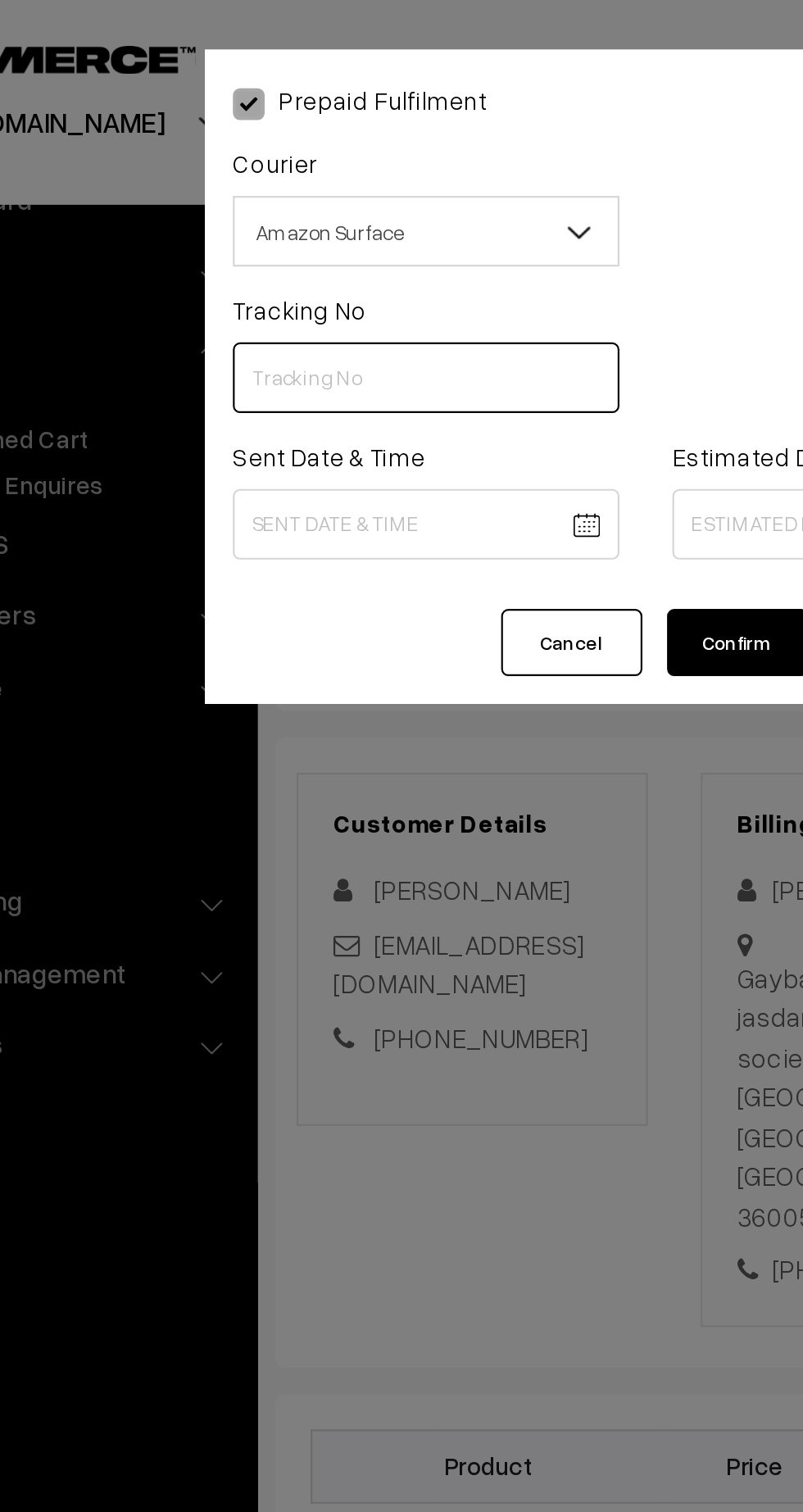
paste input "363111254671"
type input "363111254671"
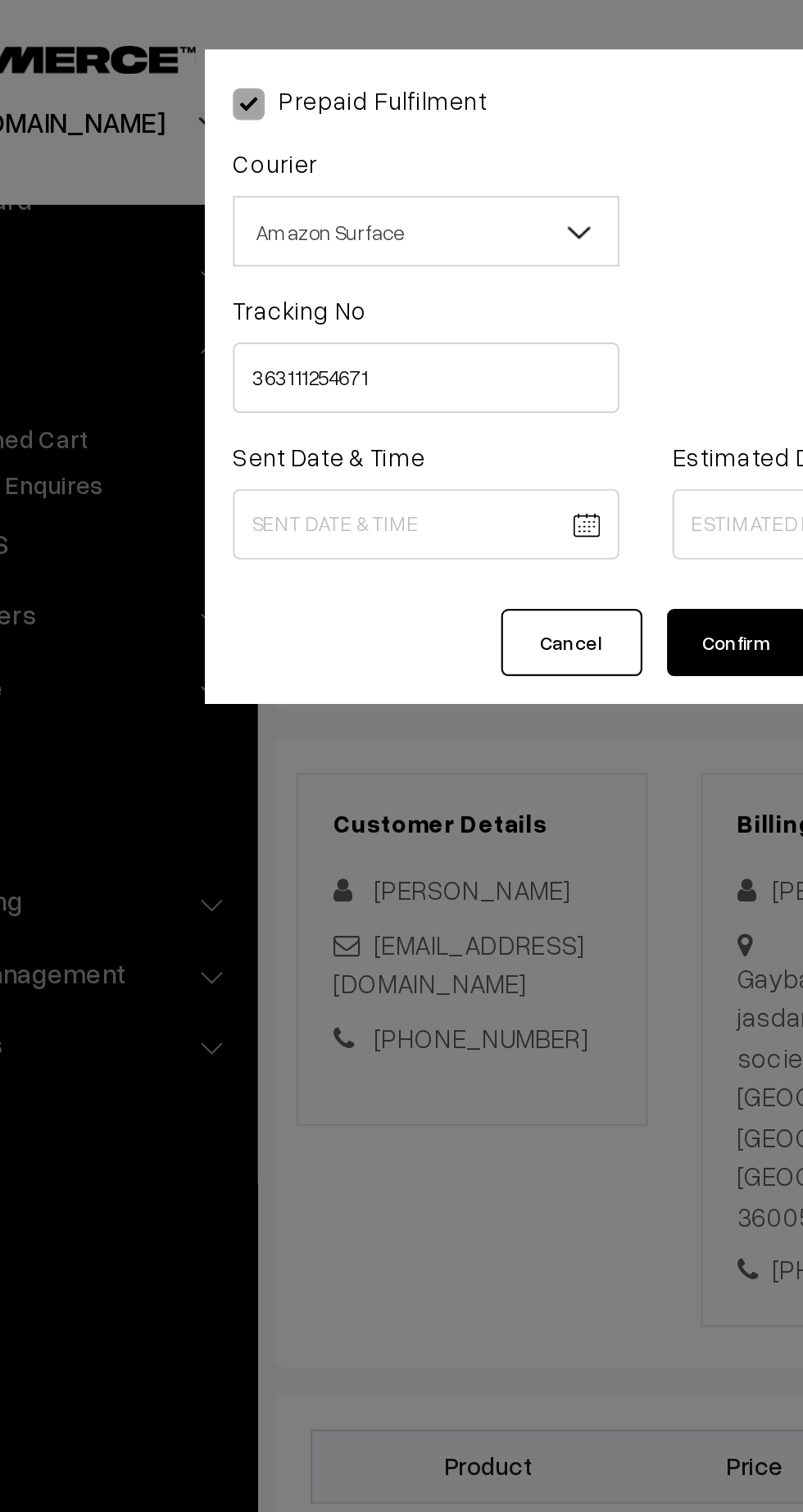
click at [306, 250] on body "Thank you for showing interest. Our team will call you shortly. Close kirtiphar…" at bounding box center [401, 986] width 803 height 1979
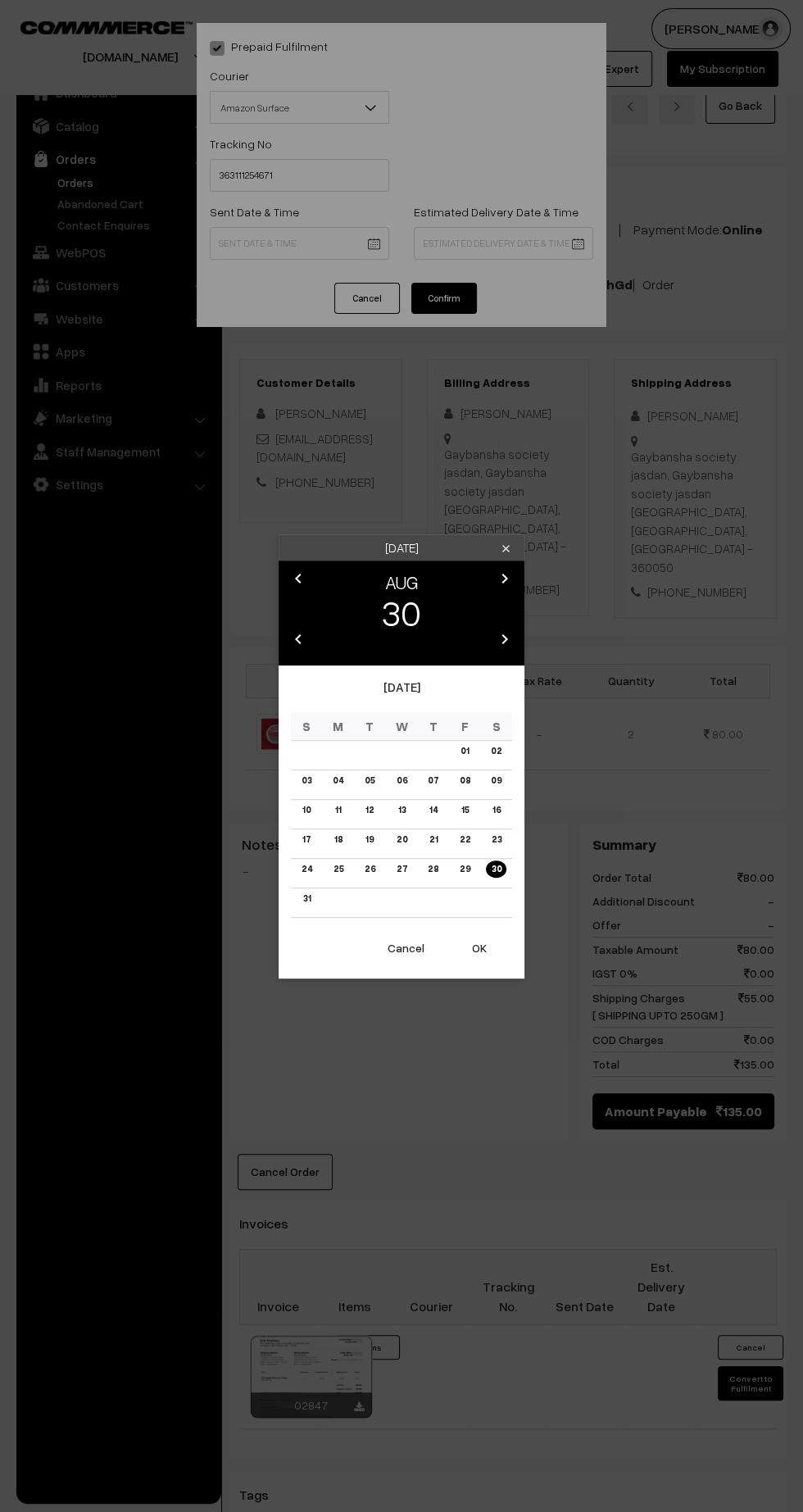
click at [486, 958] on button "OK" at bounding box center [479, 947] width 65 height 36
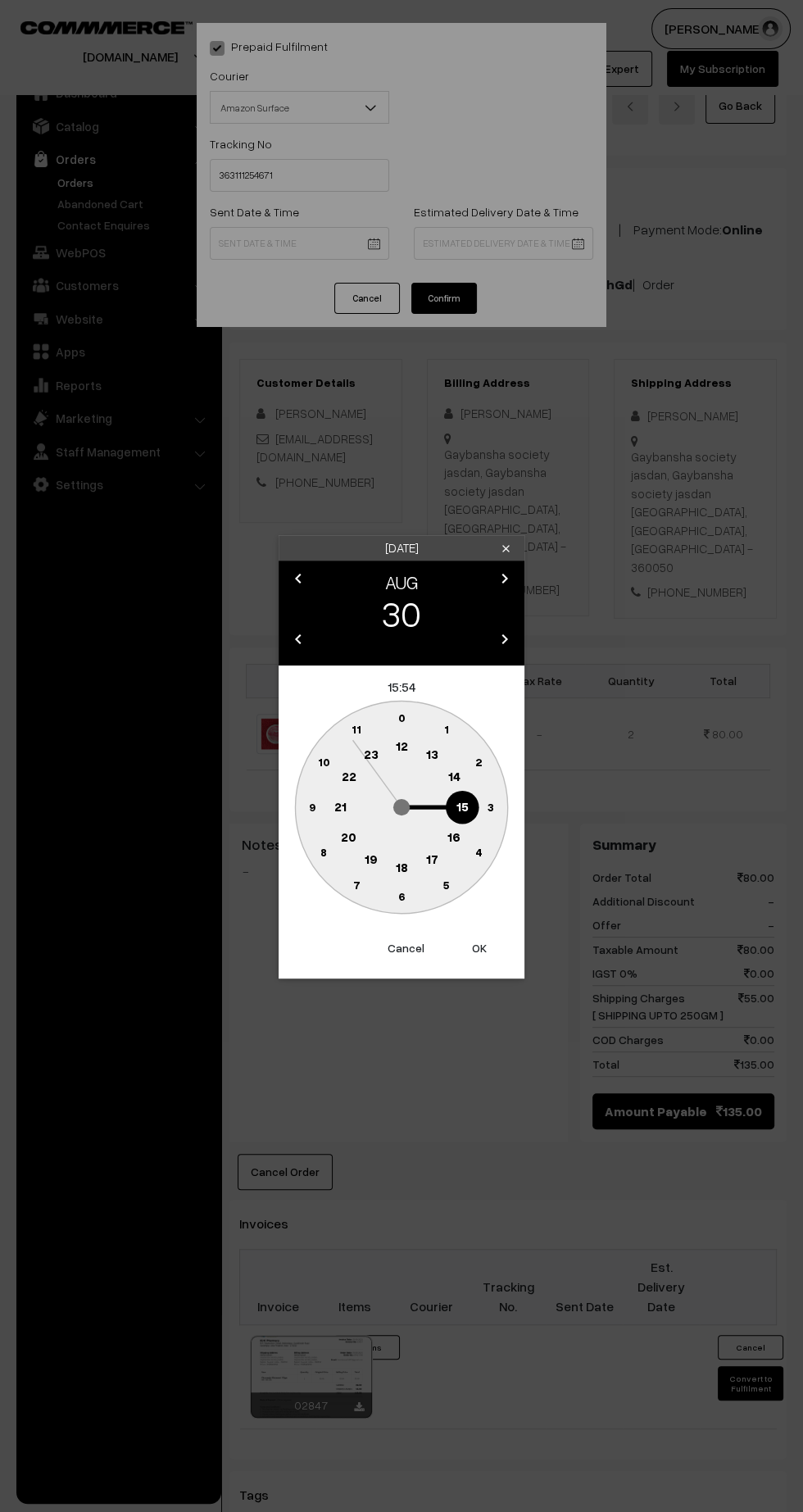
click at [340, 805] on text "21" at bounding box center [340, 805] width 12 height 15
click at [388, 726] on circle at bounding box center [391, 719] width 22 height 22
type input "30-08-2025 21:59"
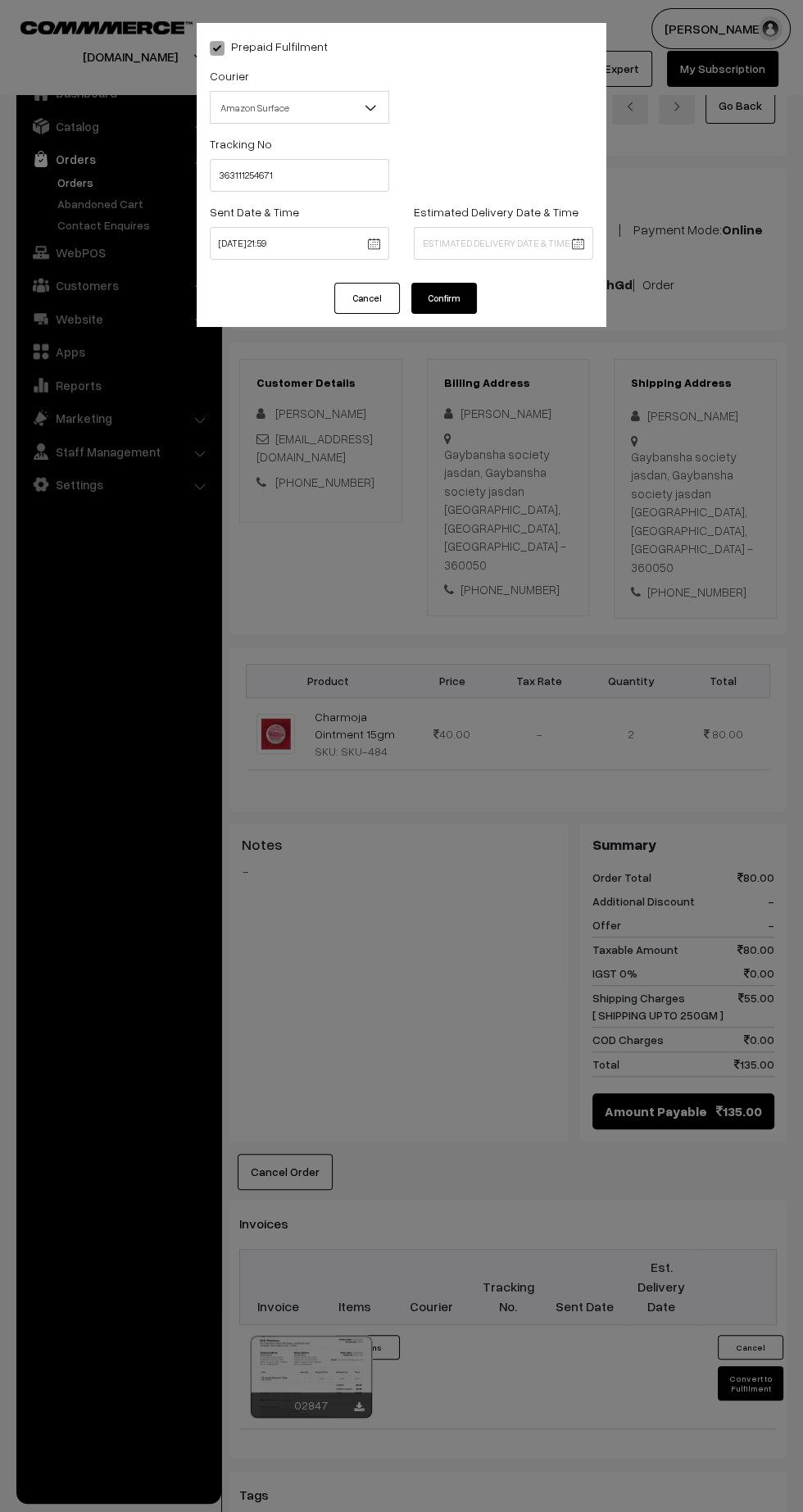
click at [576, 233] on body "Thank you for showing interest. Our team will call you shortly. Close kirtiphar…" at bounding box center [401, 986] width 803 height 1979
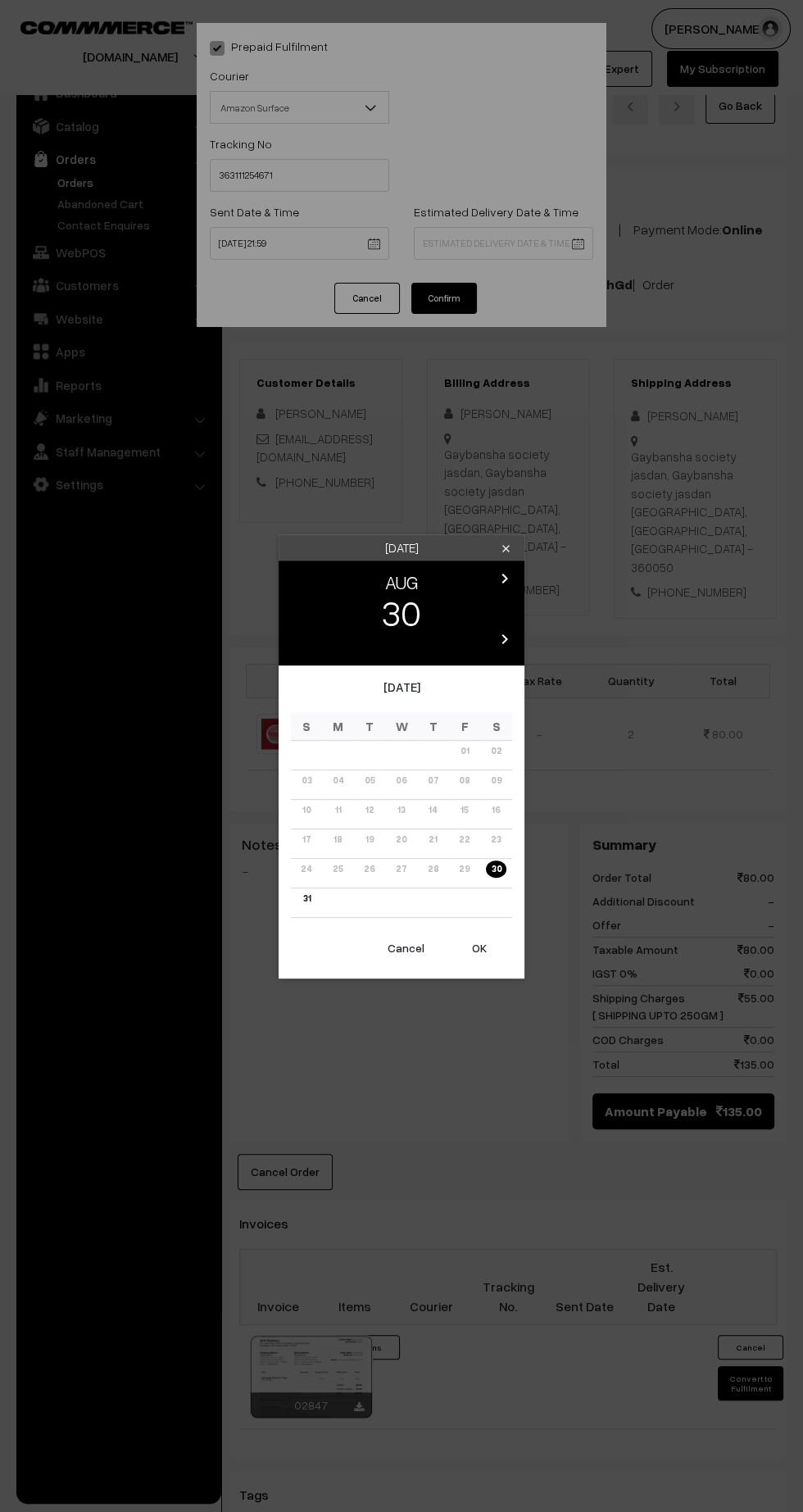
click at [504, 586] on icon "chevron_right" at bounding box center [504, 578] width 19 height 19
click at [304, 793] on link "07" at bounding box center [307, 786] width 20 height 17
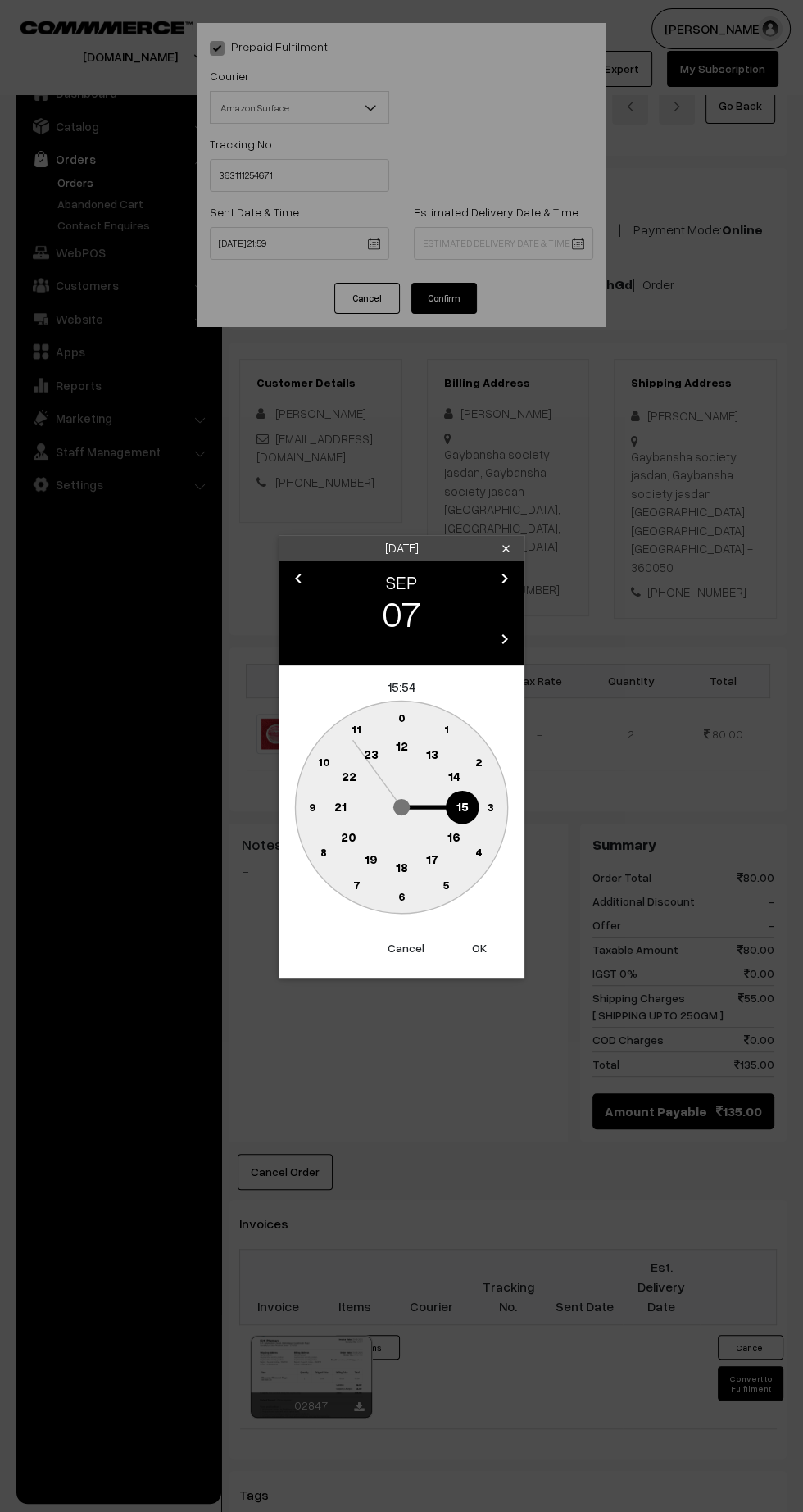
click at [404, 956] on button "Cancel" at bounding box center [405, 947] width 65 height 36
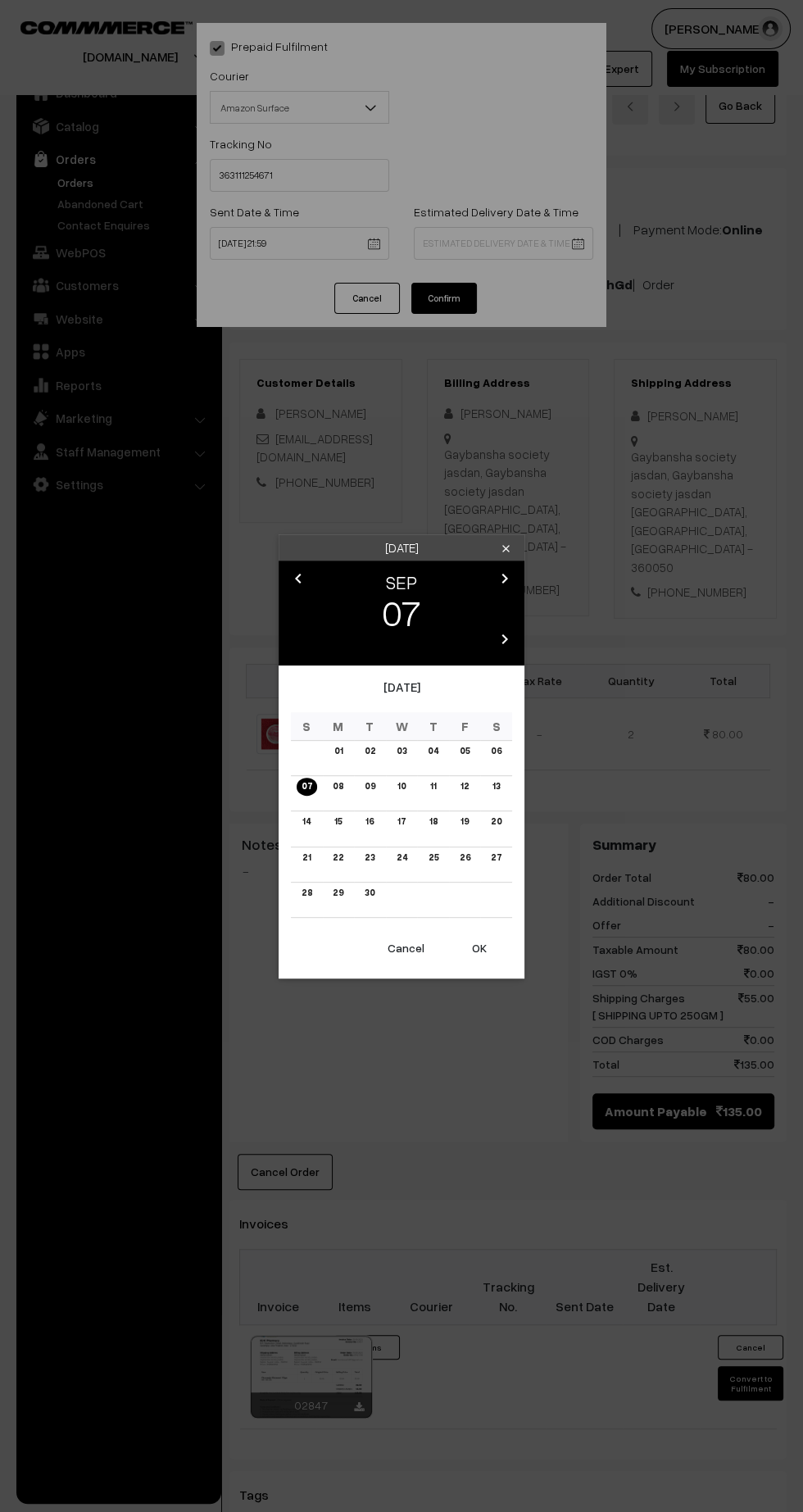
click at [501, 750] on link "06" at bounding box center [496, 750] width 20 height 17
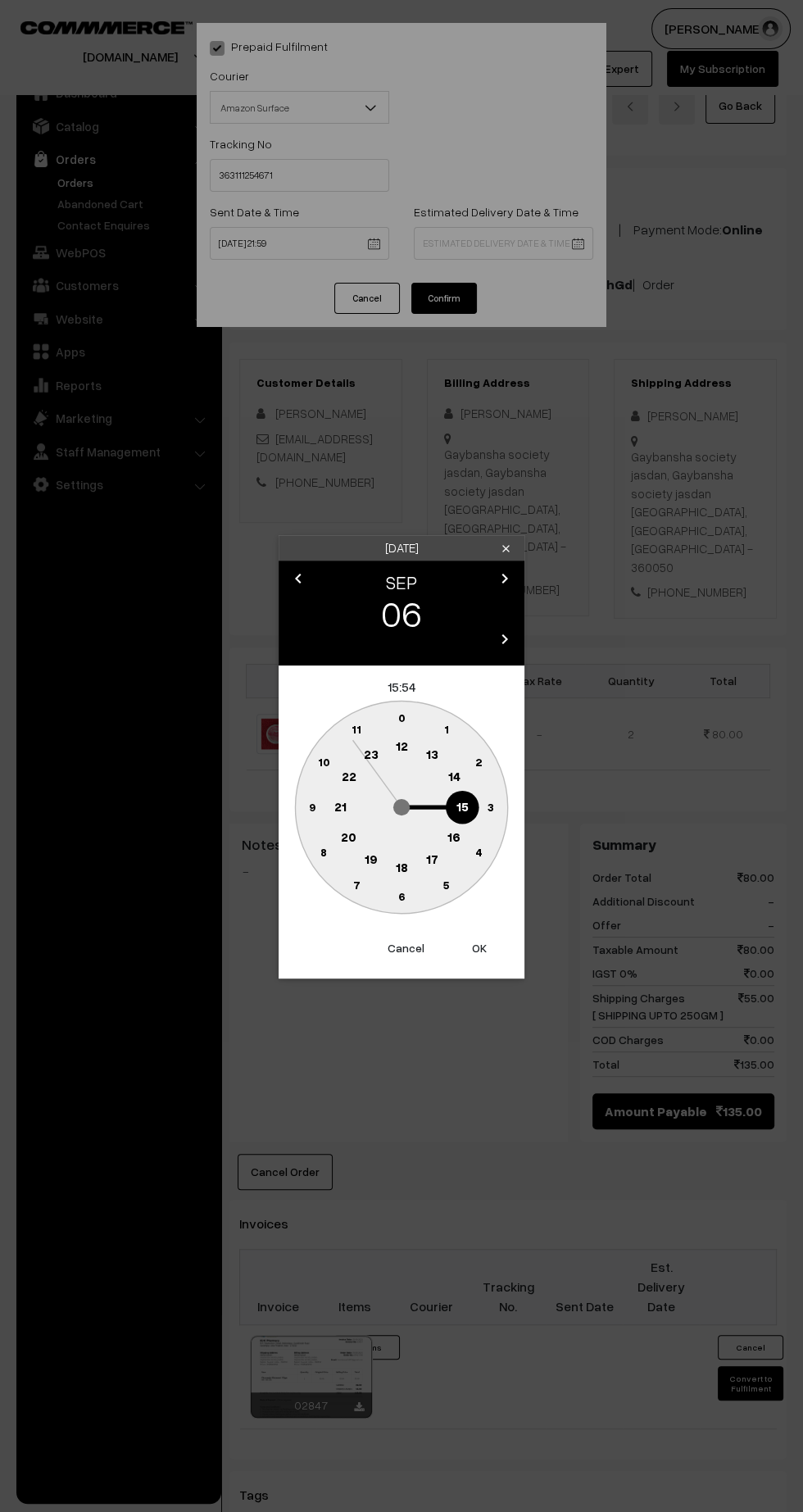
click at [341, 805] on text "21" at bounding box center [340, 805] width 12 height 15
click at [400, 895] on text "30" at bounding box center [402, 896] width 14 height 14
type input "06-09-2025 21:30"
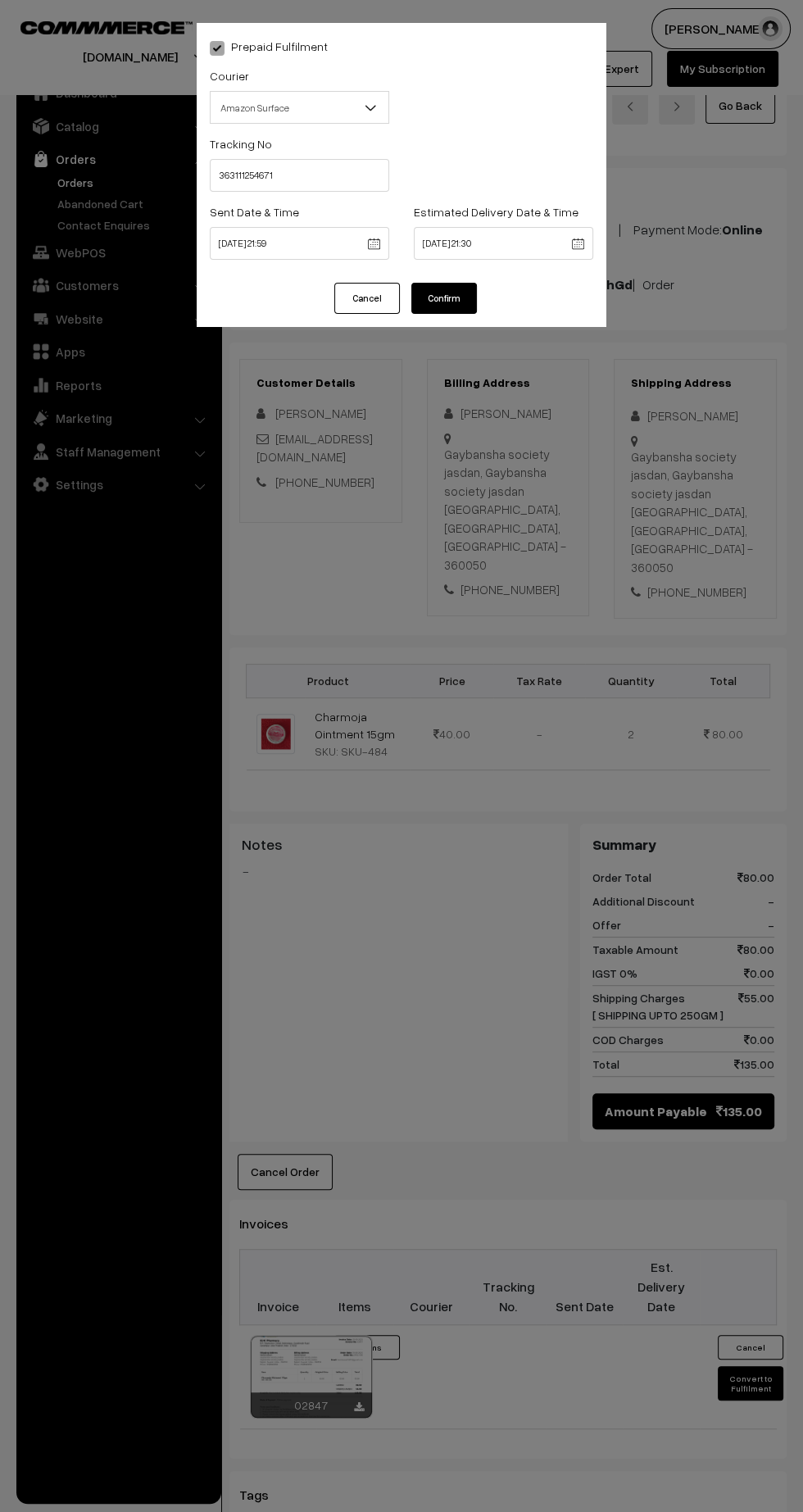
click at [474, 294] on button "Confirm" at bounding box center [443, 298] width 65 height 31
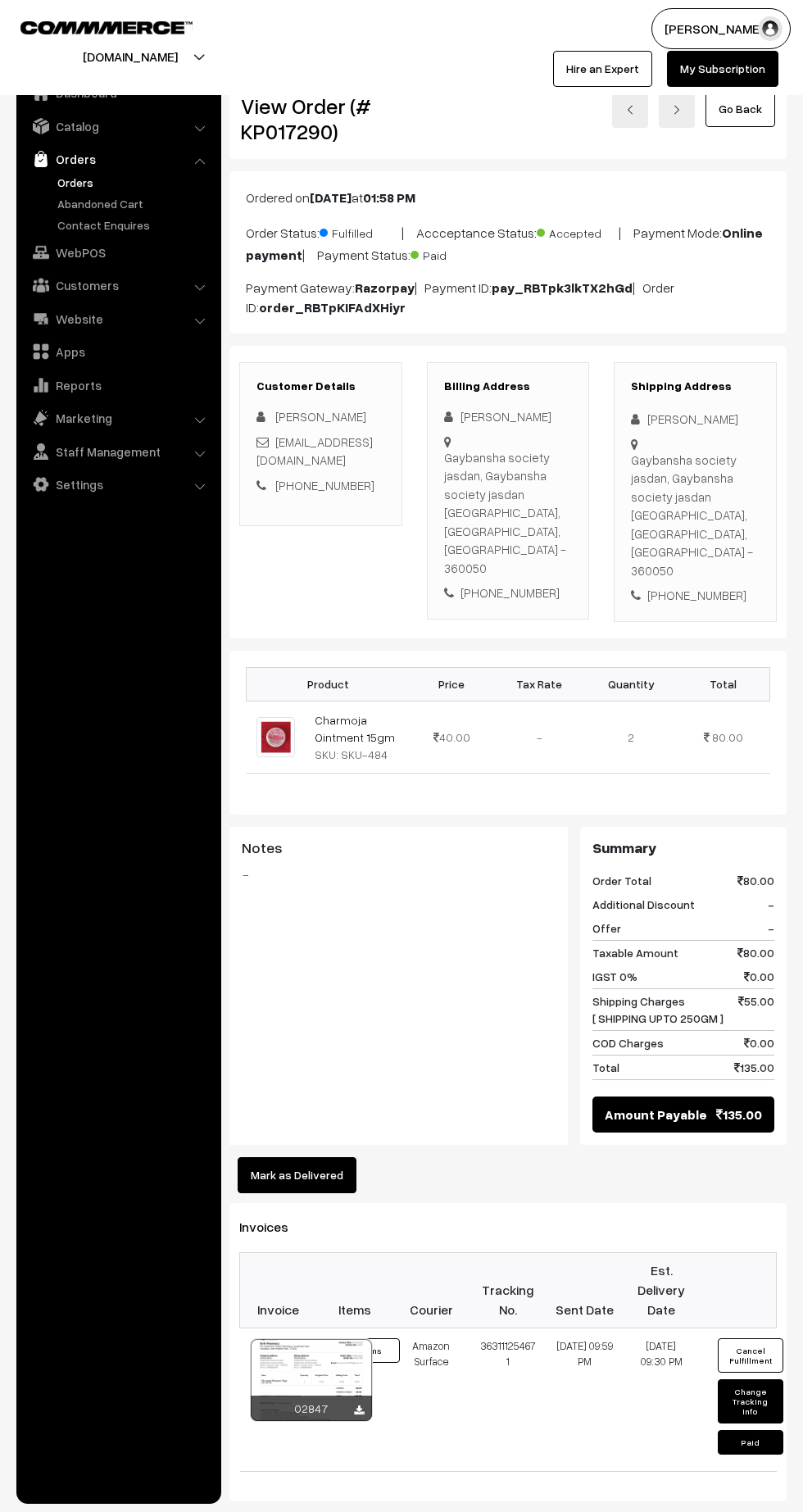
scroll to position [4, 0]
